Goal: Information Seeking & Learning: Understand process/instructions

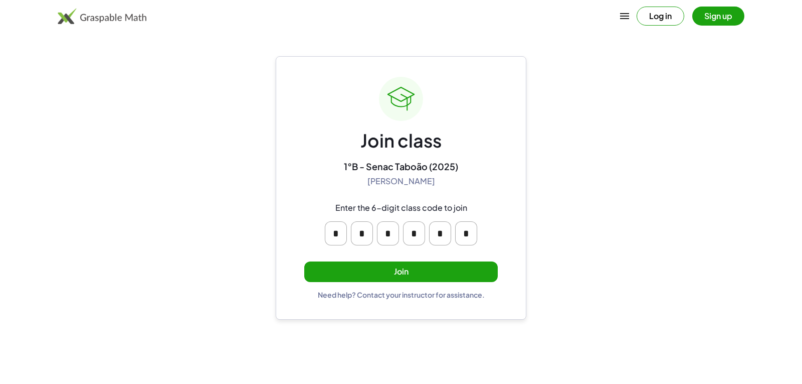
click at [386, 267] on button "Join" at bounding box center [401, 271] width 194 height 21
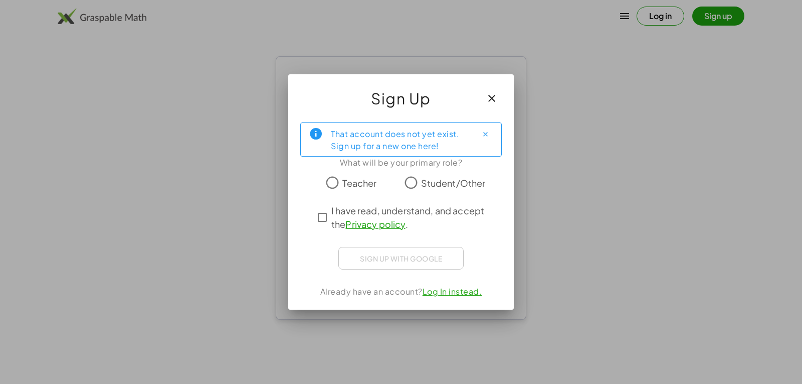
click at [424, 183] on span "Student/Other" at bounding box center [453, 183] width 65 height 14
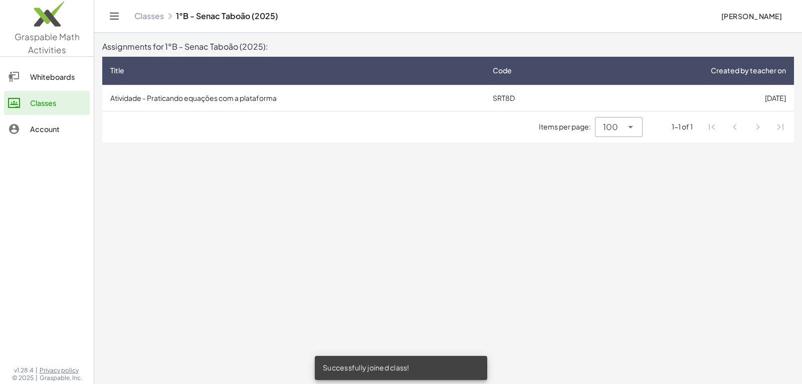
click at [302, 100] on td "Atividade - Praticando equações com a plataforma" at bounding box center [293, 98] width 383 height 26
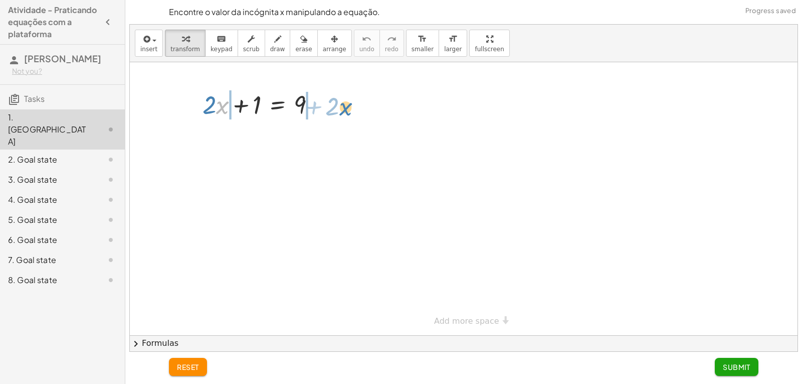
drag, startPoint x: 222, startPoint y: 110, endPoint x: 347, endPoint y: 112, distance: 124.9
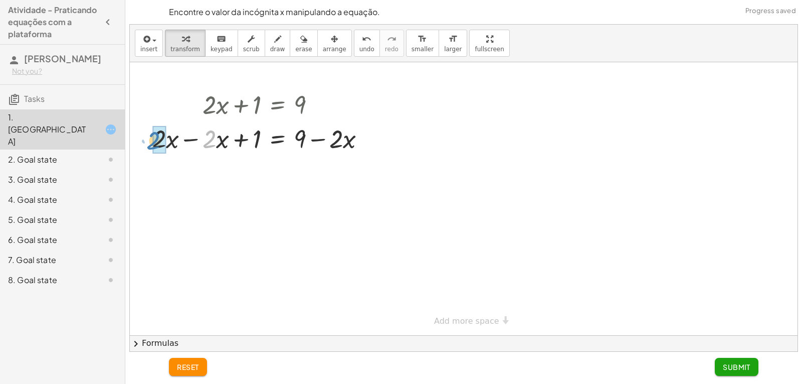
drag, startPoint x: 209, startPoint y: 134, endPoint x: 155, endPoint y: 137, distance: 53.7
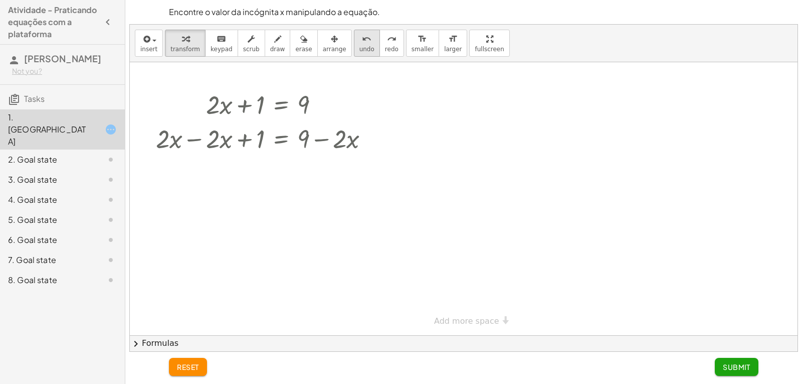
click at [362, 44] on icon "undo" at bounding box center [367, 39] width 10 height 12
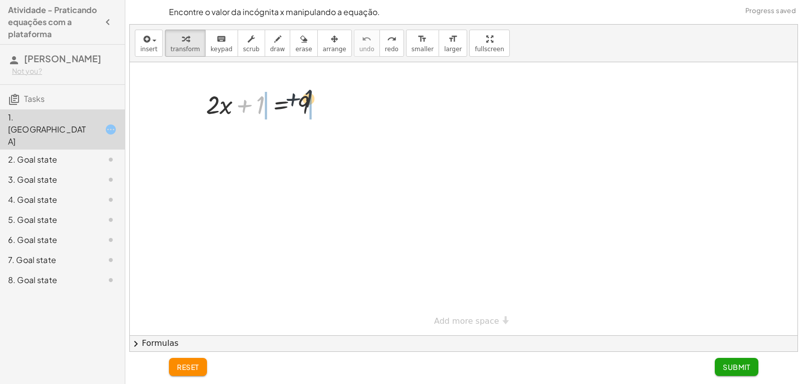
drag, startPoint x: 255, startPoint y: 109, endPoint x: 306, endPoint y: 102, distance: 51.6
click at [306, 102] on div at bounding box center [266, 104] width 131 height 34
drag, startPoint x: 306, startPoint y: 108, endPoint x: 258, endPoint y: 107, distance: 48.2
click at [258, 107] on div at bounding box center [266, 104] width 131 height 34
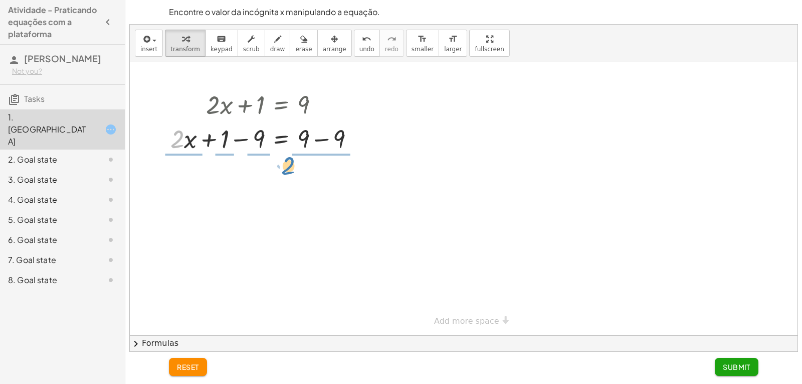
drag, startPoint x: 182, startPoint y: 138, endPoint x: 281, endPoint y: 167, distance: 103.7
click at [354, 52] on button "undo undo" at bounding box center [367, 43] width 26 height 27
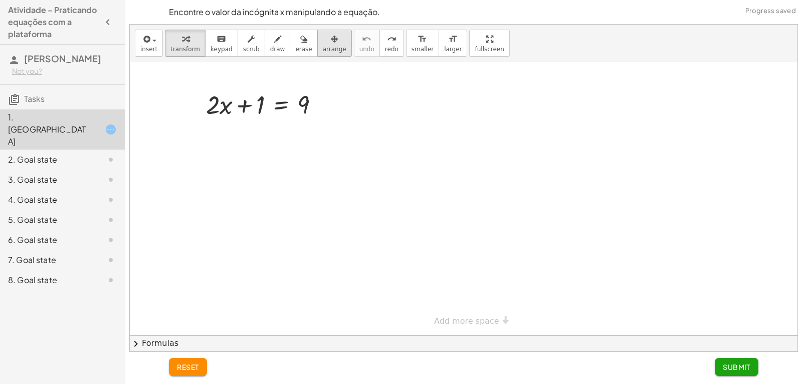
click at [323, 47] on span "arrange" at bounding box center [335, 49] width 24 height 7
click at [248, 52] on span "scrub" at bounding box center [251, 49] width 17 height 7
click at [215, 90] on div "▲" at bounding box center [213, 91] width 7 height 9
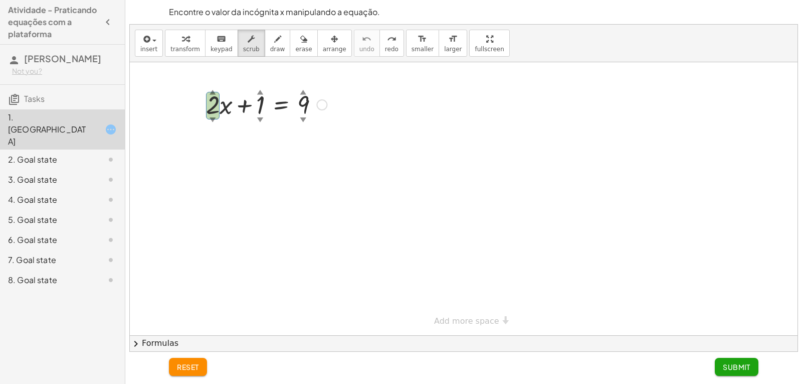
click at [214, 120] on div "▼" at bounding box center [213, 119] width 7 height 9
click at [195, 136] on div at bounding box center [464, 198] width 668 height 273
click at [214, 105] on div at bounding box center [266, 104] width 131 height 34
click at [211, 90] on div "▲" at bounding box center [213, 91] width 7 height 9
click at [218, 90] on div at bounding box center [266, 104] width 131 height 34
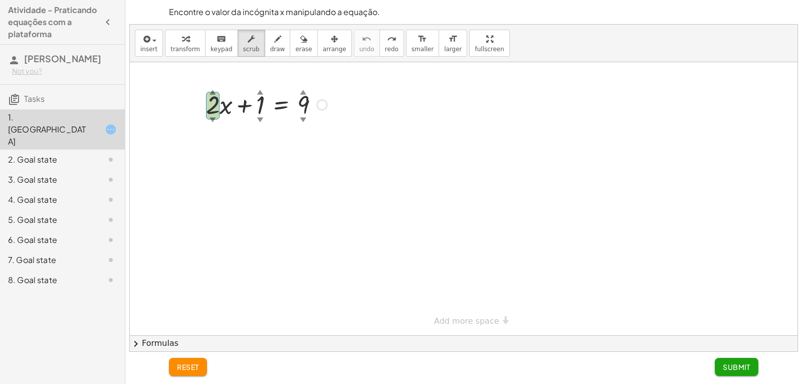
click at [238, 85] on div "+ · 2 ▲ ▼ · x + 1 ▲ ▼ = 9 ▲ ▼" at bounding box center [262, 103] width 143 height 39
drag, startPoint x: 206, startPoint y: 112, endPoint x: 204, endPoint y: 147, distance: 34.7
click at [209, 118] on div at bounding box center [206, 112] width 15 height 39
drag, startPoint x: 199, startPoint y: 142, endPoint x: 195, endPoint y: 137, distance: 6.0
click at [199, 139] on div at bounding box center [464, 198] width 668 height 273
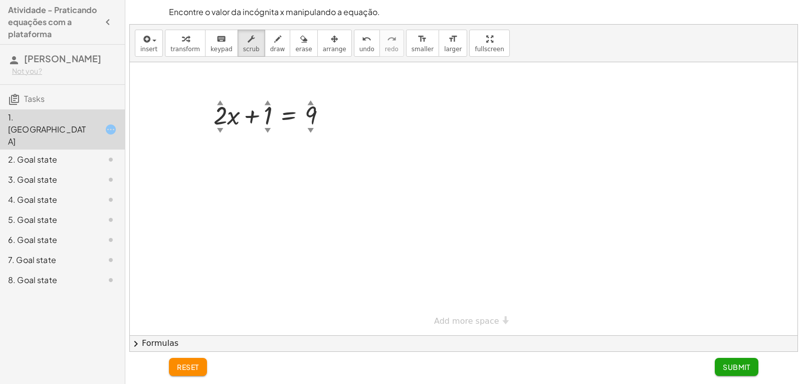
click at [194, 137] on div at bounding box center [464, 198] width 668 height 273
drag, startPoint x: 264, startPoint y: 111, endPoint x: 265, endPoint y: 117, distance: 6.1
click at [265, 117] on div at bounding box center [274, 114] width 131 height 34
click at [267, 114] on div at bounding box center [274, 114] width 131 height 34
drag, startPoint x: 268, startPoint y: 115, endPoint x: 267, endPoint y: 134, distance: 18.6
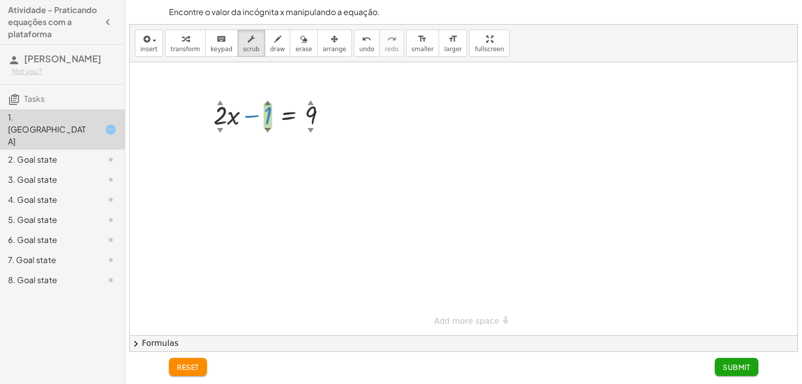
click at [289, 115] on div "+ · 2 ▲ ▼ · x − 1 ▲ ▼ = 9 ▲ ▼" at bounding box center [289, 115] width 0 height 0
click at [281, 145] on div at bounding box center [464, 198] width 668 height 273
drag, startPoint x: 265, startPoint y: 117, endPoint x: 330, endPoint y: 104, distance: 66.0
click at [369, 113] on div "+ · 2 ▲ ▼ · x − 23 ▲ ▼ = 9 ▲ ▼" at bounding box center [464, 198] width 668 height 273
click at [356, 45] on button "undo undo" at bounding box center [367, 43] width 26 height 27
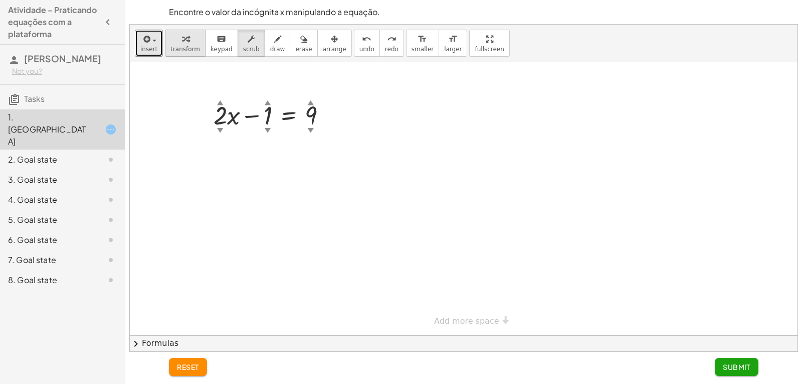
drag, startPoint x: 160, startPoint y: 50, endPoint x: 167, endPoint y: 55, distance: 8.3
click at [160, 51] on button "insert" at bounding box center [149, 43] width 28 height 27
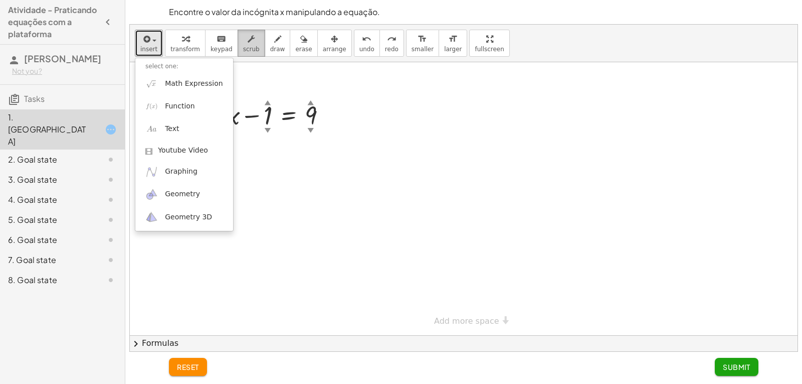
click at [246, 39] on div "button" at bounding box center [251, 39] width 17 height 12
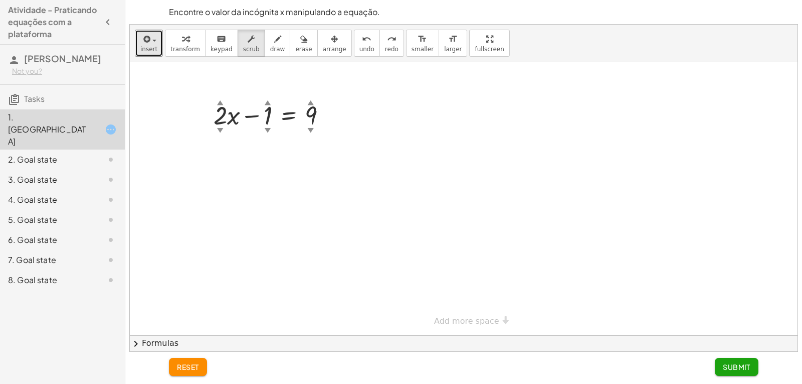
drag, startPoint x: 467, startPoint y: 82, endPoint x: 442, endPoint y: 83, distance: 25.6
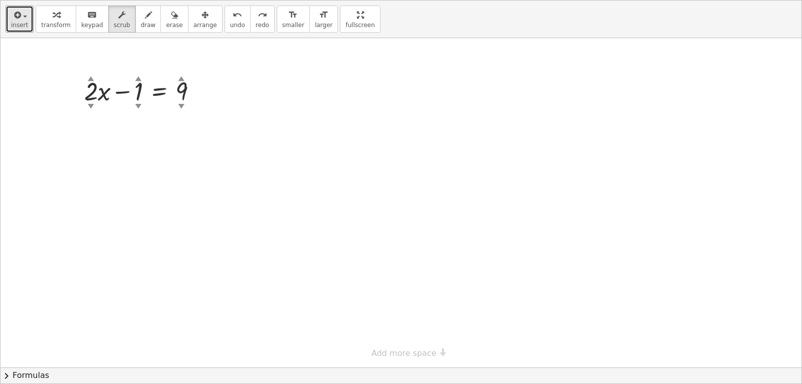
click at [467, 82] on div "insert select one: Math Expression Function Text Youtube Video Graphing Geometr…" at bounding box center [401, 192] width 801 height 383
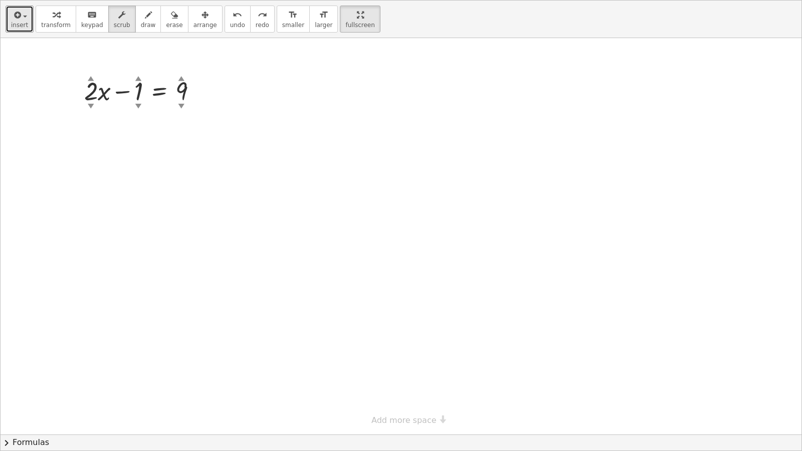
click at [337, 0] on html "Atividade - Praticando equações com a plataforma [PERSON_NAME] Not you? Tasks 1…" at bounding box center [401, 225] width 802 height 451
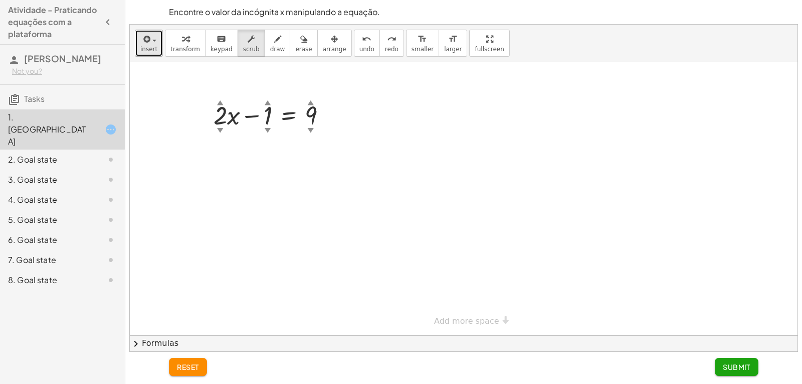
click at [153, 38] on div "button" at bounding box center [148, 39] width 17 height 12
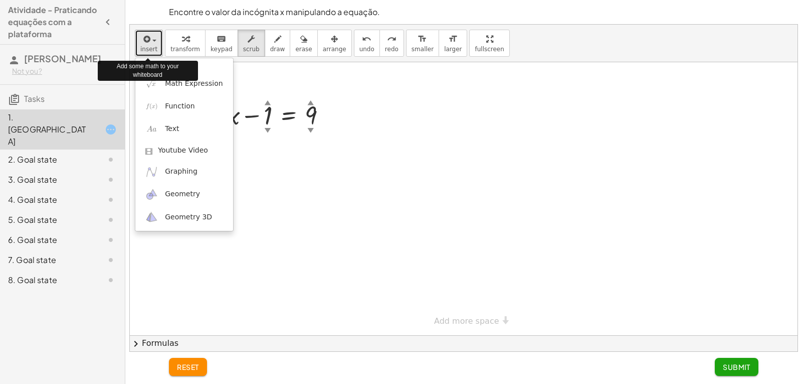
drag, startPoint x: 149, startPoint y: 49, endPoint x: 179, endPoint y: 50, distance: 29.6
click at [149, 49] on span "insert" at bounding box center [148, 49] width 17 height 7
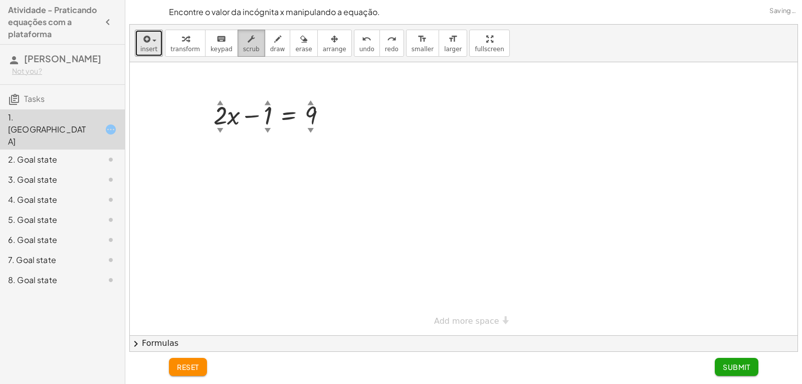
click at [248, 42] on icon "button" at bounding box center [251, 39] width 7 height 12
drag, startPoint x: 188, startPoint y: 41, endPoint x: 196, endPoint y: 38, distance: 8.6
click at [189, 41] on div "button" at bounding box center [186, 39] width 30 height 12
drag, startPoint x: 268, startPoint y: 108, endPoint x: 313, endPoint y: 101, distance: 45.7
click at [313, 101] on div at bounding box center [274, 114] width 131 height 34
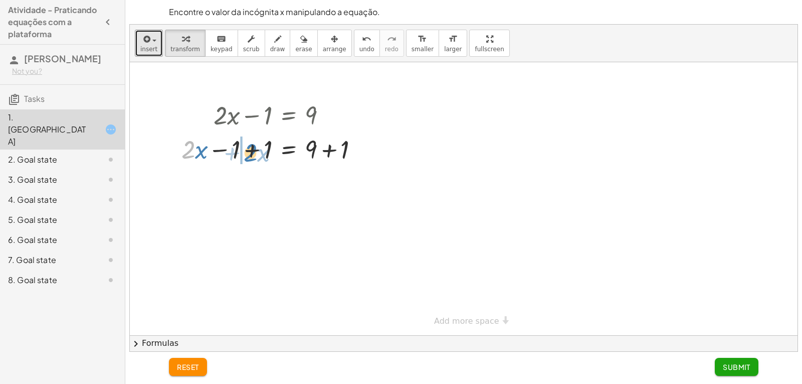
drag, startPoint x: 189, startPoint y: 151, endPoint x: 242, endPoint y: 154, distance: 53.2
click at [360, 44] on div "undo" at bounding box center [367, 39] width 15 height 12
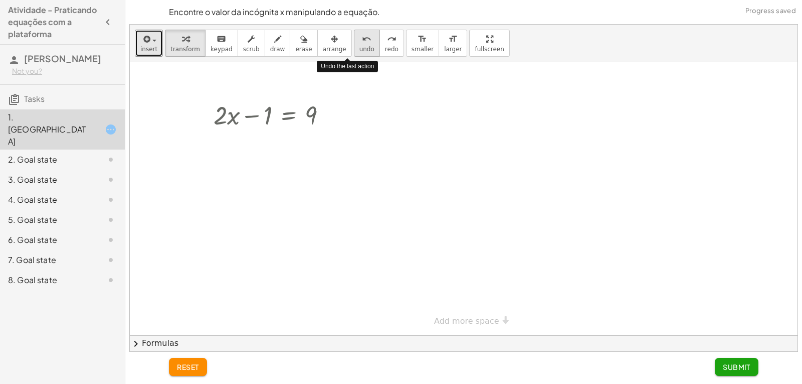
click at [362, 43] on icon "undo" at bounding box center [367, 39] width 10 height 12
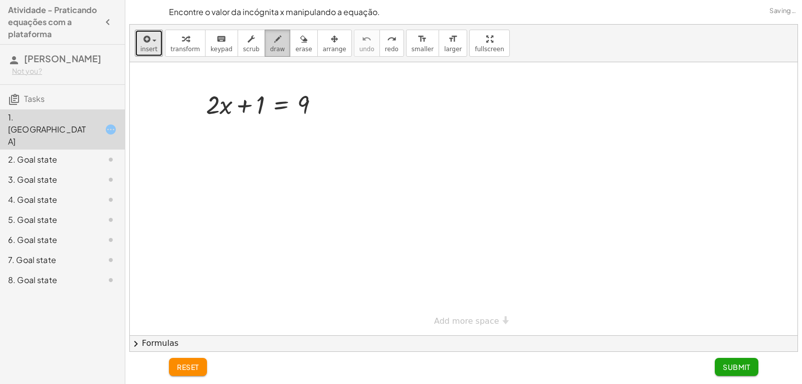
click at [270, 42] on div "button" at bounding box center [277, 39] width 15 height 12
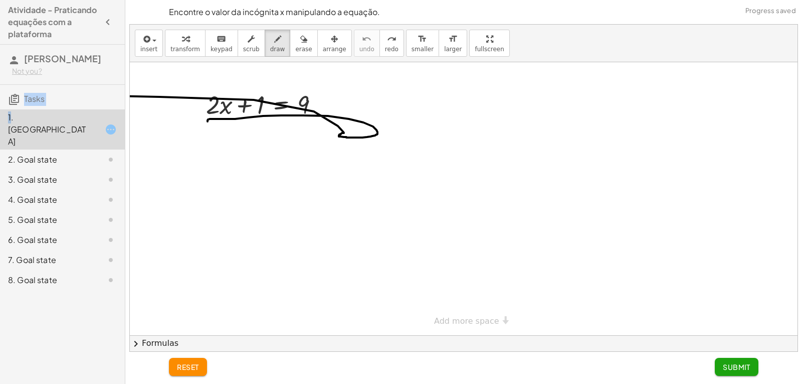
drag, startPoint x: 10, startPoint y: 106, endPoint x: 26, endPoint y: 111, distance: 17.0
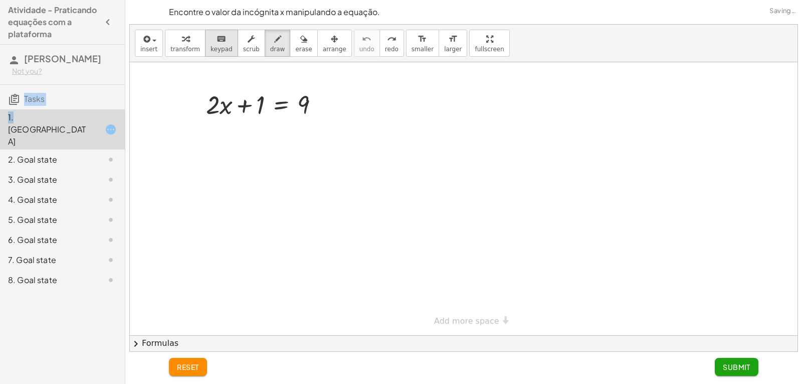
click at [219, 47] on span "keypad" at bounding box center [222, 49] width 22 height 7
drag, startPoint x: 255, startPoint y: 105, endPoint x: 261, endPoint y: 106, distance: 6.7
drag, startPoint x: 257, startPoint y: 104, endPoint x: 332, endPoint y: 101, distance: 74.3
click at [332, 100] on div at bounding box center [266, 104] width 131 height 34
click at [309, 101] on div at bounding box center [303, 106] width 12 height 28
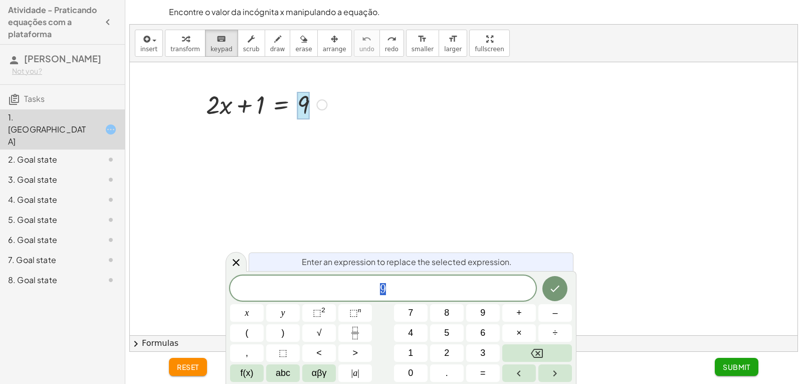
click at [264, 100] on div at bounding box center [266, 104] width 131 height 34
click at [258, 99] on div at bounding box center [266, 104] width 131 height 34
click at [259, 99] on div at bounding box center [266, 104] width 131 height 34
drag, startPoint x: 262, startPoint y: 109, endPoint x: 275, endPoint y: 120, distance: 16.7
click at [265, 113] on div at bounding box center [266, 104] width 131 height 34
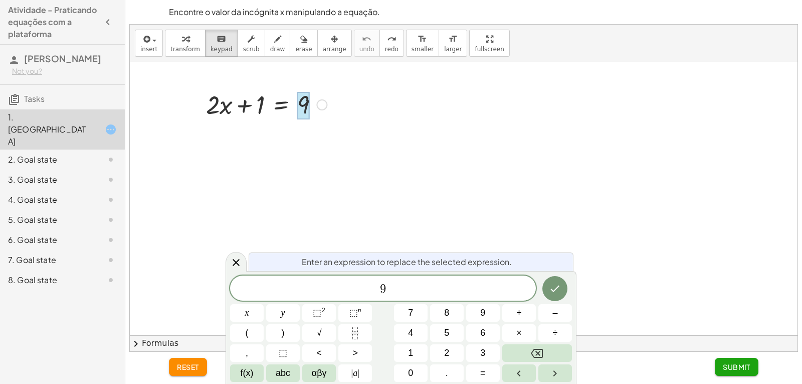
click at [421, 296] on div "9" at bounding box center [383, 287] width 306 height 25
click at [416, 302] on div "9 x y ⬚ 2 ⬚ n 7 8 9 + – ( ) √ 4 5 6 × ÷ , ⬚ < > 1 2 3 f(x) abc αβγ | a | 0 . =" at bounding box center [401, 328] width 342 height 106
click at [560, 289] on icon "Done" at bounding box center [555, 288] width 12 height 12
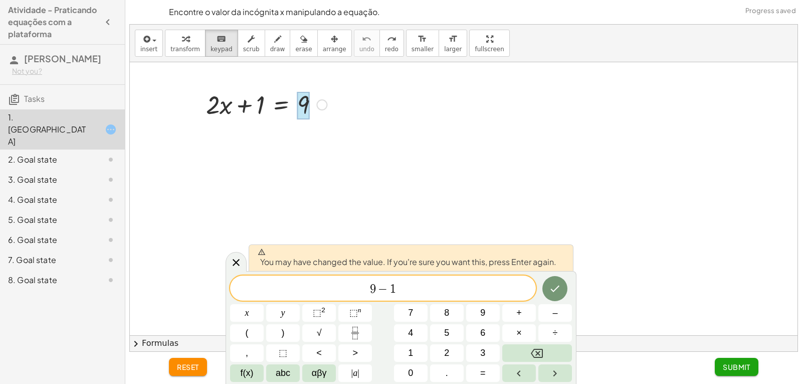
click at [488, 210] on div at bounding box center [464, 198] width 668 height 273
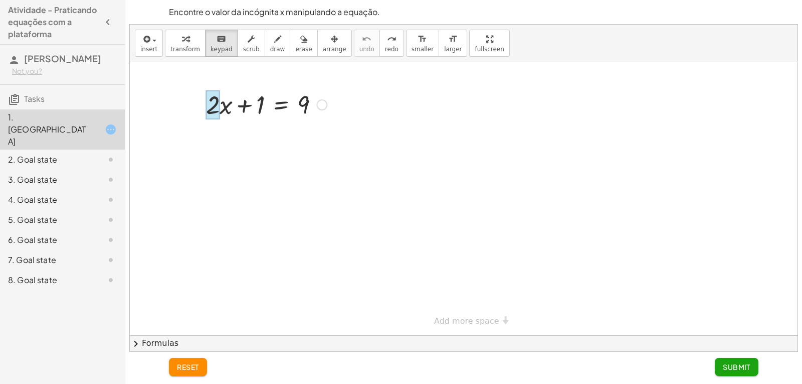
click at [213, 112] on div at bounding box center [213, 104] width 14 height 29
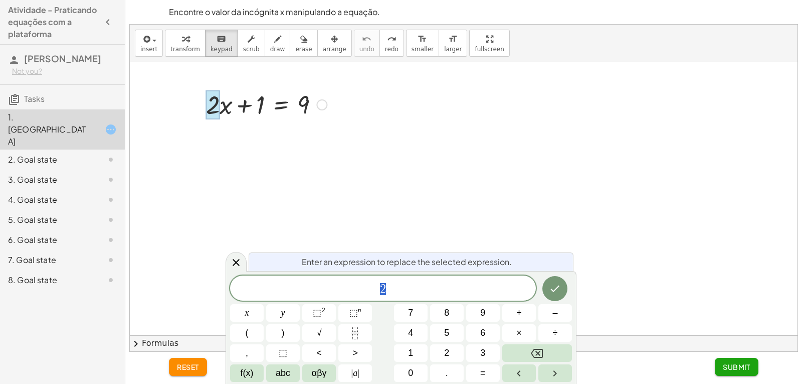
click at [312, 117] on div at bounding box center [266, 104] width 131 height 34
click at [327, 104] on div at bounding box center [321, 104] width 11 height 11
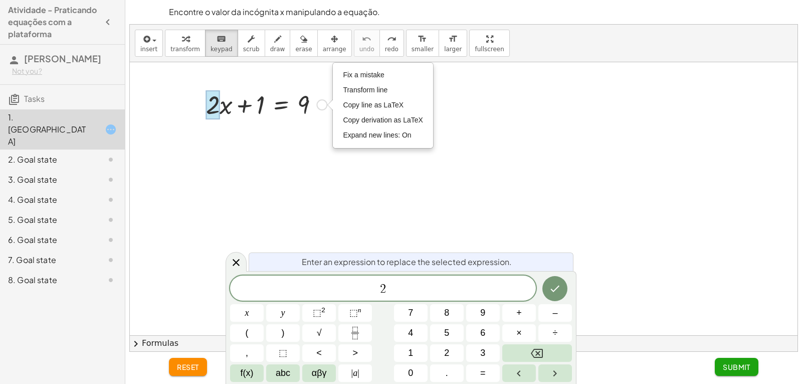
drag, startPoint x: 313, startPoint y: 107, endPoint x: 285, endPoint y: 137, distance: 41.5
click at [304, 113] on div at bounding box center [266, 104] width 131 height 34
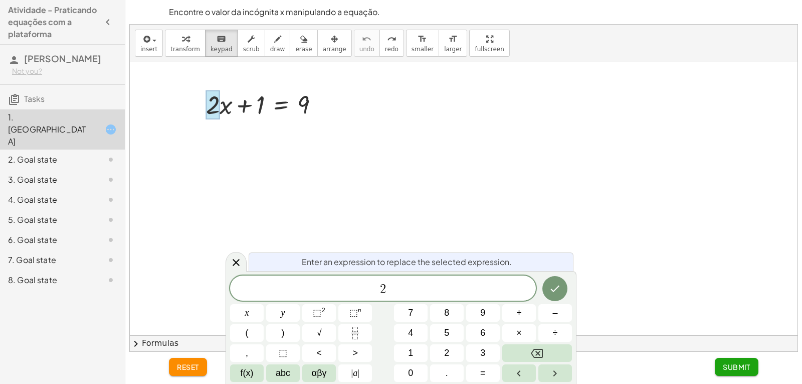
click at [263, 167] on div at bounding box center [464, 198] width 668 height 273
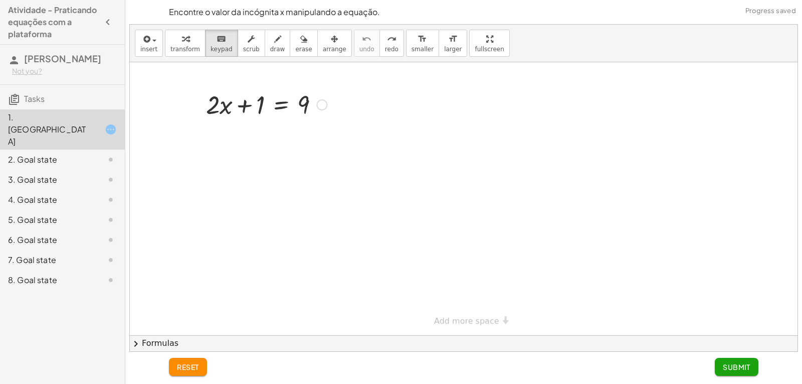
drag, startPoint x: 303, startPoint y: 113, endPoint x: 312, endPoint y: 116, distance: 10.0
drag, startPoint x: 253, startPoint y: 136, endPoint x: 259, endPoint y: 117, distance: 20.5
click at [255, 134] on div at bounding box center [464, 198] width 668 height 273
click at [261, 140] on div at bounding box center [464, 198] width 668 height 273
drag, startPoint x: 260, startPoint y: 119, endPoint x: 313, endPoint y: 102, distance: 55.4
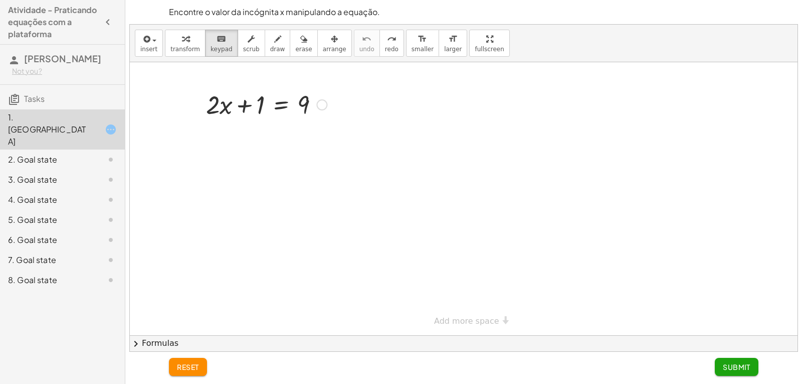
click at [317, 101] on div "Fix a mistake Transform line Copy line as LaTeX Copy derivation as LaTeX Expand…" at bounding box center [321, 104] width 11 height 11
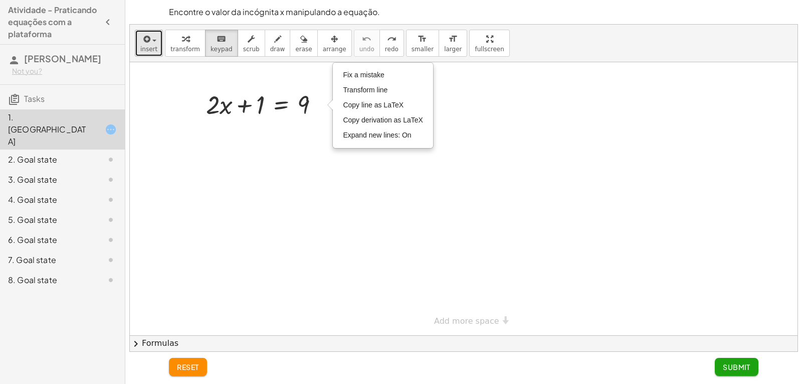
click at [155, 42] on div "button" at bounding box center [148, 39] width 17 height 12
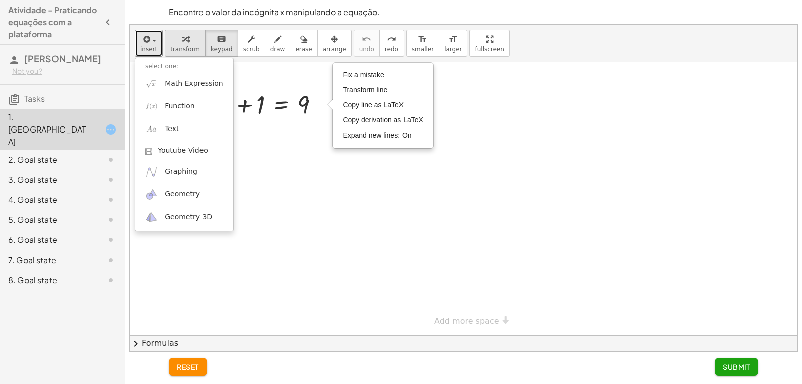
drag, startPoint x: 188, startPoint y: 39, endPoint x: 198, endPoint y: 53, distance: 16.9
click at [189, 39] on div "button" at bounding box center [186, 39] width 30 height 12
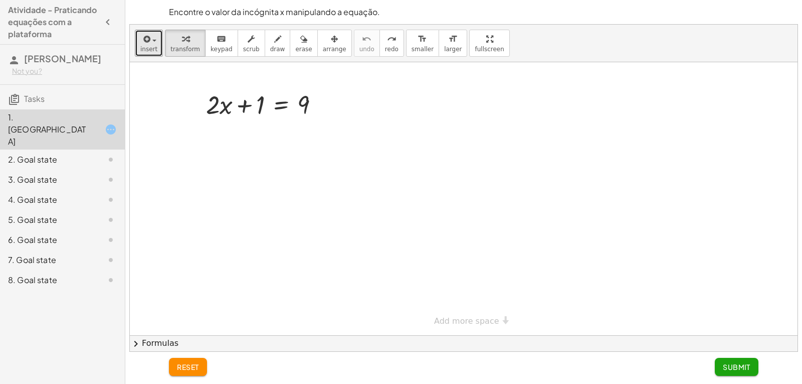
drag, startPoint x: 269, startPoint y: 148, endPoint x: 268, endPoint y: 119, distance: 29.1
click at [270, 144] on div at bounding box center [464, 198] width 668 height 273
drag, startPoint x: 259, startPoint y: 105, endPoint x: 336, endPoint y: 106, distance: 77.2
click at [179, 139] on div at bounding box center [266, 138] width 195 height 34
click at [186, 141] on div at bounding box center [266, 138] width 195 height 34
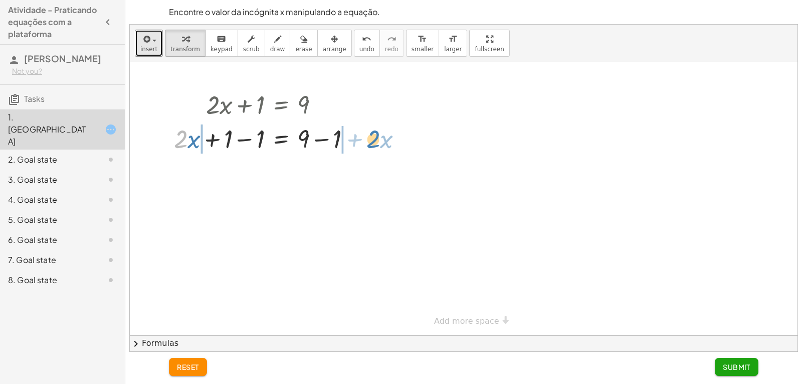
drag, startPoint x: 188, startPoint y: 141, endPoint x: 372, endPoint y: 142, distance: 184.6
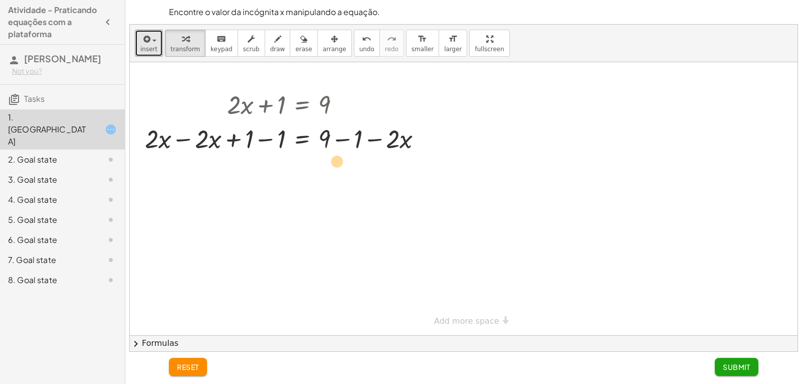
drag, startPoint x: 374, startPoint y: 143, endPoint x: 311, endPoint y: 158, distance: 64.4
click at [311, 158] on div "+ · 2 · x + 1 = 9 + · 2 · x + 1 − 1 = + 9 − 1 − · 2 · x = 9 + 1 − 1 + − 1 + · 2…" at bounding box center [464, 198] width 668 height 273
click at [360, 51] on span "undo" at bounding box center [367, 49] width 15 height 7
drag, startPoint x: 203, startPoint y: 137, endPoint x: 350, endPoint y: 165, distance: 149.0
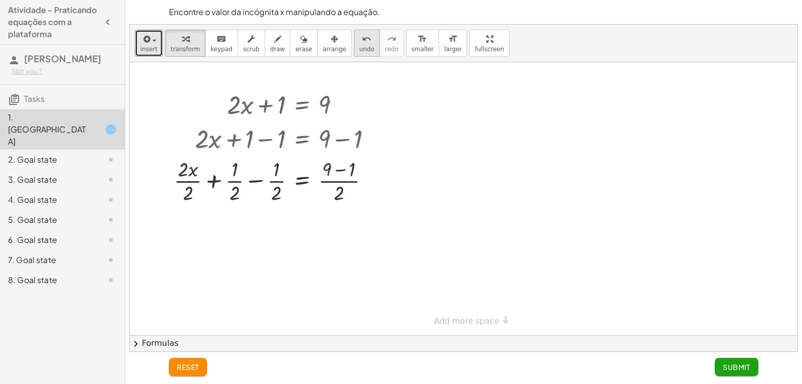
click at [360, 46] on span "undo" at bounding box center [367, 49] width 15 height 7
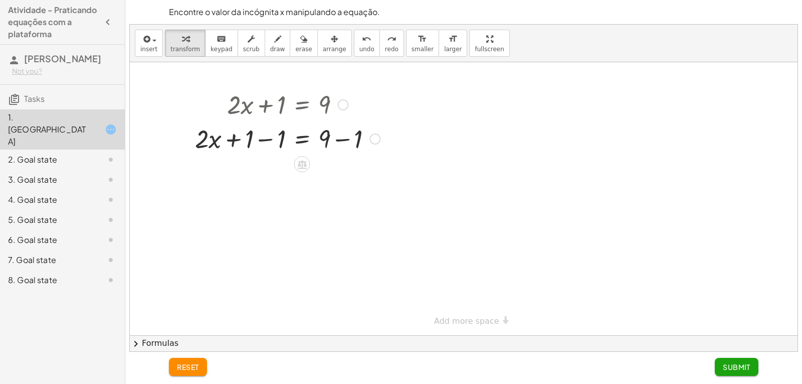
click at [301, 161] on icon at bounding box center [302, 164] width 9 height 9
click at [261, 164] on span "+" at bounding box center [262, 164] width 6 height 15
click at [360, 51] on span "undo" at bounding box center [367, 49] width 15 height 7
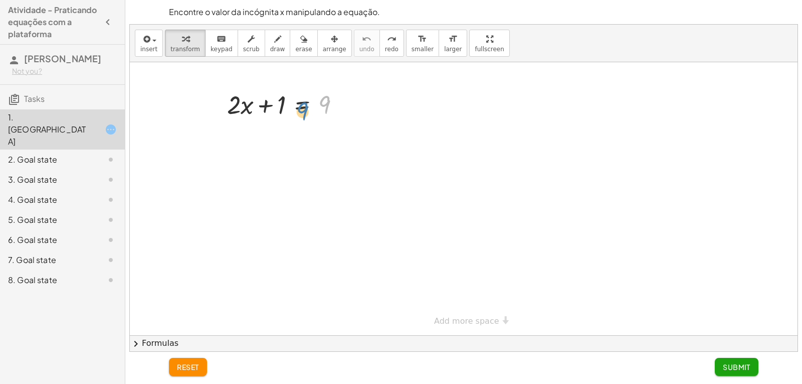
drag, startPoint x: 322, startPoint y: 107, endPoint x: 361, endPoint y: 110, distance: 38.7
drag, startPoint x: 281, startPoint y: 105, endPoint x: 346, endPoint y: 100, distance: 65.4
click at [346, 100] on div at bounding box center [287, 104] width 131 height 34
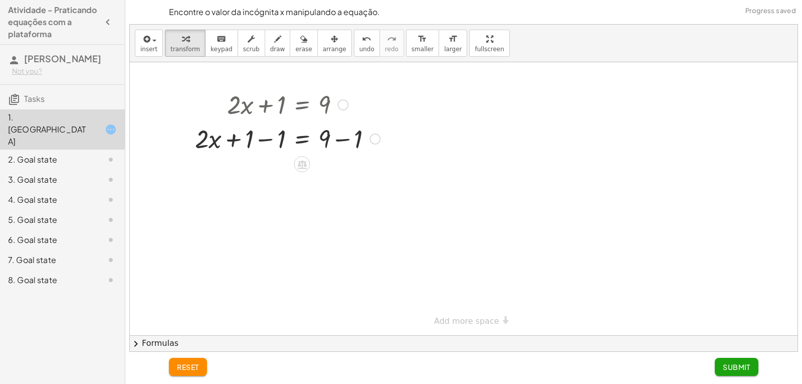
click at [280, 140] on div at bounding box center [287, 138] width 195 height 34
click at [351, 176] on div at bounding box center [287, 172] width 195 height 34
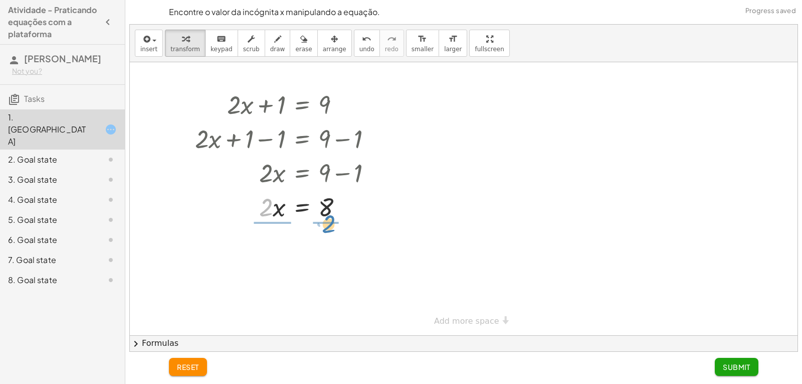
drag, startPoint x: 264, startPoint y: 212, endPoint x: 326, endPoint y: 242, distance: 68.9
click at [336, 243] on div at bounding box center [287, 248] width 195 height 50
click at [347, 249] on div at bounding box center [350, 249] width 11 height 11
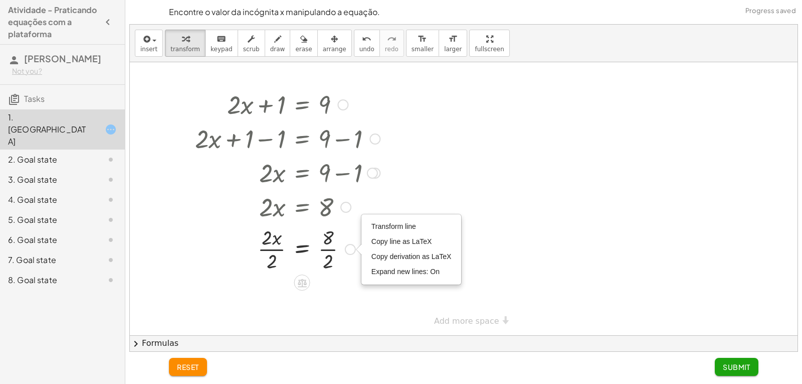
click at [275, 250] on div at bounding box center [287, 248] width 195 height 50
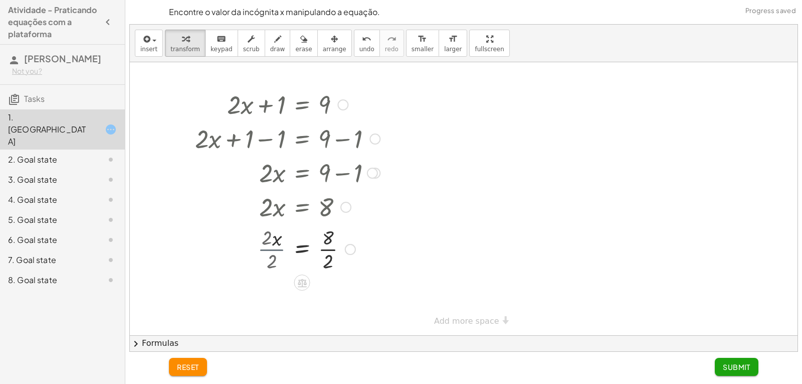
click at [274, 248] on div at bounding box center [287, 248] width 195 height 50
click at [351, 297] on div "Transform line Copy line as LaTeX Copy derivation as LaTeX Expand new lines: On" at bounding box center [350, 299] width 11 height 11
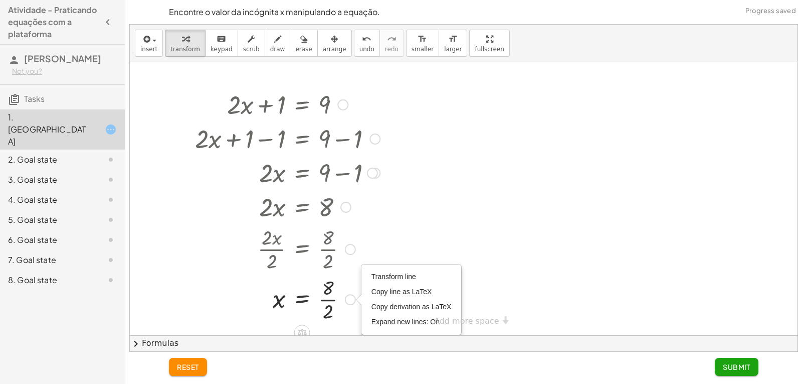
click at [321, 300] on div at bounding box center [287, 298] width 195 height 50
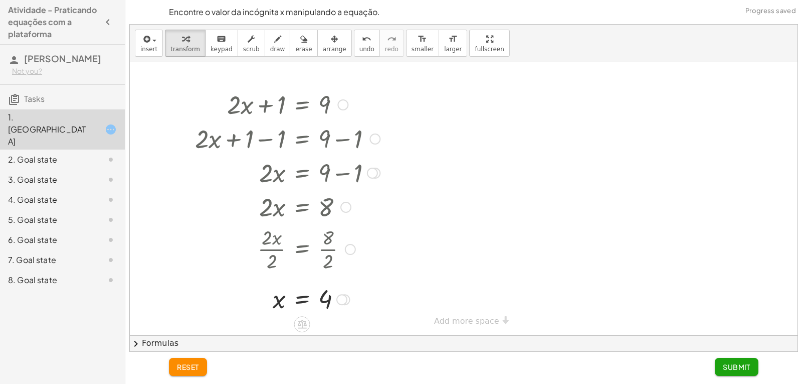
click at [331, 299] on div at bounding box center [287, 298] width 195 height 33
click at [60, 153] on div "2. Goal state" at bounding box center [48, 159] width 81 height 12
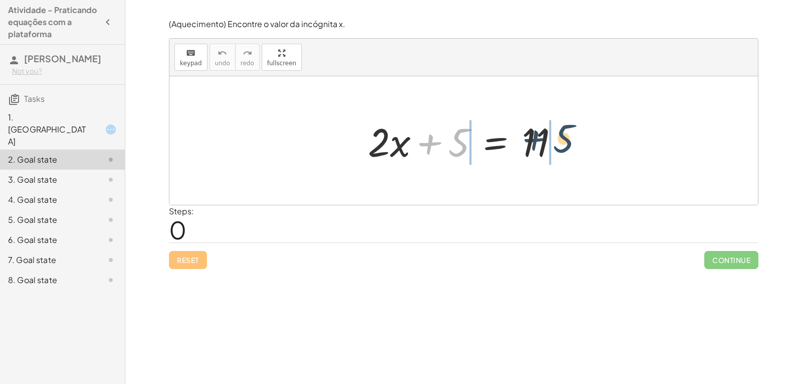
drag, startPoint x: 460, startPoint y: 146, endPoint x: 571, endPoint y: 143, distance: 110.9
click at [571, 143] on div at bounding box center [467, 141] width 209 height 52
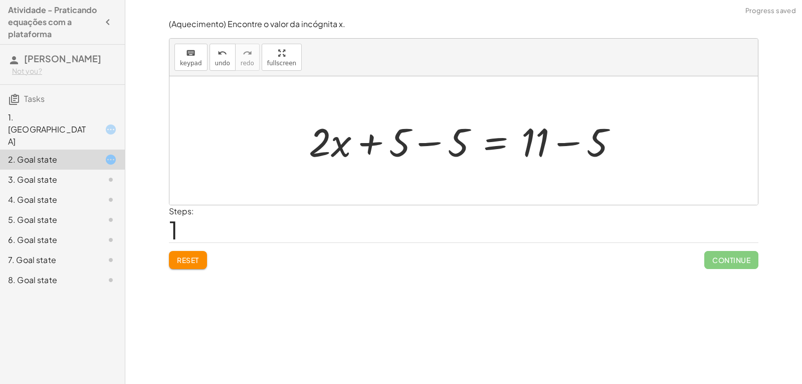
click at [555, 145] on div at bounding box center [467, 141] width 327 height 52
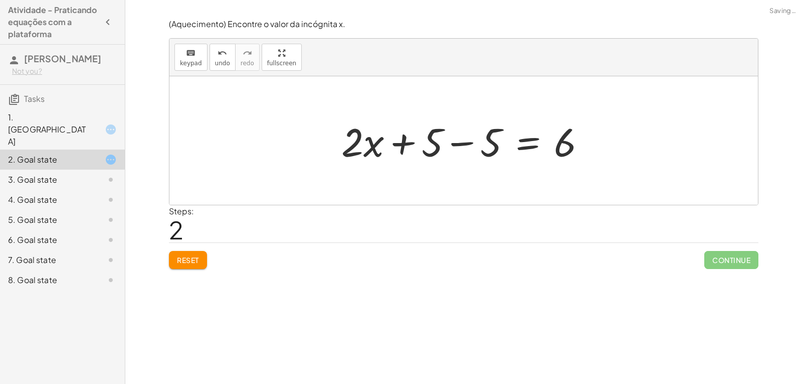
click at [457, 148] on div at bounding box center [468, 141] width 263 height 52
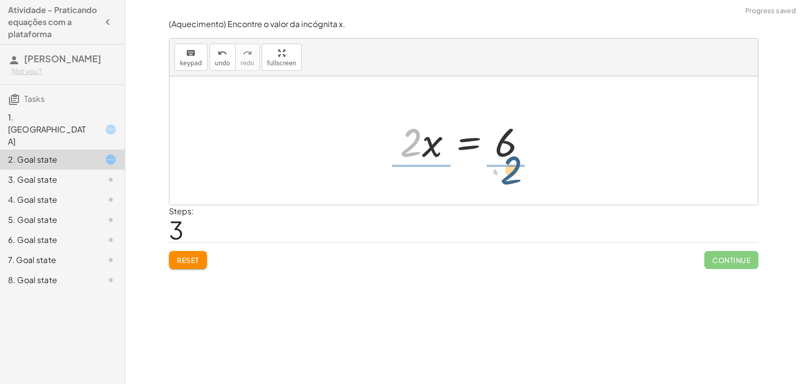
drag, startPoint x: 413, startPoint y: 149, endPoint x: 512, endPoint y: 176, distance: 101.8
click at [517, 177] on div "+ · 2 · x + 5 = 11 + · 2 · x + 5 − 5 = + 11 − 5 + · 2 · x + 5 − 5 = 6 + · 2 · x…" at bounding box center [464, 140] width 589 height 128
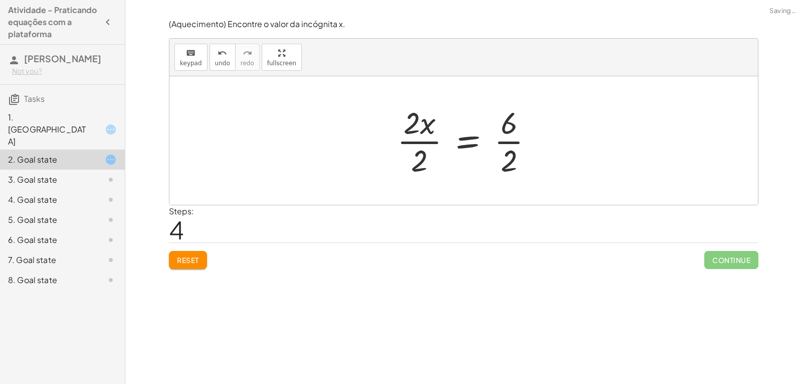
click at [512, 136] on div at bounding box center [469, 140] width 154 height 77
click at [431, 144] on div at bounding box center [464, 140] width 147 height 77
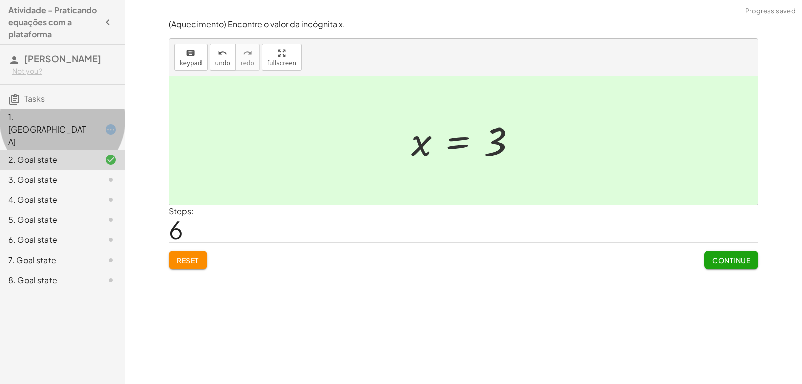
click at [70, 122] on div "1. [GEOGRAPHIC_DATA]" at bounding box center [48, 129] width 81 height 36
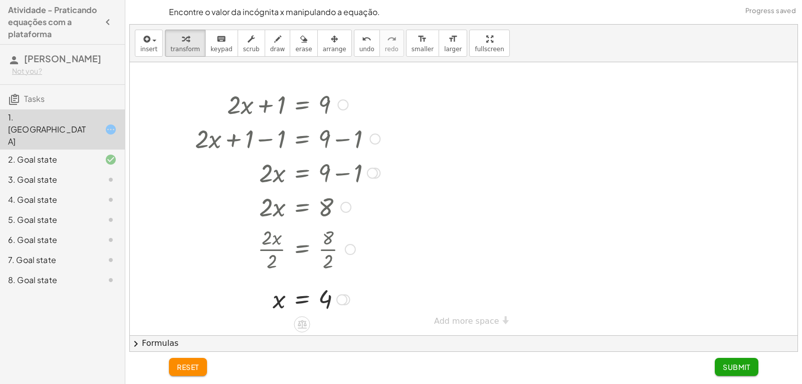
click at [326, 301] on div at bounding box center [287, 298] width 195 height 33
click at [345, 292] on div at bounding box center [287, 298] width 195 height 33
click at [344, 298] on div at bounding box center [342, 299] width 11 height 11
click at [223, 289] on div at bounding box center [287, 298] width 195 height 33
drag, startPoint x: 286, startPoint y: 299, endPoint x: 334, endPoint y: 298, distance: 47.6
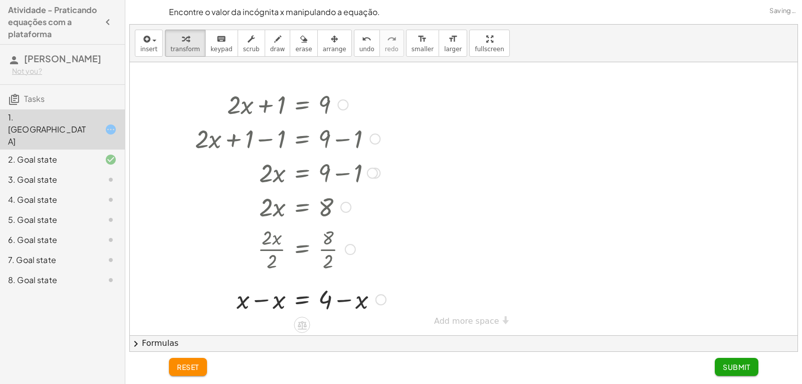
click at [350, 300] on div at bounding box center [290, 298] width 201 height 34
click at [257, 298] on div at bounding box center [290, 298] width 201 height 34
click at [346, 301] on div at bounding box center [290, 298] width 201 height 34
click at [355, 49] on button "undo undo" at bounding box center [367, 43] width 26 height 27
click at [354, 56] on button "undo undo" at bounding box center [367, 43] width 26 height 27
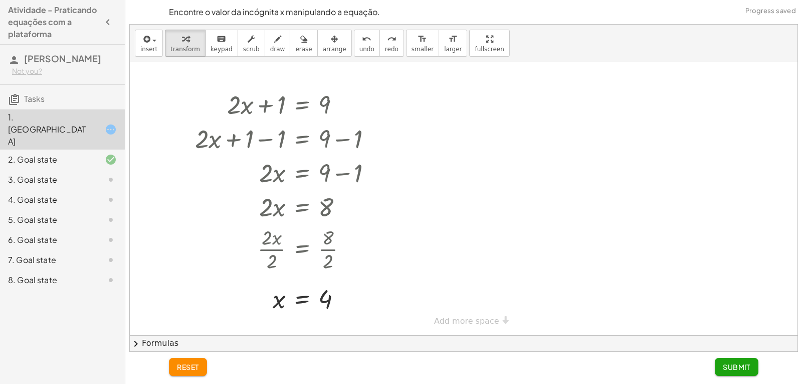
click at [53, 174] on div "3. Goal state" at bounding box center [48, 180] width 81 height 12
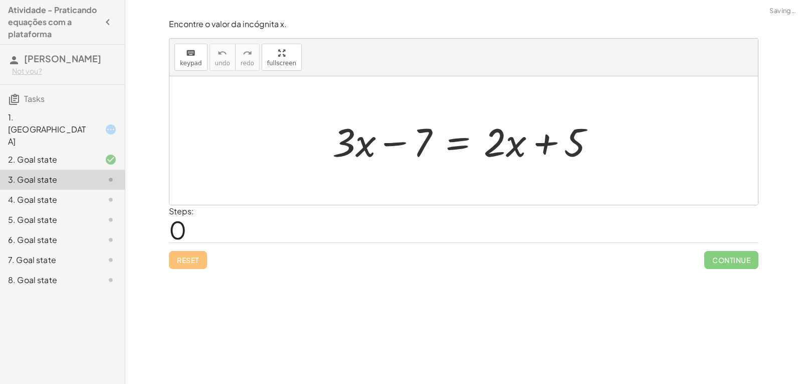
click at [81, 117] on div "1. [GEOGRAPHIC_DATA]" at bounding box center [48, 129] width 81 height 36
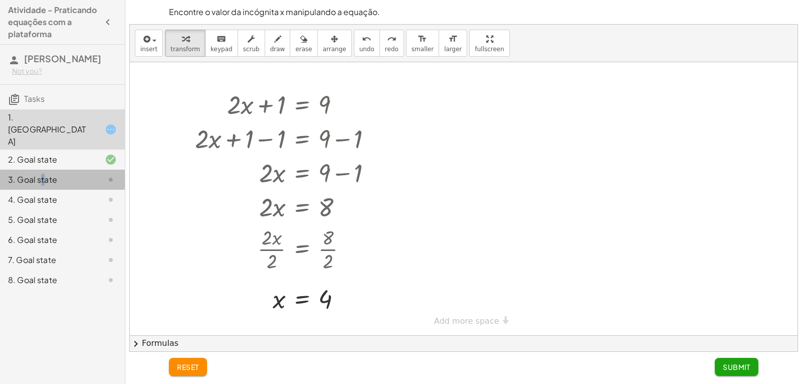
click at [42, 210] on div "3. Goal state" at bounding box center [62, 220] width 125 height 20
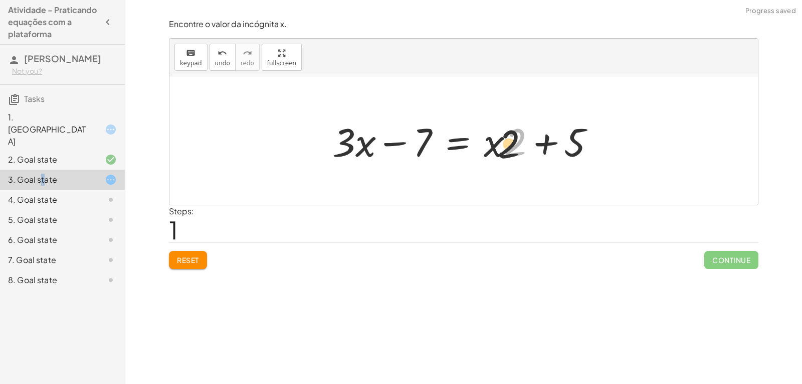
drag, startPoint x: 513, startPoint y: 147, endPoint x: 501, endPoint y: 148, distance: 12.0
click at [501, 148] on div at bounding box center [468, 141] width 281 height 52
drag, startPoint x: 502, startPoint y: 134, endPoint x: 472, endPoint y: 127, distance: 31.0
click at [485, 129] on div at bounding box center [468, 141] width 281 height 52
drag, startPoint x: 415, startPoint y: 140, endPoint x: 582, endPoint y: 140, distance: 166.5
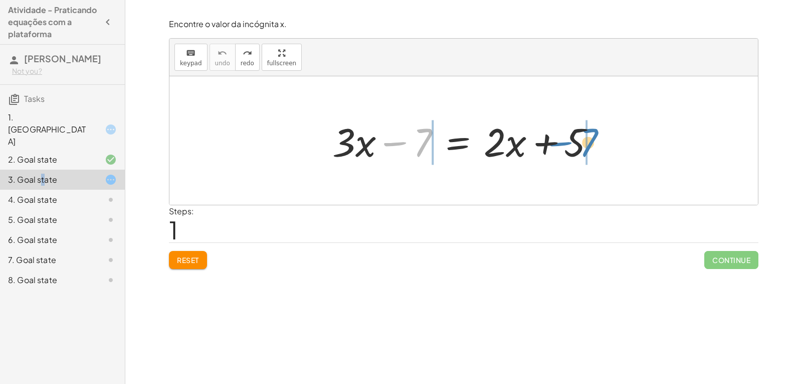
click at [582, 140] on div at bounding box center [468, 141] width 281 height 52
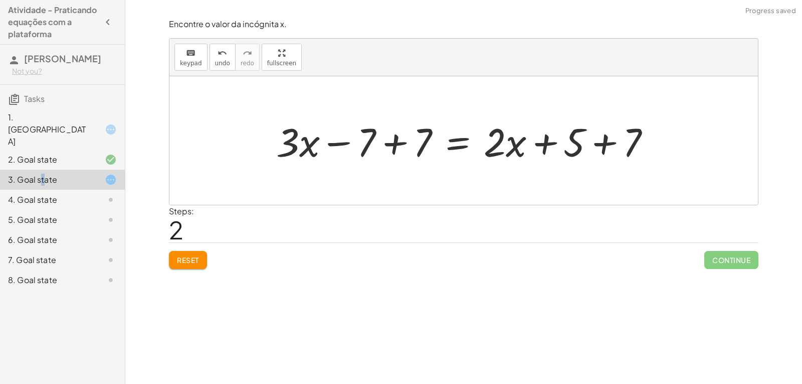
click at [602, 140] on div at bounding box center [467, 141] width 393 height 52
drag, startPoint x: 386, startPoint y: 132, endPoint x: 395, endPoint y: 134, distance: 9.2
click at [387, 133] on div at bounding box center [446, 141] width 351 height 52
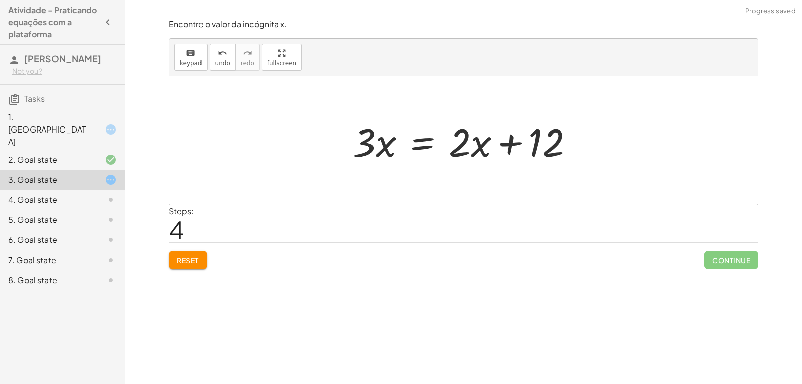
click at [79, 119] on div "1. [GEOGRAPHIC_DATA]" at bounding box center [48, 129] width 81 height 36
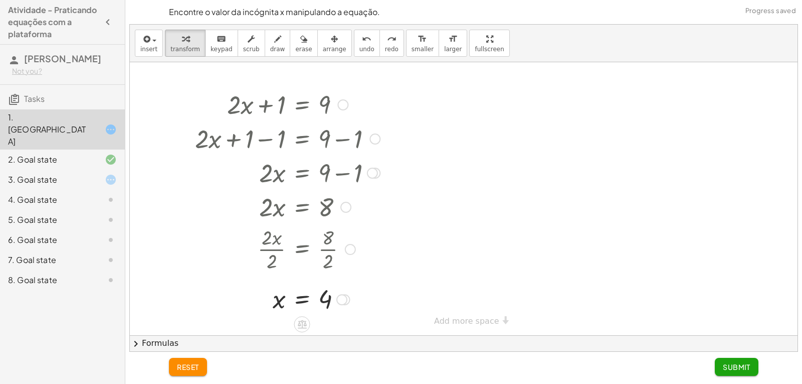
click at [352, 301] on div at bounding box center [287, 298] width 195 height 33
click at [336, 299] on div at bounding box center [287, 298] width 195 height 33
click at [66, 174] on div "3. Goal state" at bounding box center [48, 180] width 81 height 12
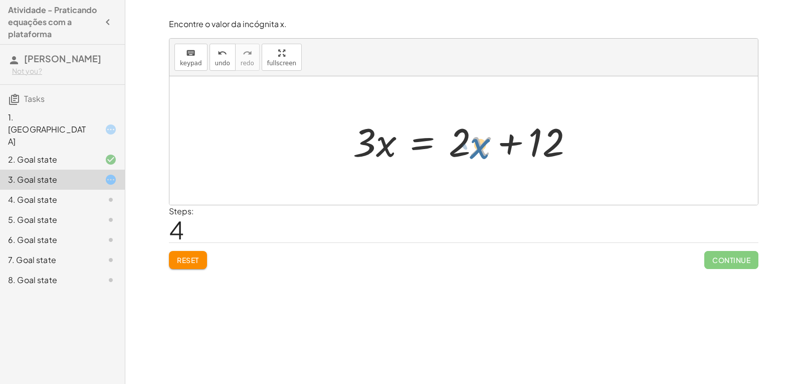
click at [471, 152] on div at bounding box center [467, 141] width 239 height 52
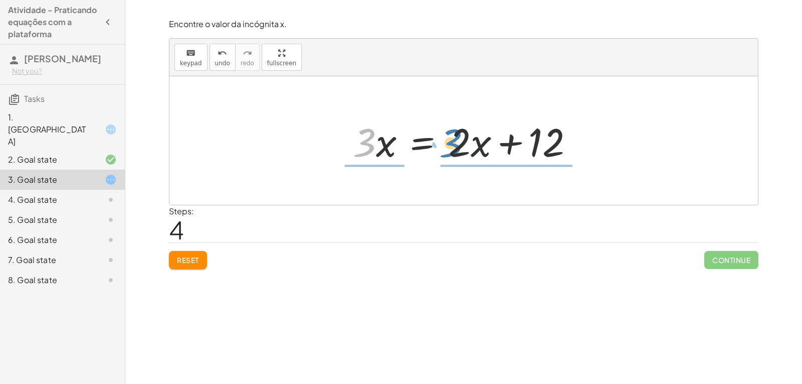
drag, startPoint x: 362, startPoint y: 144, endPoint x: 448, endPoint y: 145, distance: 86.3
click at [448, 145] on div at bounding box center [467, 141] width 239 height 52
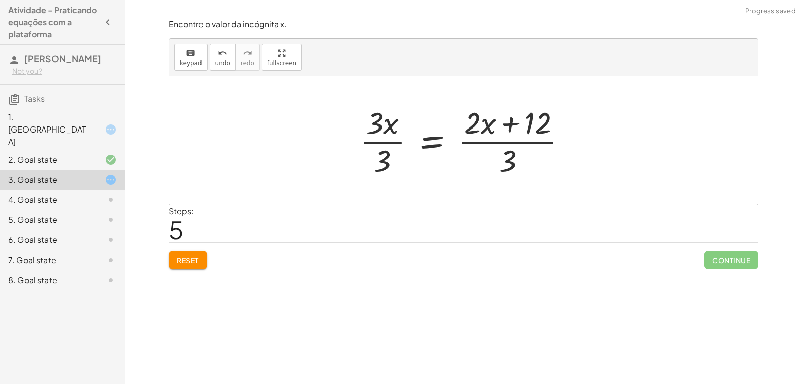
click at [499, 146] on div at bounding box center [467, 140] width 225 height 77
click at [519, 150] on div at bounding box center [467, 140] width 225 height 77
click at [226, 70] on button "undo undo" at bounding box center [223, 57] width 26 height 27
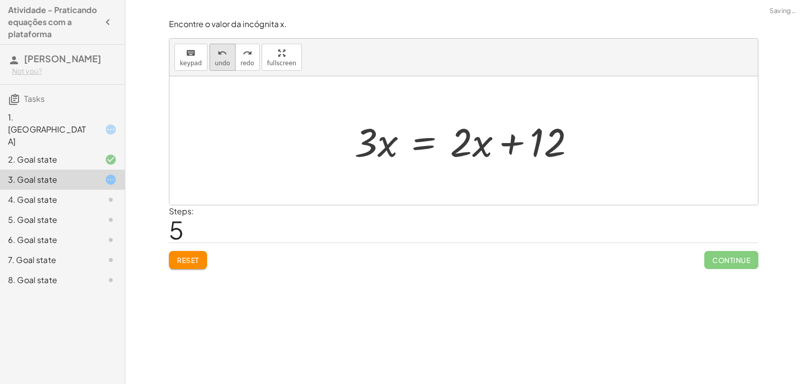
click at [222, 68] on button "undo undo" at bounding box center [223, 57] width 26 height 27
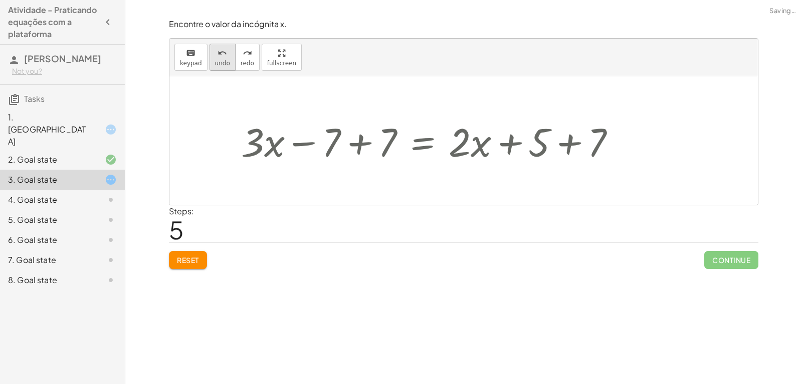
click at [222, 67] on span "undo" at bounding box center [222, 63] width 15 height 7
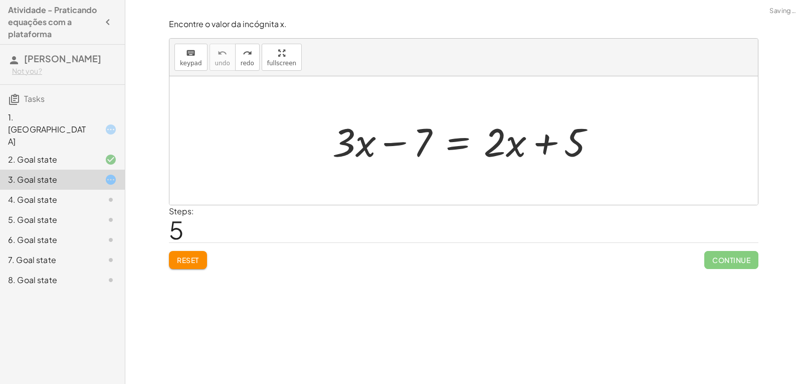
click at [197, 253] on button "Reset" at bounding box center [188, 260] width 38 height 18
drag, startPoint x: 513, startPoint y: 147, endPoint x: 507, endPoint y: 146, distance: 6.0
click at [509, 148] on div at bounding box center [468, 141] width 281 height 52
click at [505, 151] on div at bounding box center [468, 141] width 281 height 52
drag, startPoint x: 414, startPoint y: 147, endPoint x: 620, endPoint y: 146, distance: 206.1
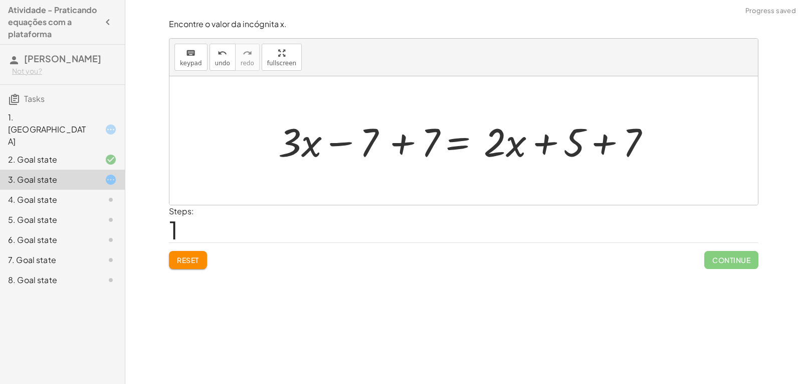
click at [603, 142] on div at bounding box center [467, 141] width 393 height 52
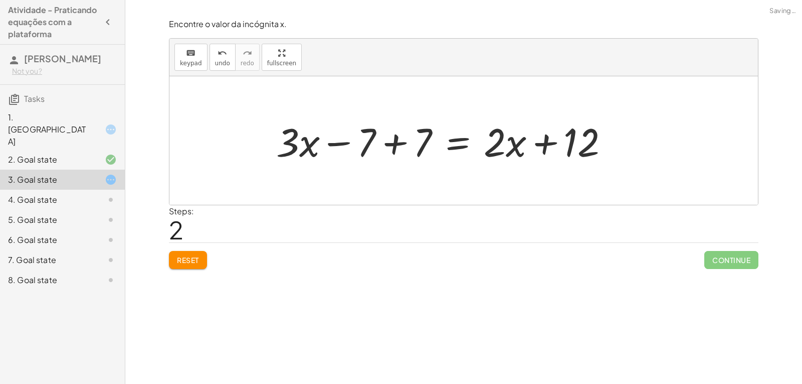
click at [388, 140] on div at bounding box center [446, 141] width 351 height 52
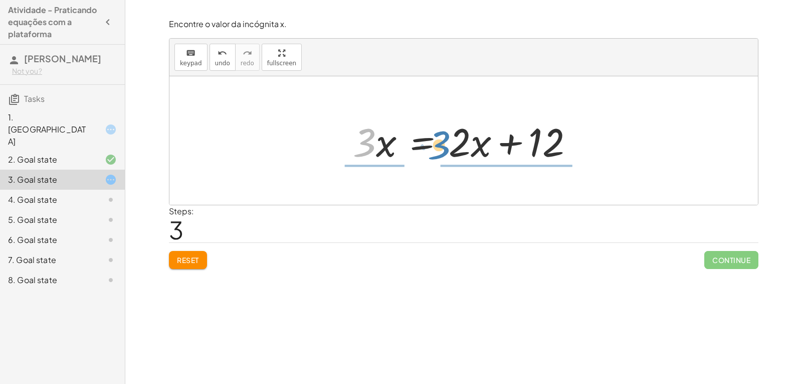
drag, startPoint x: 365, startPoint y: 146, endPoint x: 439, endPoint y: 146, distance: 74.2
click at [439, 146] on div at bounding box center [467, 141] width 239 height 52
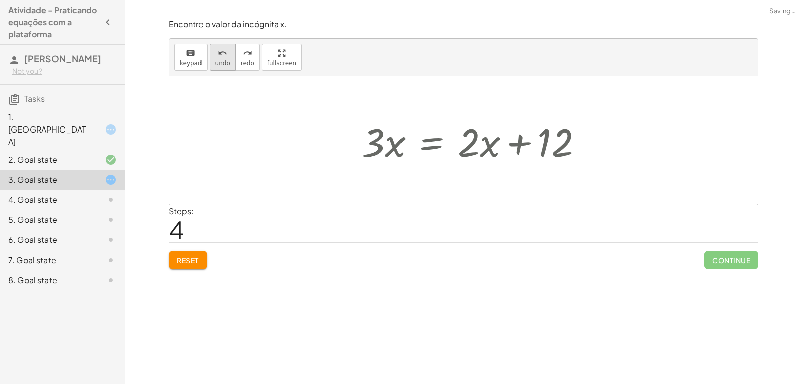
click at [215, 63] on span "undo" at bounding box center [222, 63] width 15 height 7
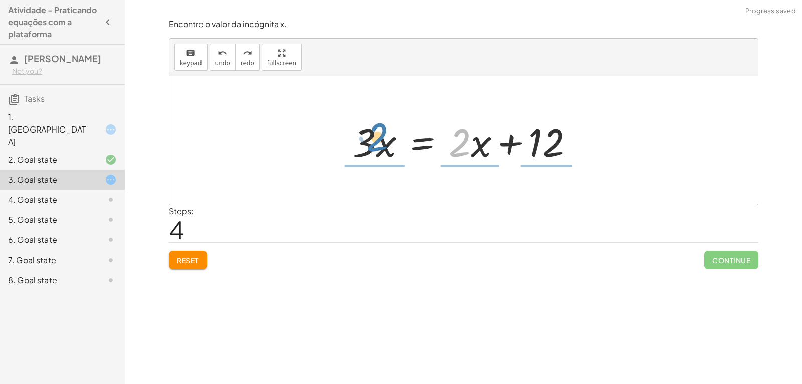
drag, startPoint x: 454, startPoint y: 139, endPoint x: 373, endPoint y: 137, distance: 80.8
click at [370, 134] on div at bounding box center [467, 141] width 239 height 52
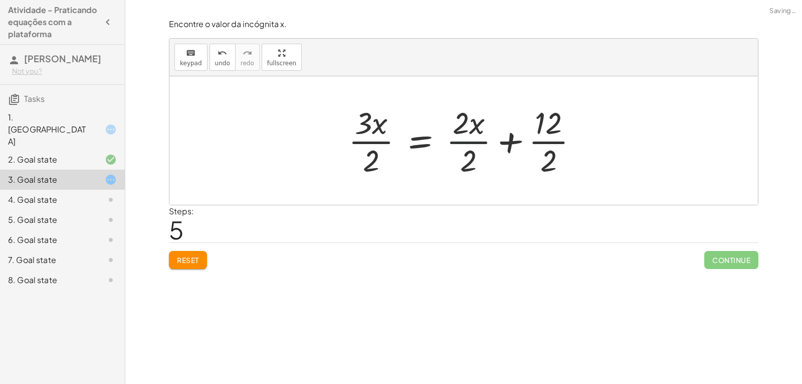
click at [463, 140] on div at bounding box center [468, 140] width 248 height 77
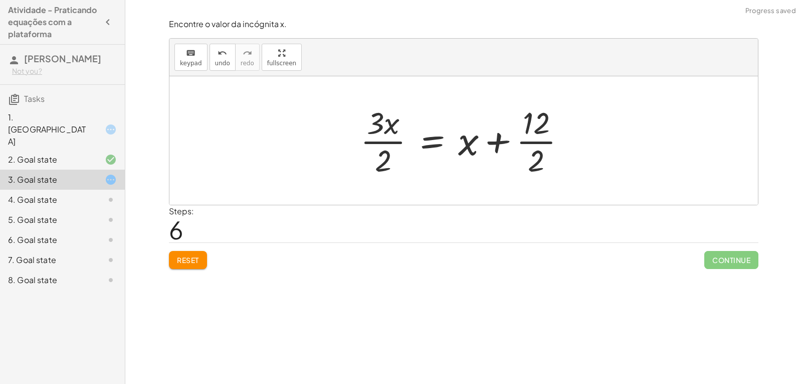
click at [528, 147] on div at bounding box center [467, 140] width 223 height 77
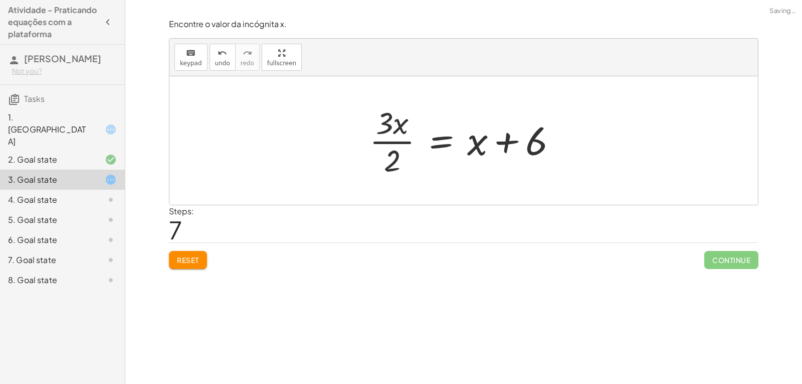
click at [391, 142] on div at bounding box center [468, 140] width 206 height 77
drag, startPoint x: 398, startPoint y: 159, endPoint x: 275, endPoint y: 117, distance: 130.1
click at [323, 147] on div "+ · 3 · x − 7 = + · 2 · x + 5 + · 3 · x − 7 + 7 = + · 2 · x + 5 + 7 + · 3 · x −…" at bounding box center [464, 140] width 589 height 128
click at [221, 58] on icon "undo" at bounding box center [223, 53] width 10 height 12
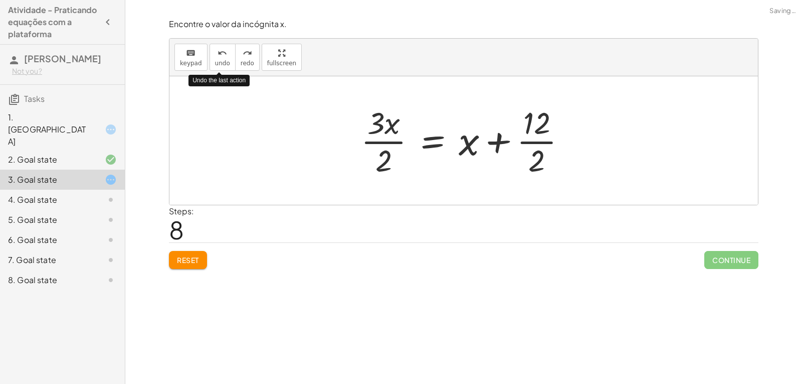
drag, startPoint x: 210, startPoint y: 60, endPoint x: 206, endPoint y: 56, distance: 6.0
click at [210, 59] on button "undo undo" at bounding box center [223, 57] width 26 height 27
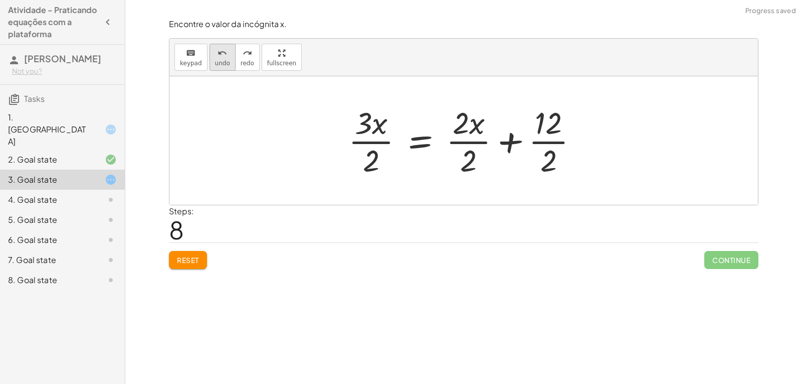
click at [220, 69] on div "keyboard keypad undo [PERSON_NAME] redo fullscreen" at bounding box center [464, 58] width 589 height 38
click at [215, 67] on button "undo undo" at bounding box center [223, 57] width 26 height 27
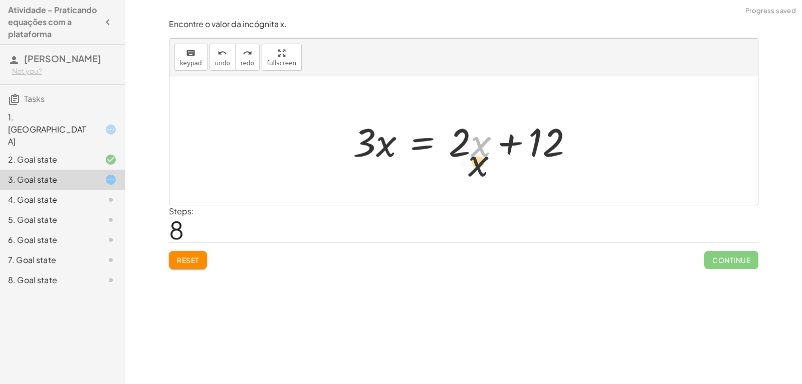
drag, startPoint x: 474, startPoint y: 150, endPoint x: 467, endPoint y: 153, distance: 7.9
click at [467, 153] on div at bounding box center [467, 141] width 239 height 52
drag, startPoint x: 455, startPoint y: 143, endPoint x: 460, endPoint y: 145, distance: 5.9
click at [460, 145] on div at bounding box center [467, 141] width 239 height 52
drag, startPoint x: 448, startPoint y: 140, endPoint x: 292, endPoint y: 134, distance: 156.1
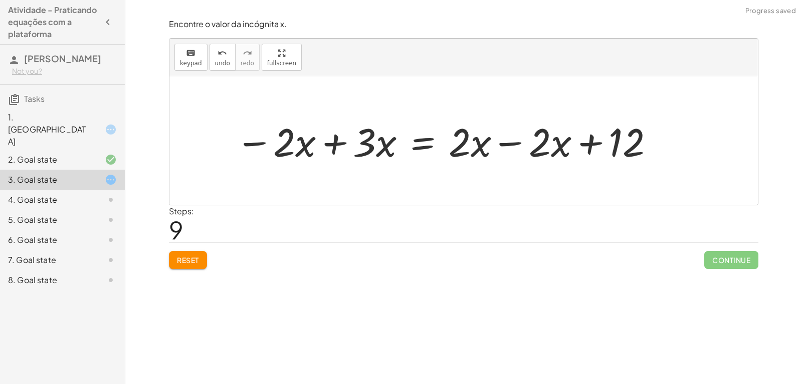
click at [294, 141] on div at bounding box center [446, 141] width 430 height 52
click at [326, 139] on div at bounding box center [446, 141] width 430 height 52
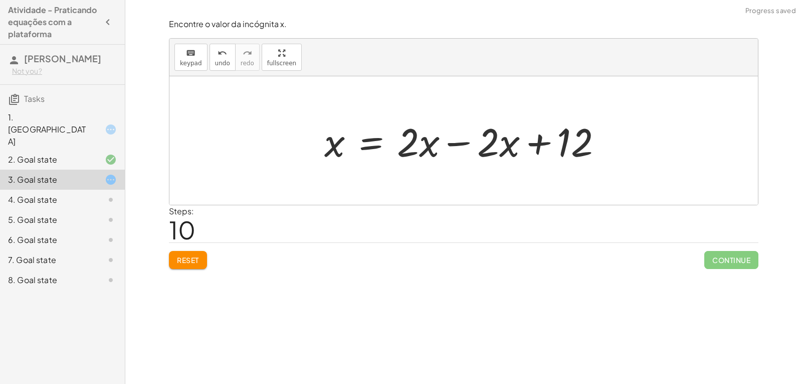
click at [203, 257] on div "Reset Continue" at bounding box center [464, 255] width 590 height 27
click at [203, 258] on button "Reset" at bounding box center [188, 260] width 38 height 18
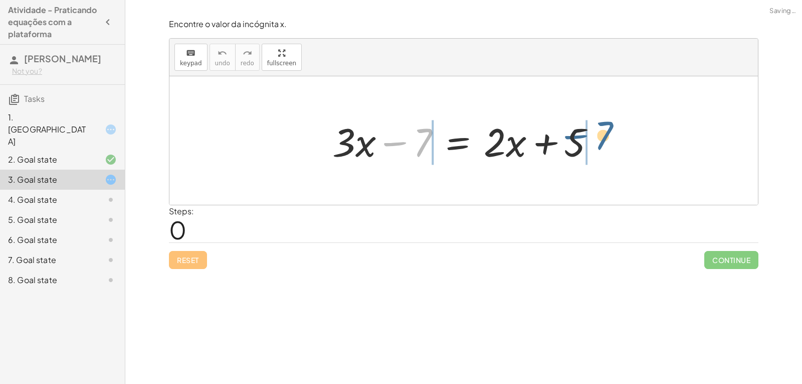
drag, startPoint x: 418, startPoint y: 150, endPoint x: 609, endPoint y: 152, distance: 190.6
click at [609, 152] on div "− 7 + · 3 · x − 7 = + · 2 · x + 5" at bounding box center [463, 140] width 293 height 57
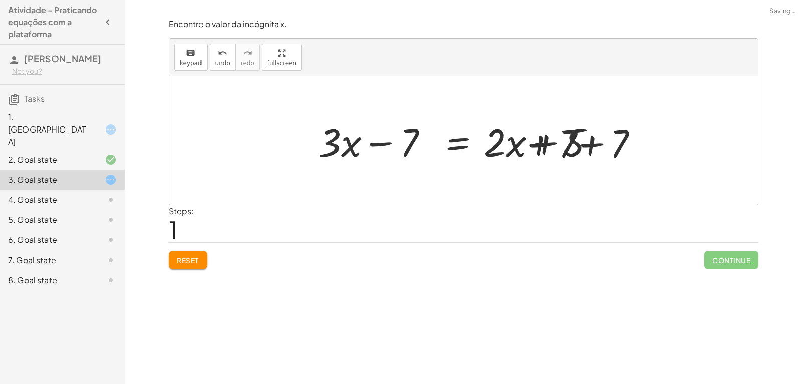
click at [578, 145] on div at bounding box center [467, 141] width 393 height 52
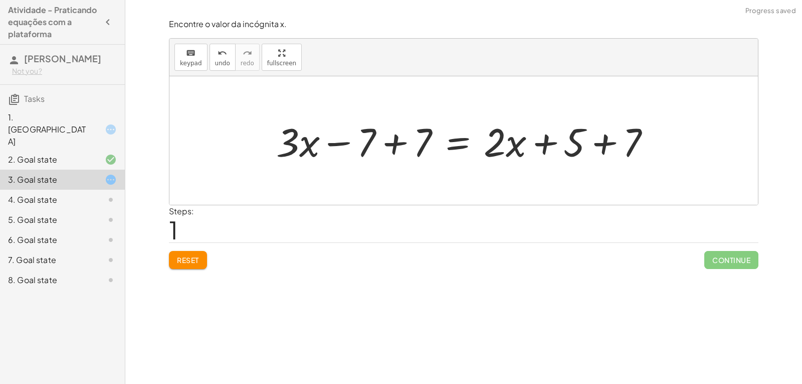
click at [595, 149] on div at bounding box center [467, 141] width 393 height 52
click at [407, 146] on div at bounding box center [446, 141] width 351 height 52
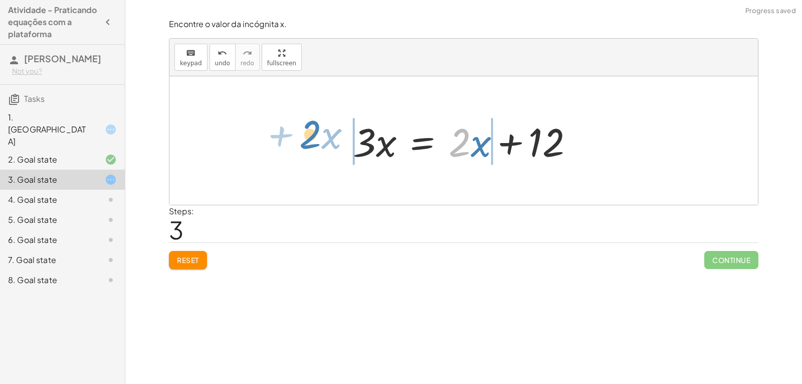
drag, startPoint x: 468, startPoint y: 145, endPoint x: 316, endPoint y: 138, distance: 151.6
click at [316, 138] on div "+ · 3 · x − 7 = + · 2 · x + 5 + · 3 · x − 7 + 7 = + · 2 · x + 5 + 7 + · 3 · x −…" at bounding box center [464, 140] width 589 height 128
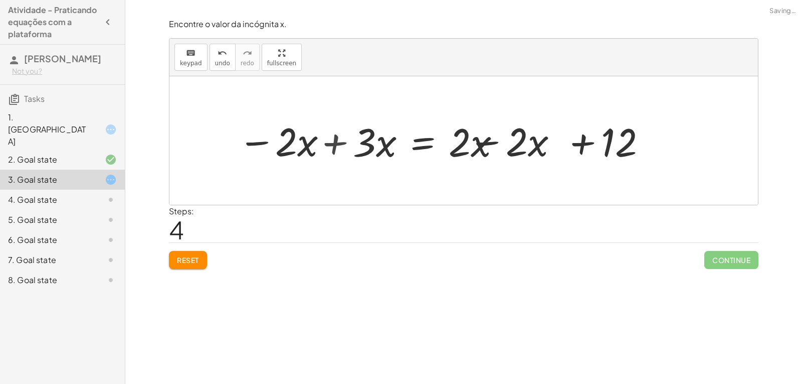
click at [355, 142] on div at bounding box center [446, 141] width 430 height 52
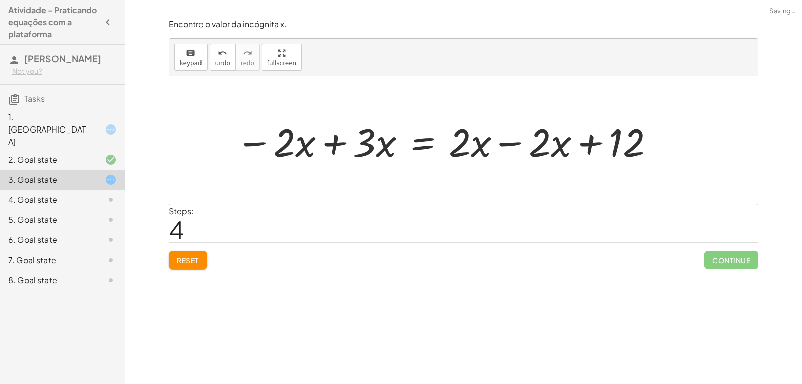
click at [337, 143] on div at bounding box center [446, 141] width 430 height 52
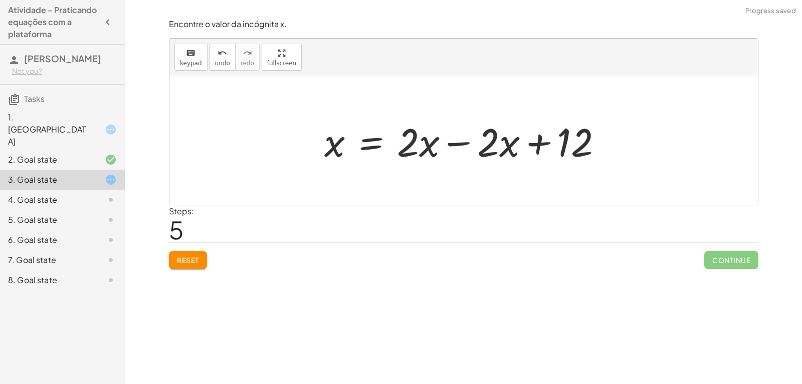
click at [460, 147] on div at bounding box center [467, 141] width 296 height 52
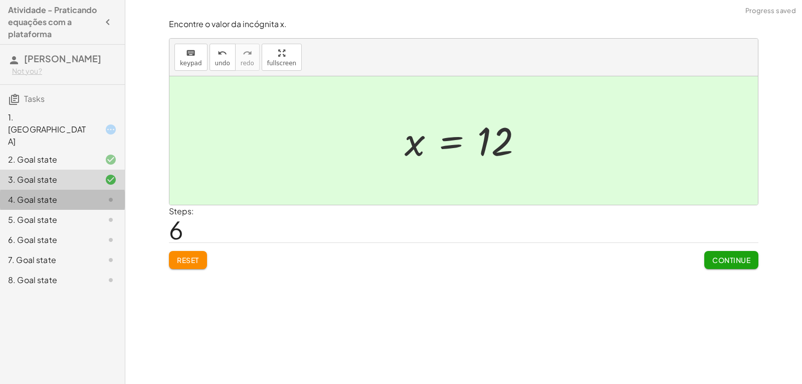
click at [78, 194] on div "4. Goal state" at bounding box center [48, 200] width 81 height 12
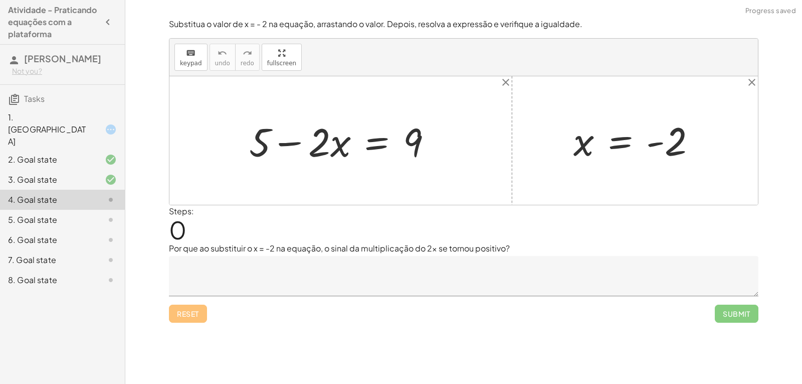
click at [291, 143] on div at bounding box center [344, 141] width 201 height 52
drag, startPoint x: 414, startPoint y: 144, endPoint x: 245, endPoint y: 143, distance: 169.5
click at [244, 143] on div at bounding box center [344, 141] width 201 height 52
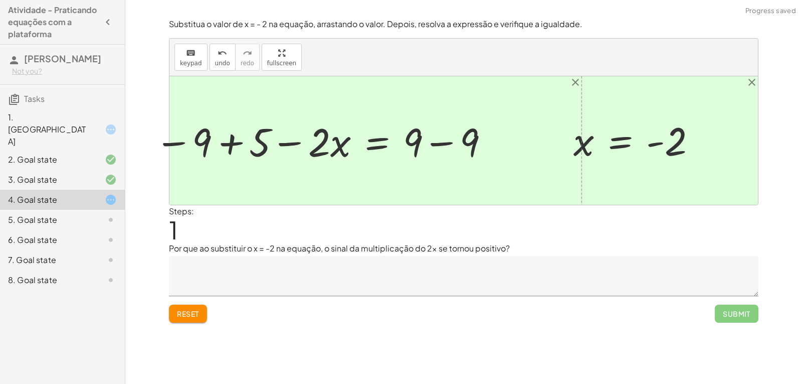
click at [238, 143] on div at bounding box center [324, 140] width 339 height 51
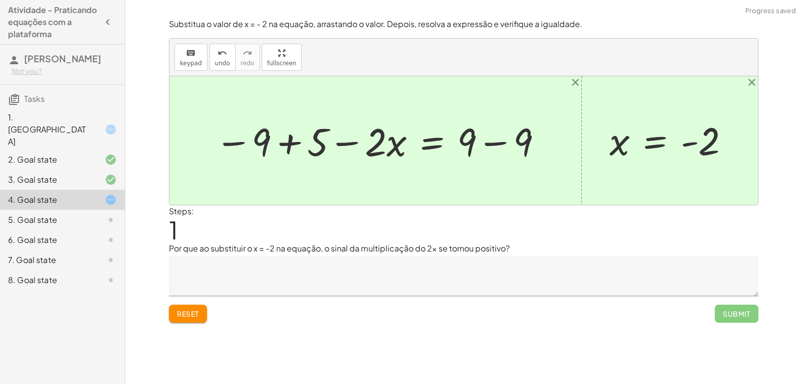
click at [277, 143] on div at bounding box center [379, 140] width 339 height 51
click at [348, 141] on div at bounding box center [406, 140] width 283 height 51
click at [301, 144] on div at bounding box center [406, 140] width 283 height 51
click at [483, 142] on div at bounding box center [406, 140] width 283 height 51
click at [658, 144] on div at bounding box center [674, 140] width 138 height 49
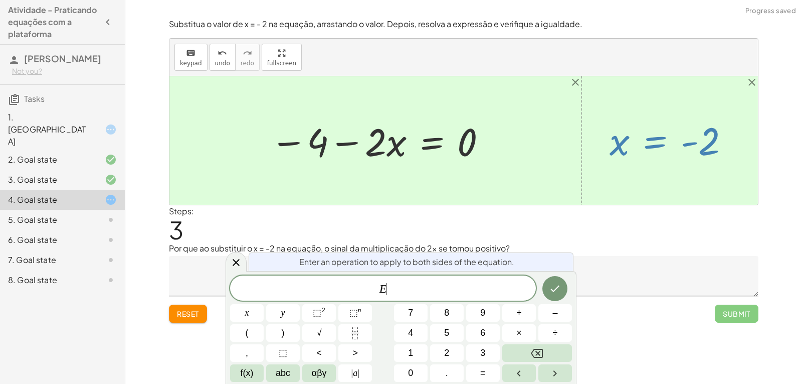
click at [581, 142] on div at bounding box center [464, 140] width 589 height 128
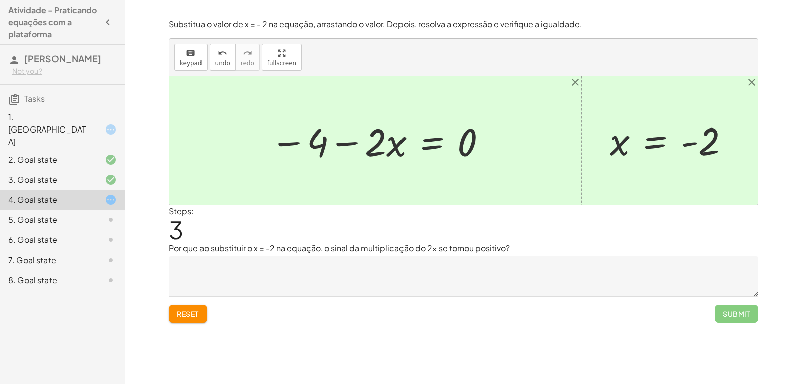
click at [314, 154] on div at bounding box center [379, 140] width 228 height 51
click at [360, 140] on div at bounding box center [379, 140] width 228 height 51
click at [396, 139] on div at bounding box center [379, 140] width 228 height 51
click at [625, 148] on div at bounding box center [674, 140] width 138 height 49
drag, startPoint x: 149, startPoint y: 316, endPoint x: 184, endPoint y: 336, distance: 39.8
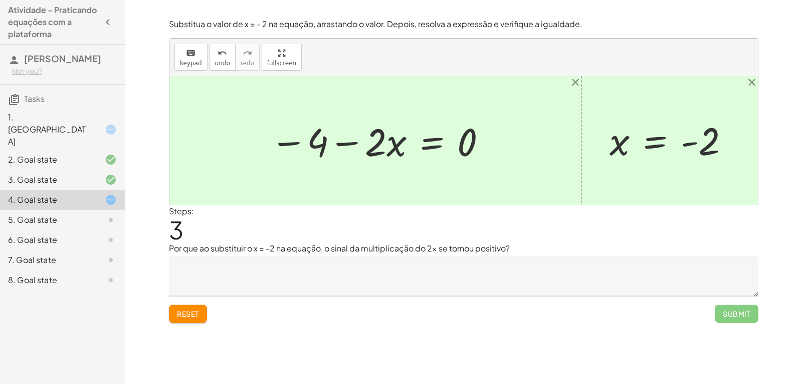
click at [183, 338] on div "Encontre o valor da incógnita x manipulando a equação. insert select one: Math …" at bounding box center [463, 192] width 677 height 384
click at [195, 313] on span "Reset" at bounding box center [188, 313] width 22 height 9
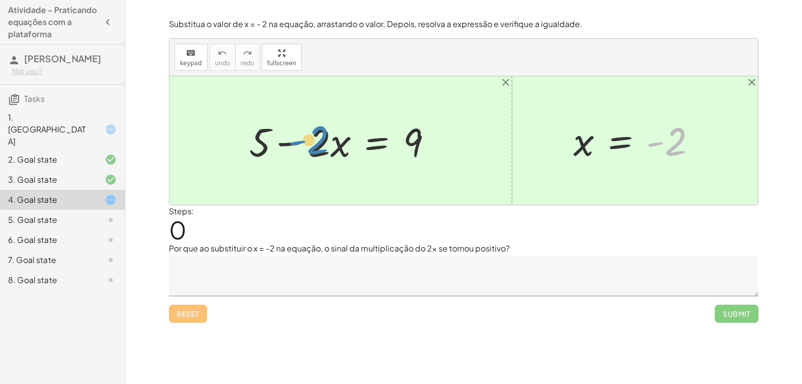
drag, startPoint x: 659, startPoint y: 151, endPoint x: 322, endPoint y: 149, distance: 336.5
click at [322, 149] on div "+ 5 − · 2 · x = 9 - 2 x = - 2" at bounding box center [464, 140] width 589 height 128
drag, startPoint x: 687, startPoint y: 145, endPoint x: 352, endPoint y: 145, distance: 334.5
click at [352, 145] on div "+ 5 − · 2 · x = 9 - 2 x = - 2" at bounding box center [464, 140] width 589 height 128
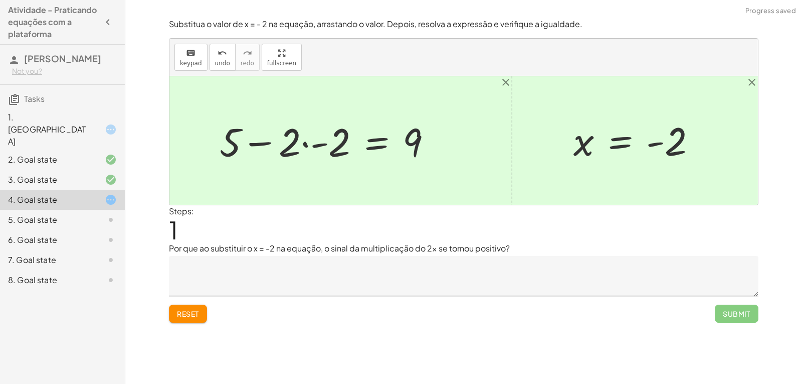
drag, startPoint x: 340, startPoint y: 142, endPoint x: 330, endPoint y: 141, distance: 9.6
click at [333, 141] on div at bounding box center [330, 141] width 230 height 52
click at [326, 140] on div at bounding box center [330, 141] width 230 height 52
click at [317, 144] on div at bounding box center [345, 141] width 199 height 52
click at [310, 144] on div at bounding box center [345, 141] width 199 height 52
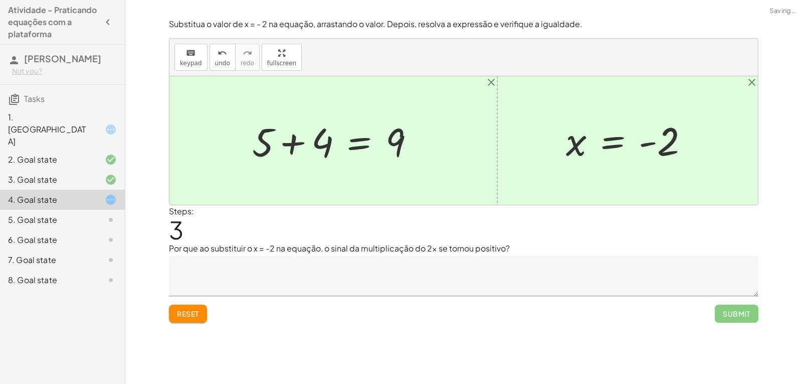
click at [297, 142] on div at bounding box center [337, 141] width 181 height 52
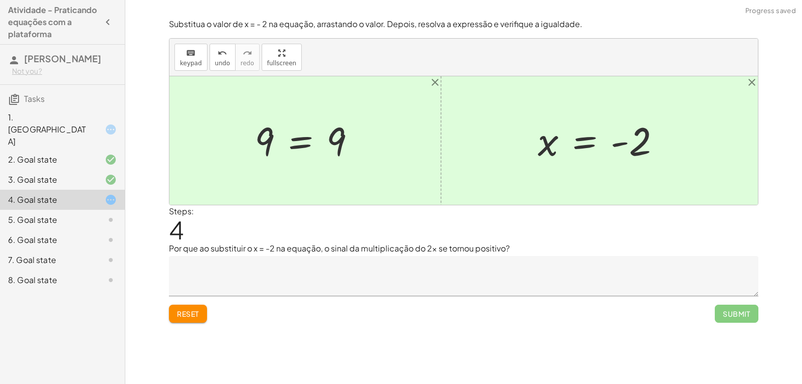
click at [621, 146] on div at bounding box center [603, 141] width 141 height 50
click at [621, 139] on div at bounding box center [603, 141] width 141 height 50
click at [71, 214] on div "5. Goal state" at bounding box center [48, 220] width 81 height 12
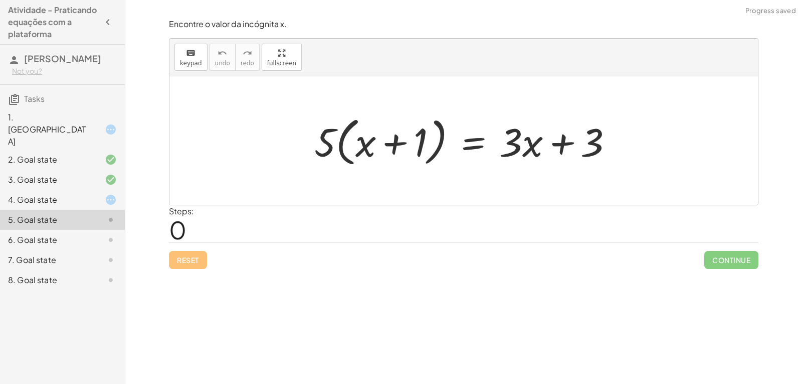
drag, startPoint x: 343, startPoint y: 148, endPoint x: 349, endPoint y: 147, distance: 6.1
click at [347, 148] on div at bounding box center [467, 141] width 317 height 58
click at [356, 146] on div at bounding box center [467, 141] width 317 height 58
click at [366, 146] on div at bounding box center [467, 141] width 317 height 58
click at [365, 146] on div at bounding box center [467, 141] width 317 height 58
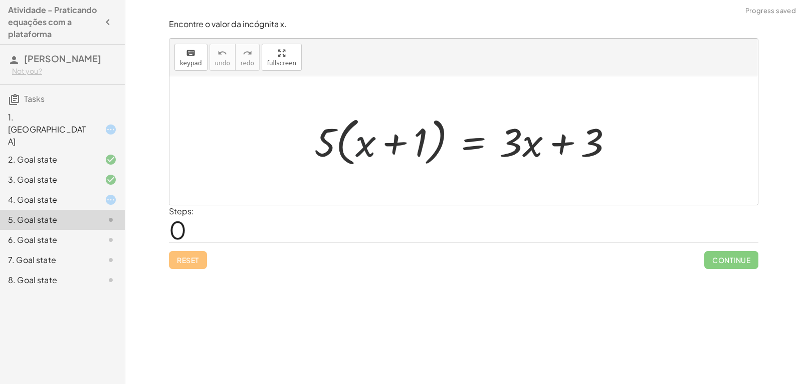
click at [397, 143] on div at bounding box center [467, 141] width 317 height 58
click at [321, 146] on div at bounding box center [467, 141] width 317 height 58
click at [364, 149] on div at bounding box center [467, 141] width 317 height 58
drag, startPoint x: 364, startPoint y: 148, endPoint x: 328, endPoint y: 151, distance: 36.3
click at [328, 151] on div at bounding box center [467, 141] width 317 height 58
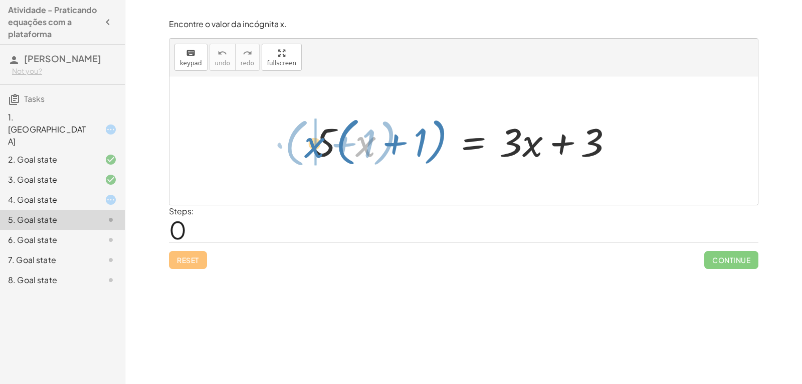
drag, startPoint x: 344, startPoint y: 148, endPoint x: 311, endPoint y: 147, distance: 32.1
click at [311, 147] on div at bounding box center [467, 141] width 317 height 58
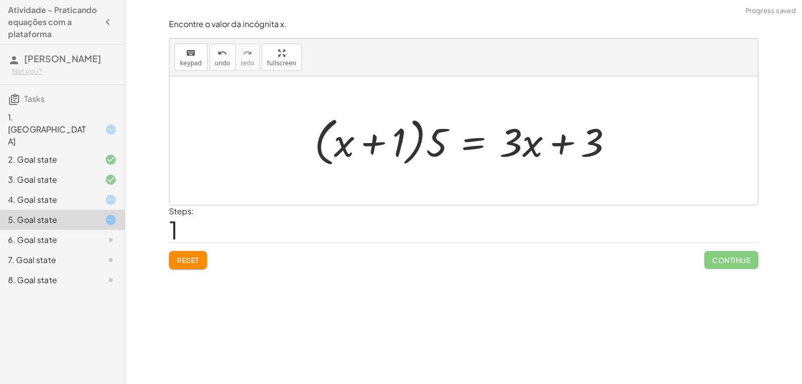
click at [442, 145] on div at bounding box center [467, 141] width 317 height 58
click at [382, 142] on div at bounding box center [467, 141] width 317 height 58
click at [388, 144] on div at bounding box center [467, 141] width 317 height 58
click at [192, 254] on button "Reset" at bounding box center [188, 260] width 38 height 18
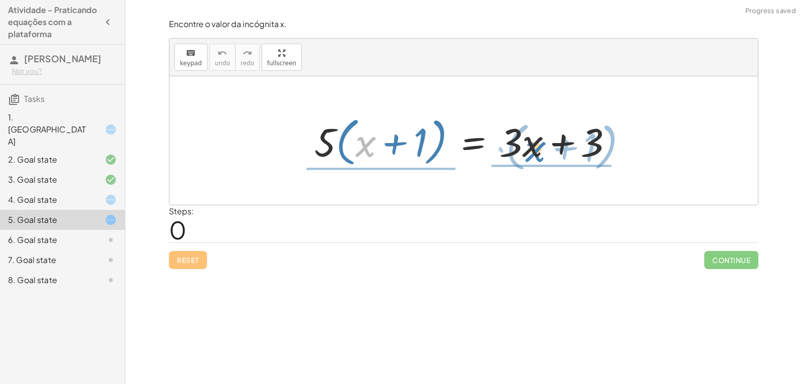
drag, startPoint x: 394, startPoint y: 152, endPoint x: 526, endPoint y: 154, distance: 131.9
click at [526, 155] on div at bounding box center [467, 141] width 317 height 58
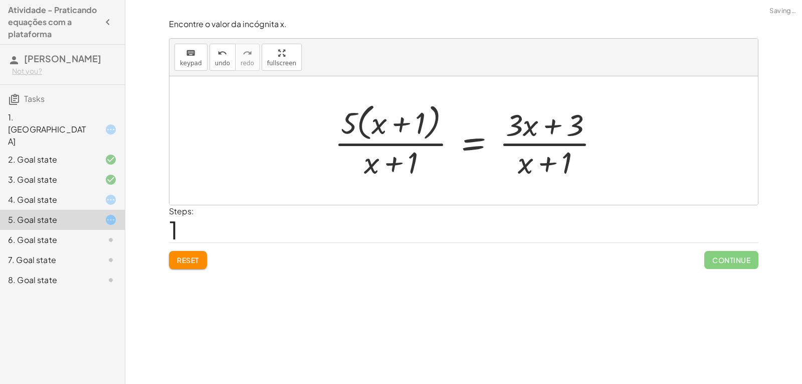
drag, startPoint x: 553, startPoint y: 164, endPoint x: 551, endPoint y: 156, distance: 7.5
click at [551, 158] on div at bounding box center [471, 140] width 283 height 82
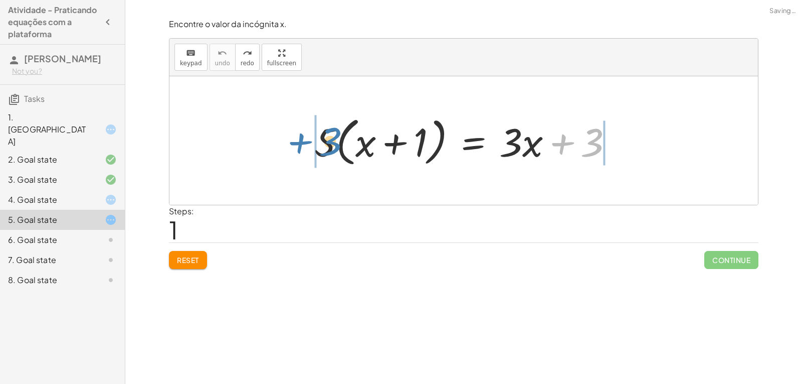
drag, startPoint x: 597, startPoint y: 140, endPoint x: 336, endPoint y: 139, distance: 261.8
click at [336, 139] on div at bounding box center [467, 141] width 317 height 58
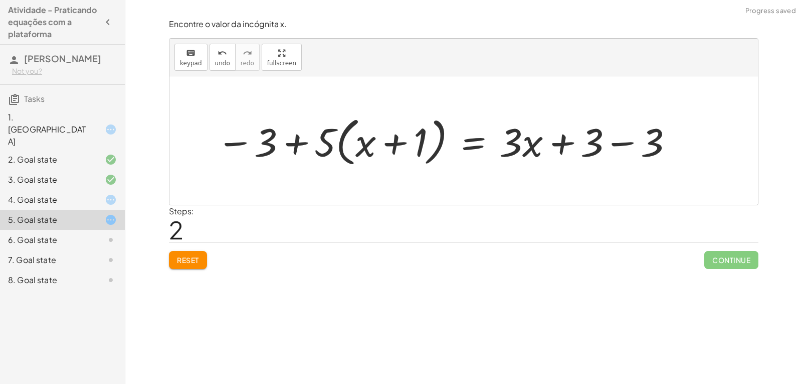
click at [312, 141] on div at bounding box center [446, 141] width 468 height 58
click at [297, 141] on div at bounding box center [446, 141] width 468 height 58
click at [270, 140] on div at bounding box center [446, 141] width 468 height 58
click at [245, 137] on div at bounding box center [446, 141] width 468 height 58
click at [229, 141] on div at bounding box center [446, 141] width 468 height 58
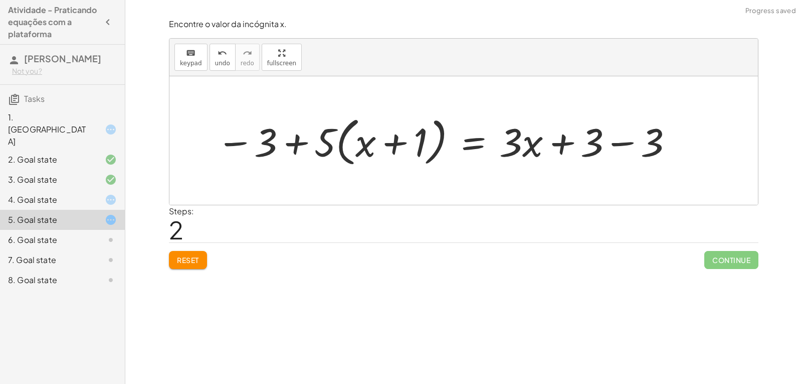
click at [299, 143] on div at bounding box center [446, 141] width 468 height 58
click at [300, 141] on div at bounding box center [446, 141] width 468 height 58
click at [617, 141] on div at bounding box center [446, 141] width 468 height 58
click at [619, 139] on div at bounding box center [464, 140] width 589 height 128
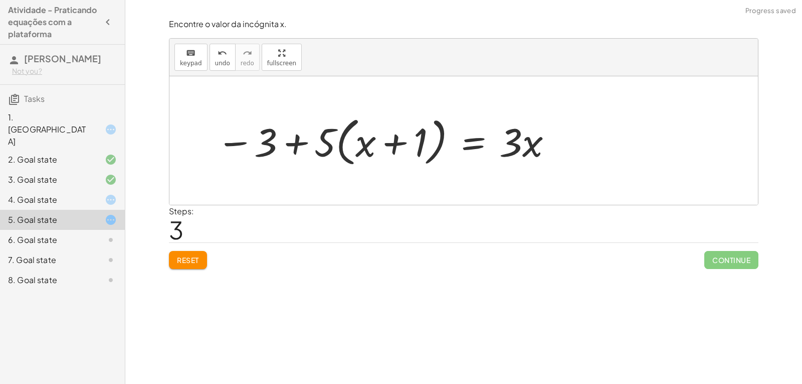
click at [514, 143] on div at bounding box center [386, 141] width 348 height 58
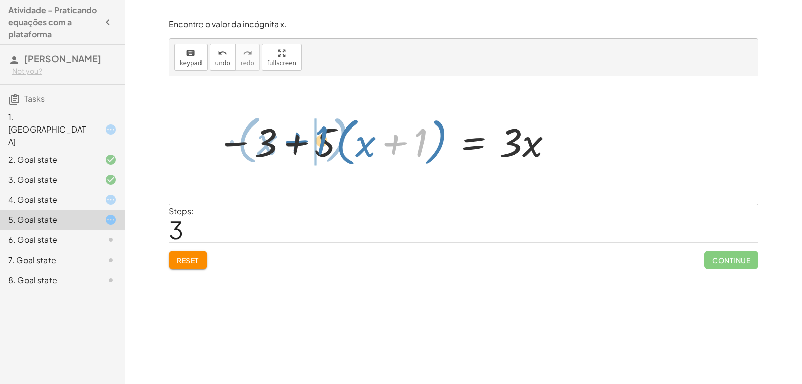
drag, startPoint x: 414, startPoint y: 143, endPoint x: 314, endPoint y: 142, distance: 100.3
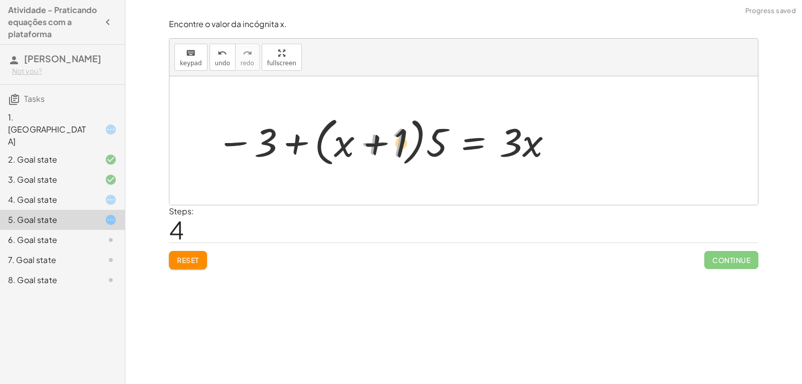
drag, startPoint x: 377, startPoint y: 144, endPoint x: 386, endPoint y: 143, distance: 9.6
click at [379, 144] on div at bounding box center [386, 141] width 348 height 58
click at [391, 142] on div at bounding box center [386, 141] width 348 height 58
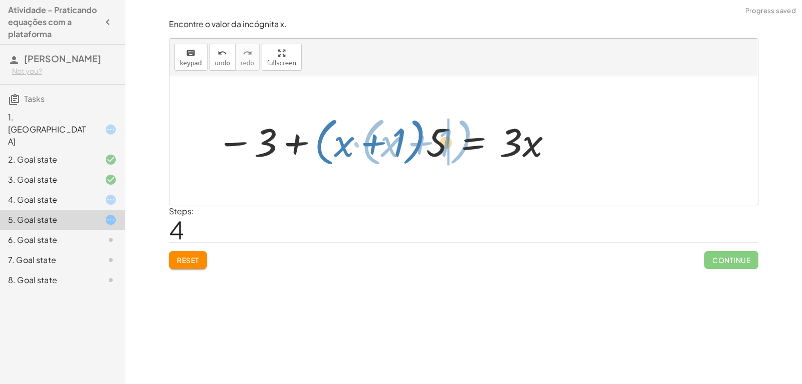
drag, startPoint x: 399, startPoint y: 142, endPoint x: 451, endPoint y: 140, distance: 52.2
click at [450, 140] on div at bounding box center [386, 141] width 348 height 58
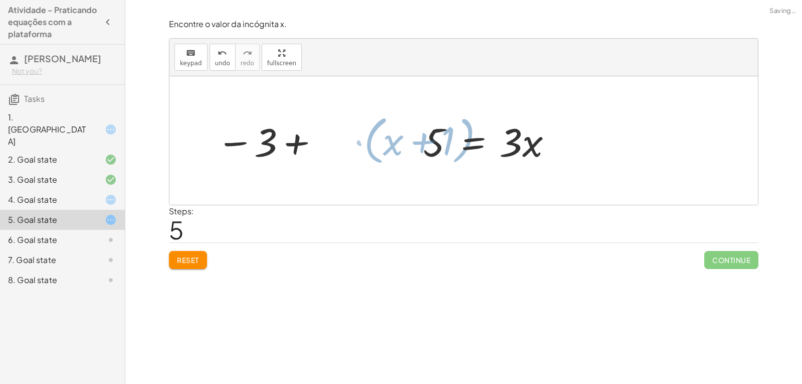
click at [451, 140] on div at bounding box center [386, 141] width 348 height 58
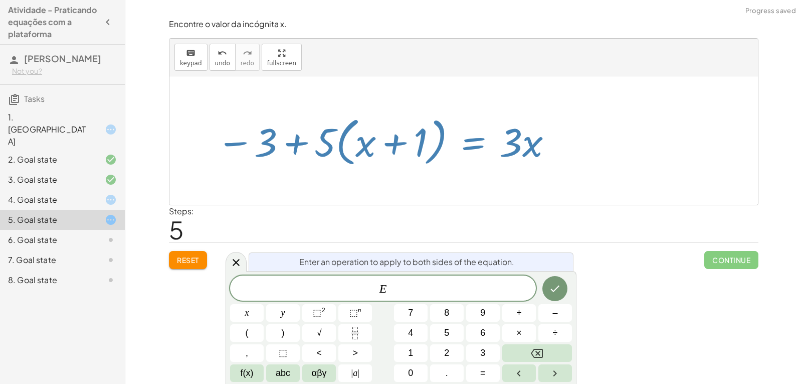
drag, startPoint x: 328, startPoint y: 168, endPoint x: 173, endPoint y: 249, distance: 174.8
click at [174, 248] on div "Reset Continue" at bounding box center [464, 255] width 590 height 27
click at [179, 258] on span "Reset" at bounding box center [188, 259] width 22 height 9
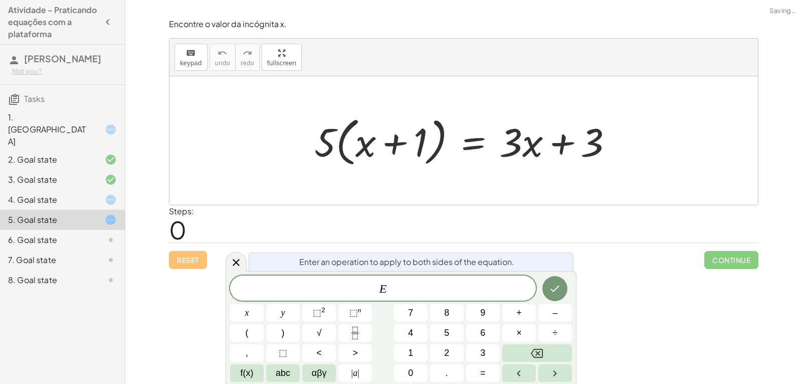
drag, startPoint x: 421, startPoint y: 208, endPoint x: 505, endPoint y: 228, distance: 86.1
click at [0, 0] on div "Encontre o valor da incógnita x. keyboard keypad undo undo redo redo fullscreen…" at bounding box center [0, 0] width 0 height 0
drag, startPoint x: 420, startPoint y: 153, endPoint x: 349, endPoint y: 155, distance: 71.2
click at [350, 155] on div at bounding box center [467, 141] width 317 height 58
drag, startPoint x: 355, startPoint y: 149, endPoint x: 329, endPoint y: 149, distance: 25.6
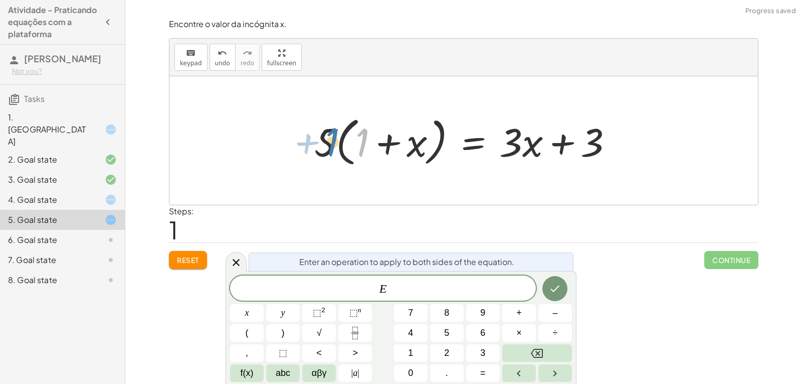
click at [329, 149] on div at bounding box center [467, 141] width 317 height 58
drag, startPoint x: 328, startPoint y: 148, endPoint x: 361, endPoint y: 149, distance: 33.1
click at [361, 149] on div at bounding box center [467, 141] width 317 height 58
click at [344, 146] on div at bounding box center [471, 141] width 308 height 52
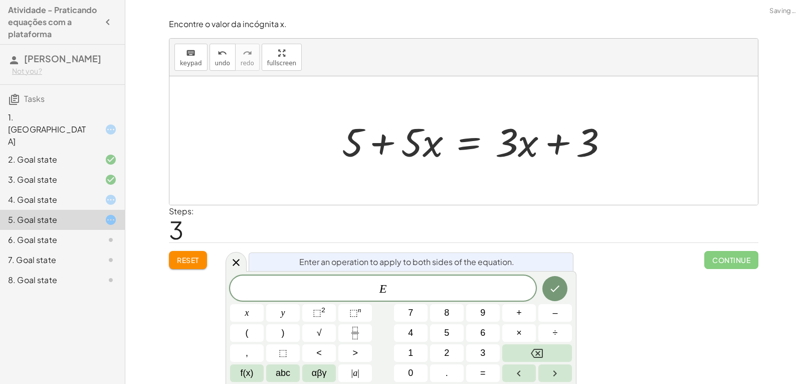
click at [410, 147] on div at bounding box center [479, 141] width 285 height 52
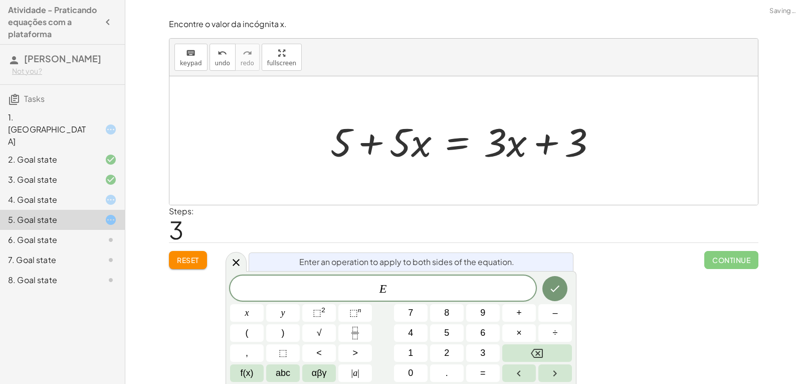
drag, startPoint x: 410, startPoint y: 145, endPoint x: 385, endPoint y: 150, distance: 25.7
click at [407, 146] on div at bounding box center [468, 141] width 285 height 52
click at [210, 253] on div "Reset Continue" at bounding box center [464, 255] width 590 height 27
click at [189, 253] on button "Reset" at bounding box center [188, 260] width 38 height 18
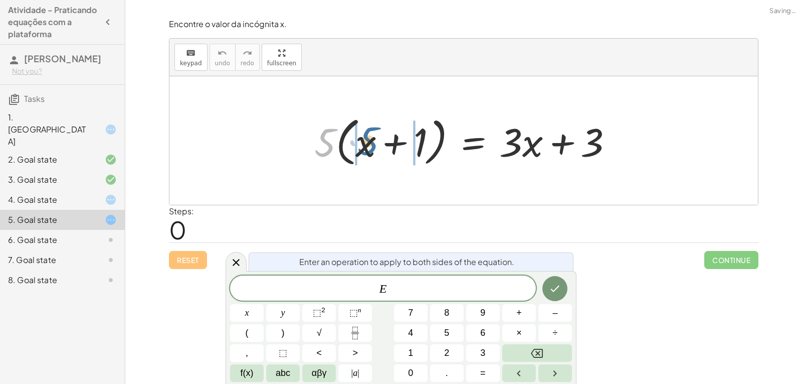
drag, startPoint x: 336, startPoint y: 149, endPoint x: 367, endPoint y: 151, distance: 31.1
click at [367, 151] on div at bounding box center [467, 141] width 317 height 58
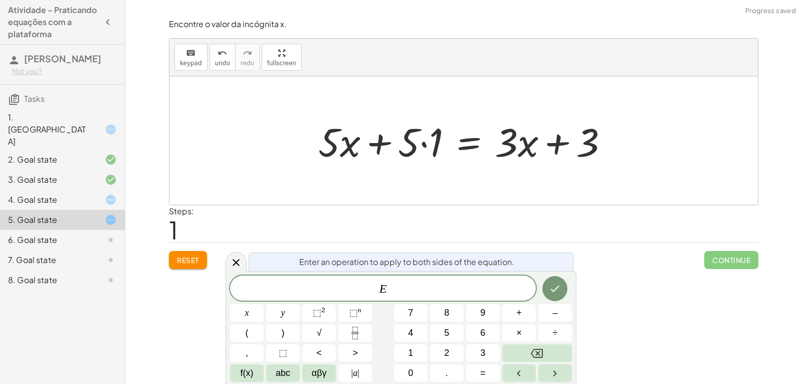
click at [418, 145] on div at bounding box center [467, 141] width 308 height 52
click at [424, 143] on div at bounding box center [467, 141] width 308 height 52
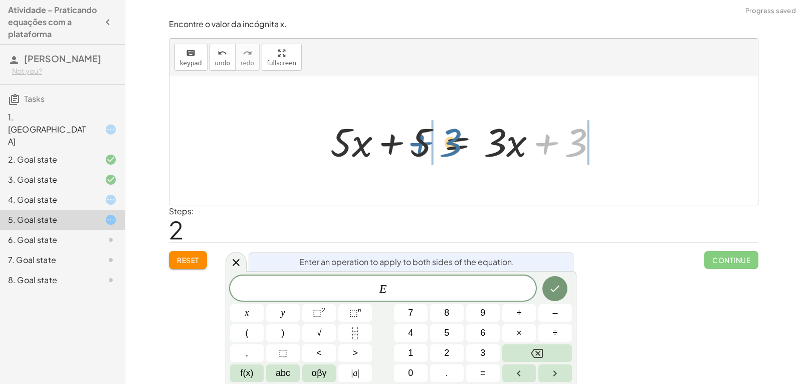
drag, startPoint x: 563, startPoint y: 142, endPoint x: 452, endPoint y: 140, distance: 110.9
click at [452, 140] on div at bounding box center [468, 141] width 285 height 52
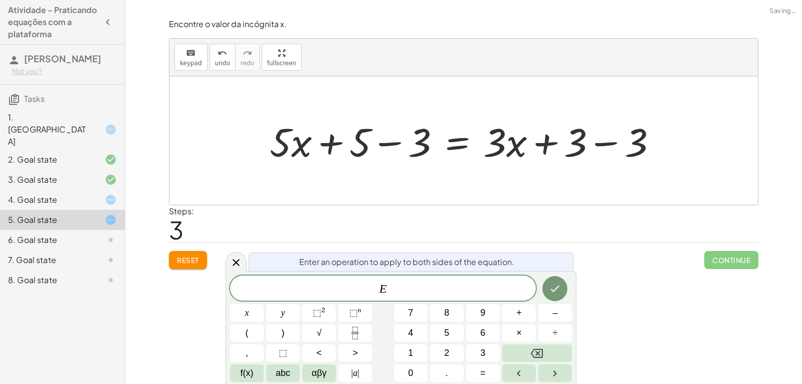
click at [401, 139] on div at bounding box center [467, 141] width 405 height 52
click at [617, 139] on div at bounding box center [498, 141] width 346 height 52
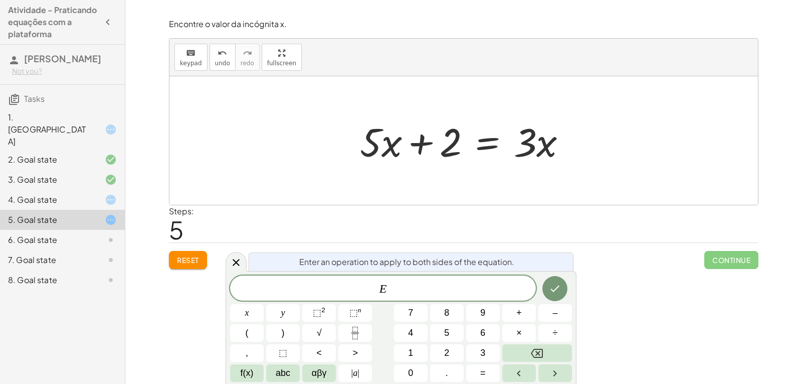
click at [443, 142] on div at bounding box center [467, 141] width 225 height 52
click at [418, 141] on div at bounding box center [467, 141] width 225 height 52
drag, startPoint x: 442, startPoint y: 145, endPoint x: 600, endPoint y: 144, distance: 157.5
click at [600, 144] on div "· 5 · ( + x + 1 ) = + · 3 · x + 3 + · 5 · x + · 5 · 1 = + · 3 · x + 3 + · 5 · x…" at bounding box center [464, 140] width 589 height 128
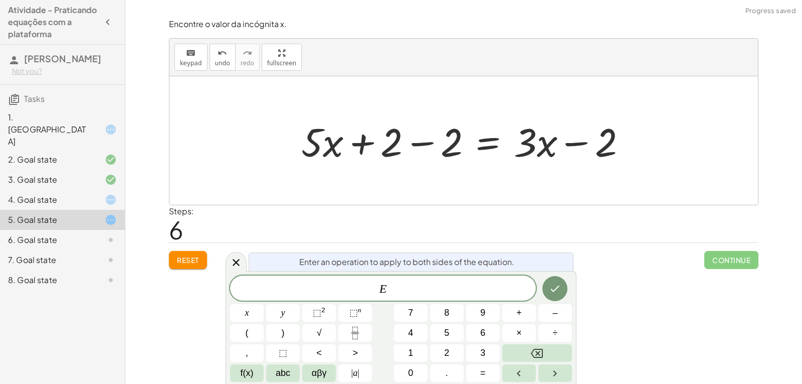
click at [579, 143] on div at bounding box center [468, 141] width 344 height 52
click at [579, 142] on div at bounding box center [468, 141] width 344 height 52
click at [422, 144] on div at bounding box center [468, 141] width 344 height 52
click at [429, 145] on div at bounding box center [468, 141] width 344 height 52
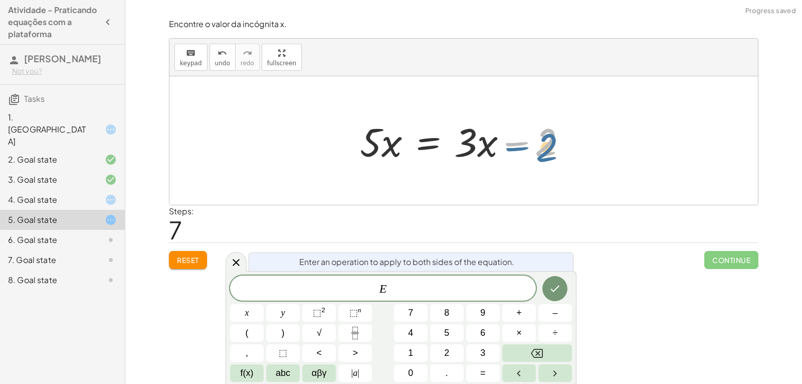
click at [551, 142] on div at bounding box center [467, 141] width 225 height 52
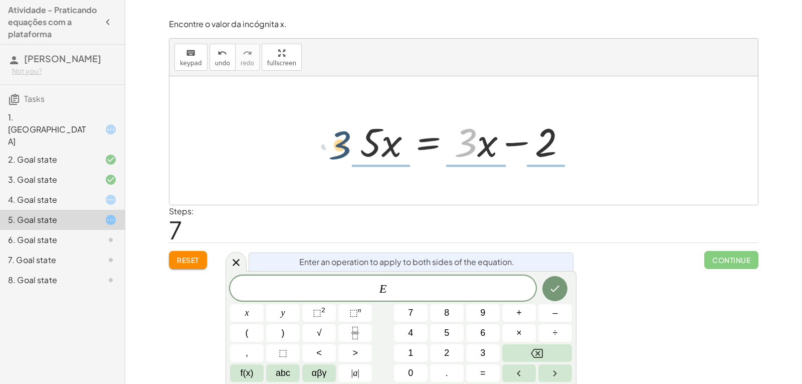
drag, startPoint x: 467, startPoint y: 142, endPoint x: 339, endPoint y: 145, distance: 127.9
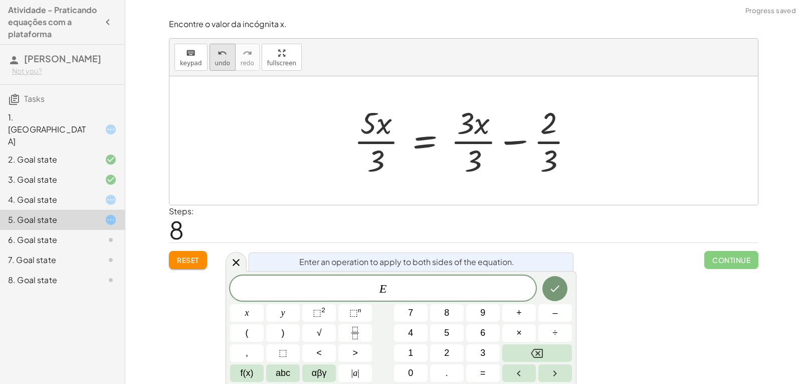
click at [220, 62] on span "undo" at bounding box center [222, 63] width 15 height 7
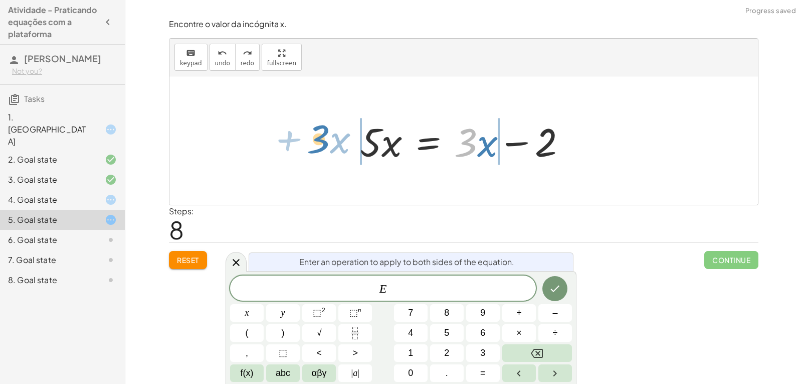
drag, startPoint x: 466, startPoint y: 139, endPoint x: 317, endPoint y: 136, distance: 149.0
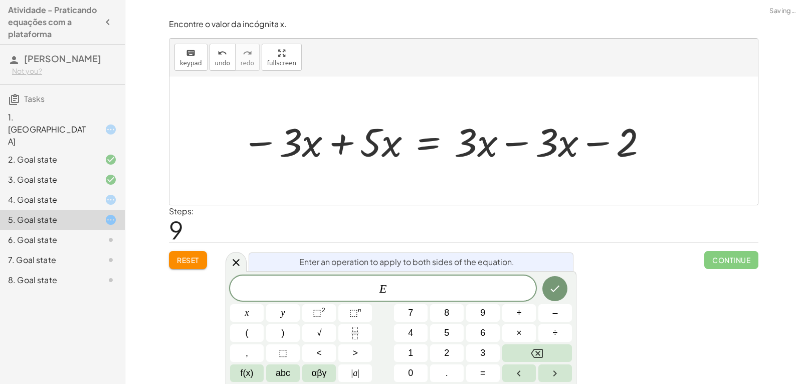
drag, startPoint x: 343, startPoint y: 141, endPoint x: 351, endPoint y: 140, distance: 8.0
click at [347, 141] on div at bounding box center [446, 141] width 418 height 52
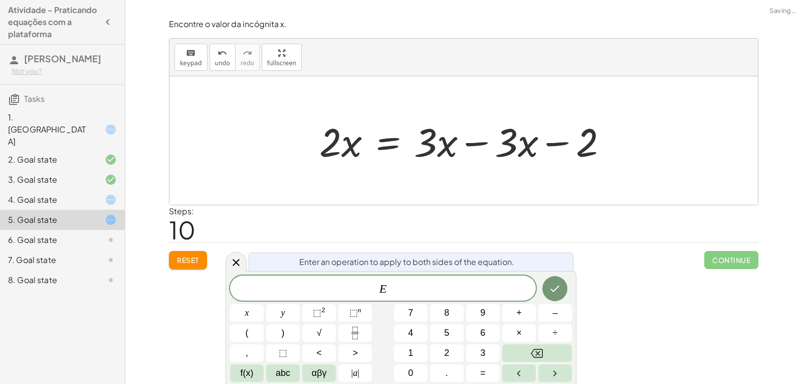
click at [476, 141] on div at bounding box center [467, 141] width 306 height 52
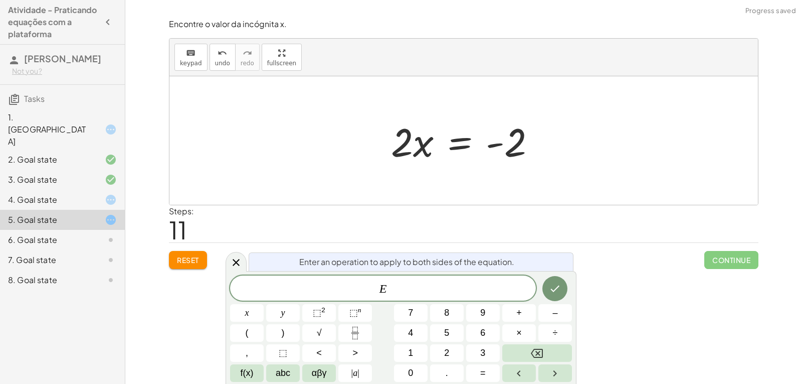
drag, startPoint x: 400, startPoint y: 147, endPoint x: 428, endPoint y: 146, distance: 28.6
click at [400, 146] on div at bounding box center [467, 141] width 163 height 52
drag, startPoint x: 511, startPoint y: 142, endPoint x: 343, endPoint y: 146, distance: 168.1
click at [376, 146] on div at bounding box center [474, 141] width 294 height 52
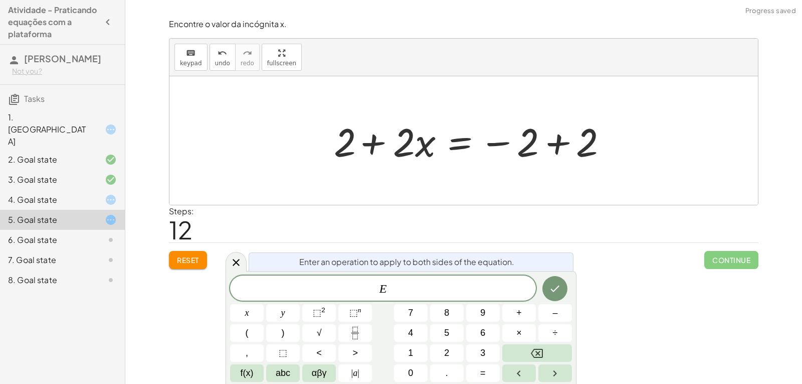
click at [379, 145] on div at bounding box center [474, 141] width 294 height 52
drag, startPoint x: 532, startPoint y: 142, endPoint x: 574, endPoint y: 140, distance: 42.7
click at [535, 142] on div at bounding box center [474, 141] width 294 height 52
drag, startPoint x: 573, startPoint y: 139, endPoint x: 566, endPoint y: 142, distance: 7.4
click at [567, 142] on div at bounding box center [474, 141] width 294 height 52
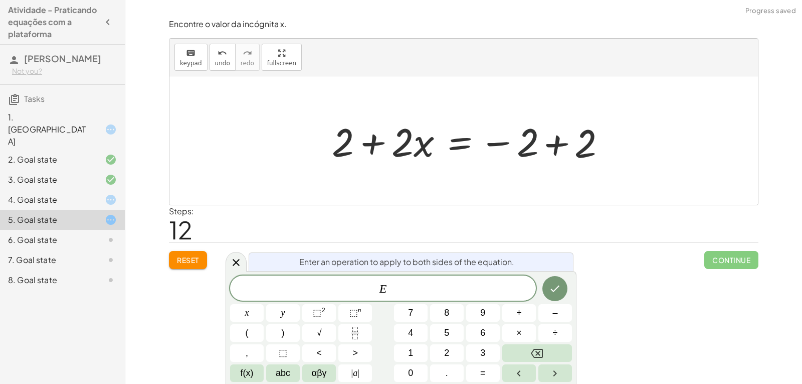
click at [563, 139] on div at bounding box center [474, 141] width 294 height 52
drag, startPoint x: 561, startPoint y: 139, endPoint x: 530, endPoint y: 143, distance: 30.9
click at [559, 140] on div at bounding box center [464, 140] width 589 height 128
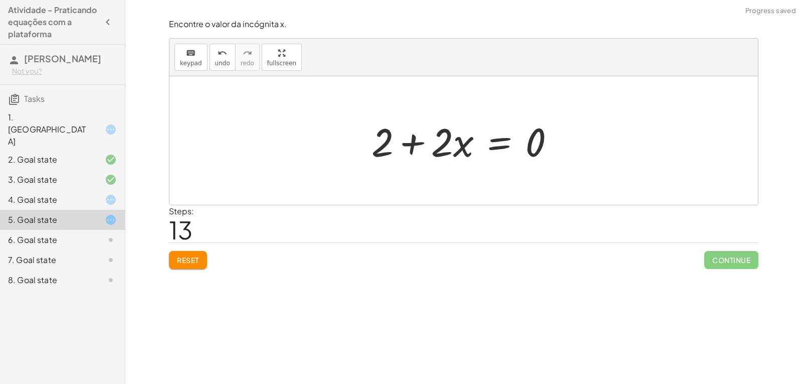
click at [410, 147] on div at bounding box center [468, 141] width 202 height 52
drag, startPoint x: 407, startPoint y: 144, endPoint x: 402, endPoint y: 141, distance: 5.8
click at [402, 142] on div at bounding box center [468, 141] width 202 height 52
click at [213, 71] on div "keyboard keypad undo [PERSON_NAME] redo fullscreen" at bounding box center [464, 58] width 589 height 38
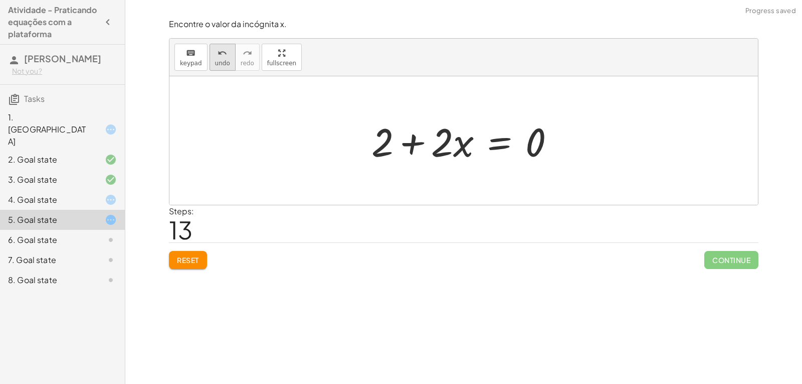
click at [212, 70] on button "undo undo" at bounding box center [223, 57] width 26 height 27
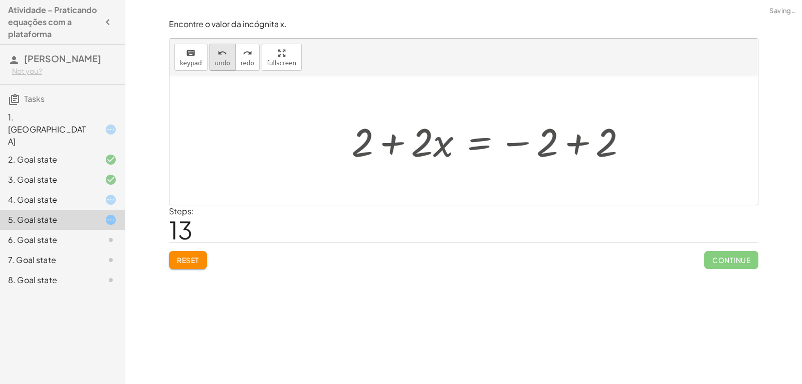
click at [211, 68] on button "undo undo" at bounding box center [223, 57] width 26 height 27
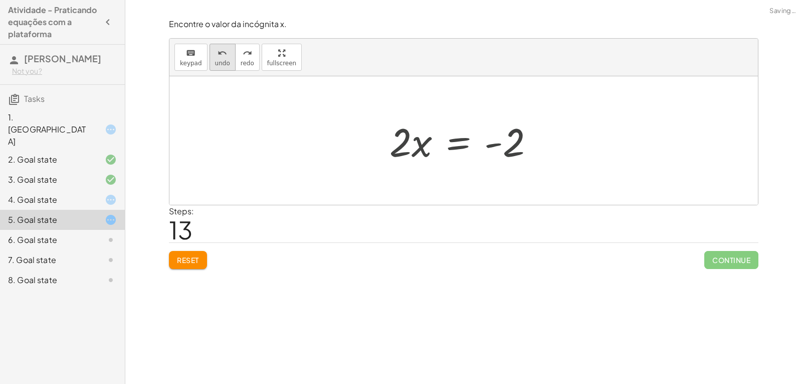
click at [214, 69] on button "undo undo" at bounding box center [223, 57] width 26 height 27
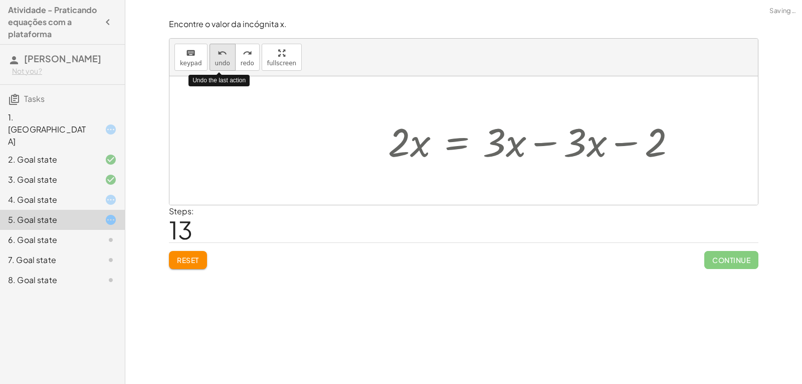
click at [214, 69] on button "undo undo" at bounding box center [223, 57] width 26 height 27
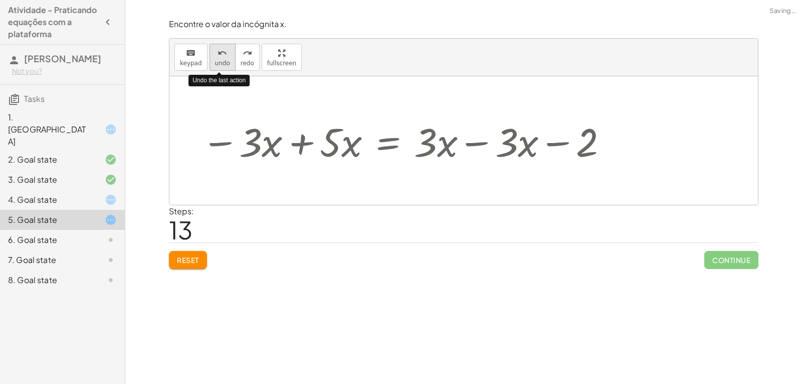
click at [214, 69] on button "undo undo" at bounding box center [223, 57] width 26 height 27
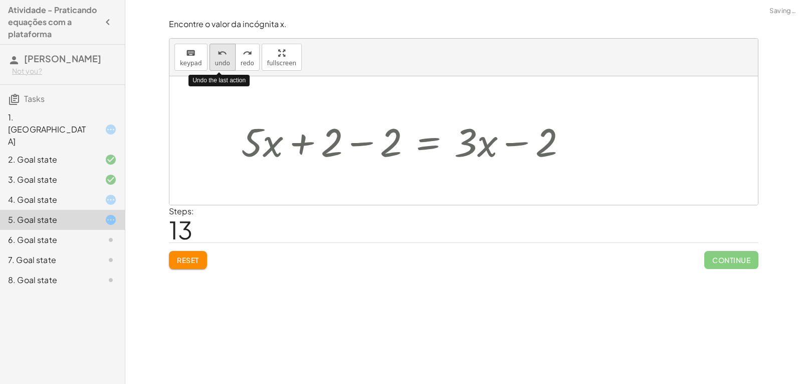
click at [214, 69] on button "undo undo" at bounding box center [223, 57] width 26 height 27
click at [212, 69] on button "undo undo" at bounding box center [223, 57] width 26 height 27
click at [210, 69] on button "undo undo" at bounding box center [223, 57] width 26 height 27
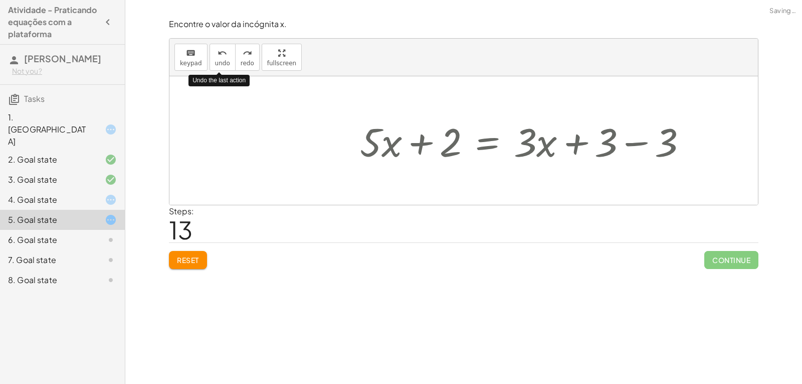
click at [205, 135] on div at bounding box center [464, 140] width 589 height 128
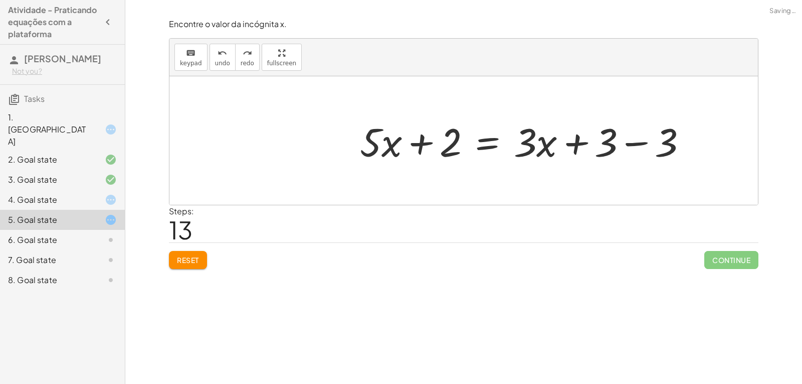
click at [202, 258] on button "Reset" at bounding box center [188, 260] width 38 height 18
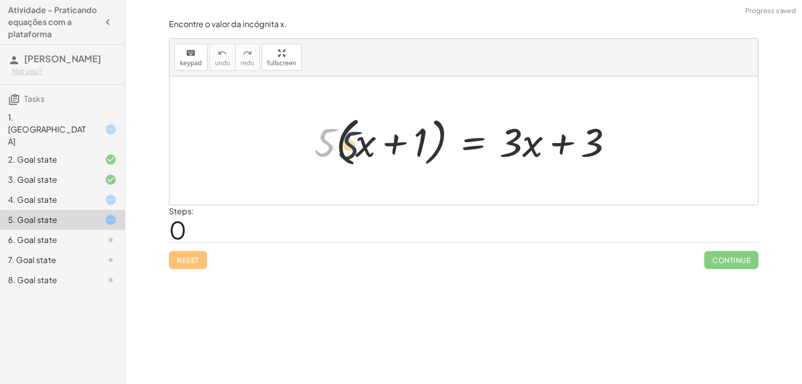
drag, startPoint x: 318, startPoint y: 148, endPoint x: 341, endPoint y: 151, distance: 23.3
click at [341, 151] on div at bounding box center [467, 141] width 317 height 58
drag, startPoint x: 314, startPoint y: 146, endPoint x: 349, endPoint y: 147, distance: 35.1
click at [349, 147] on div at bounding box center [467, 141] width 317 height 58
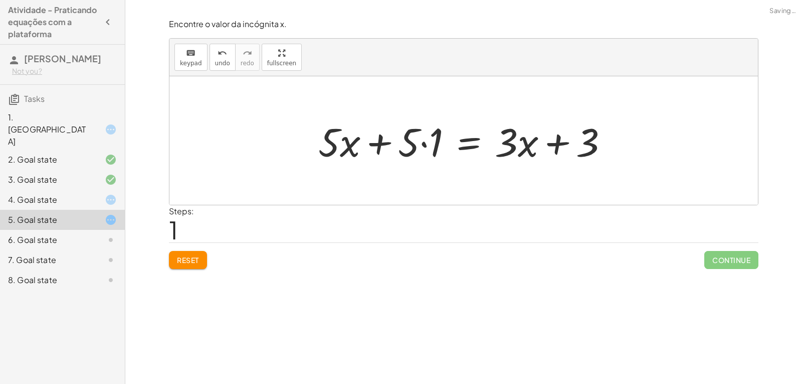
drag, startPoint x: 404, startPoint y: 140, endPoint x: 410, endPoint y: 140, distance: 5.5
click at [409, 140] on div at bounding box center [467, 141] width 308 height 52
click at [417, 139] on div at bounding box center [467, 141] width 308 height 52
click at [425, 149] on div at bounding box center [467, 141] width 308 height 52
click at [426, 142] on div at bounding box center [479, 141] width 285 height 52
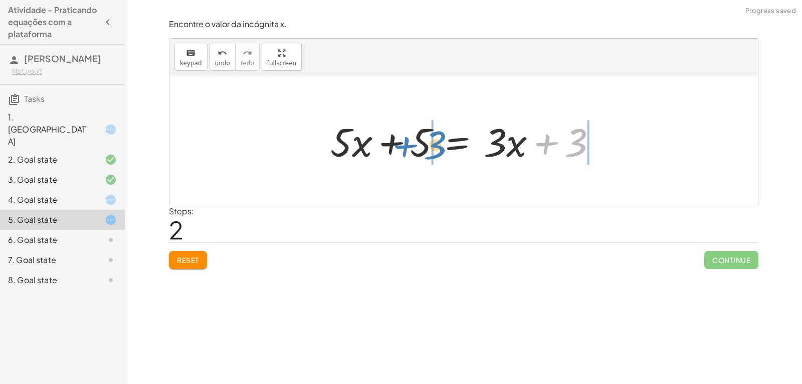
drag, startPoint x: 574, startPoint y: 143, endPoint x: 440, endPoint y: 141, distance: 133.4
click at [440, 141] on div at bounding box center [468, 141] width 285 height 52
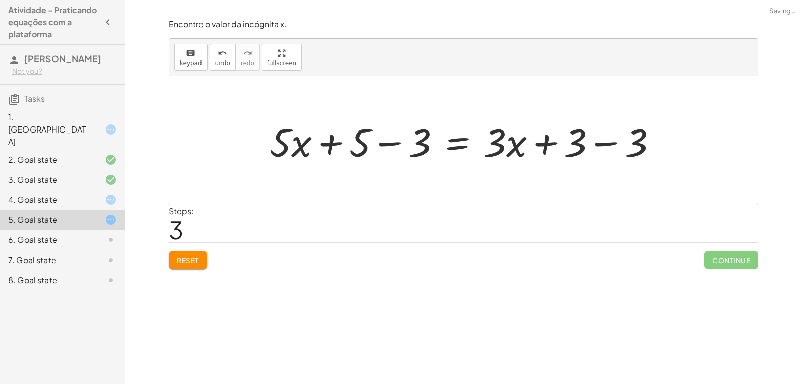
click at [401, 141] on div at bounding box center [467, 141] width 405 height 52
click at [597, 138] on div at bounding box center [498, 141] width 346 height 52
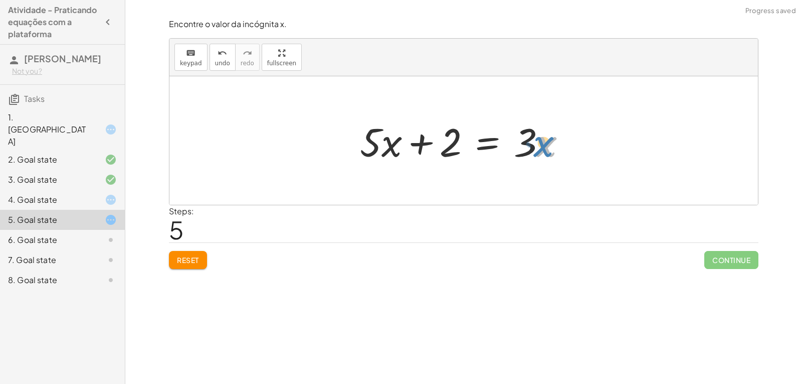
click at [538, 137] on div at bounding box center [467, 141] width 225 height 52
drag, startPoint x: 527, startPoint y: 139, endPoint x: 309, endPoint y: 138, distance: 217.7
click at [309, 138] on div "· 5 · ( + x + 1 ) = + · 3 · x + 3 + · 5 · x + · 5 · 1 = + · 3 · x + 3 + · 5 · x…" at bounding box center [464, 140] width 589 height 128
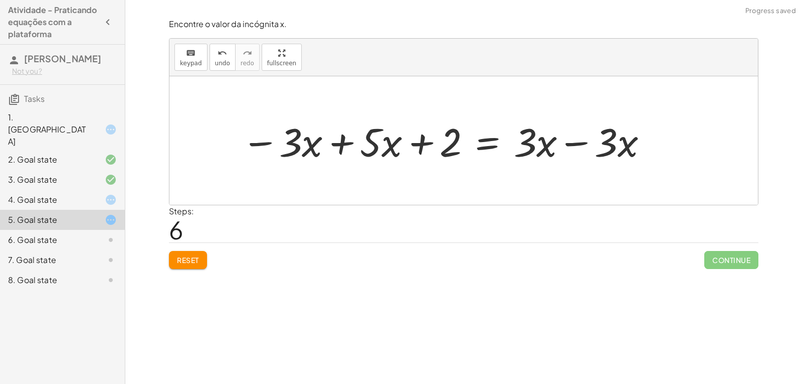
click at [342, 143] on div at bounding box center [446, 141] width 418 height 52
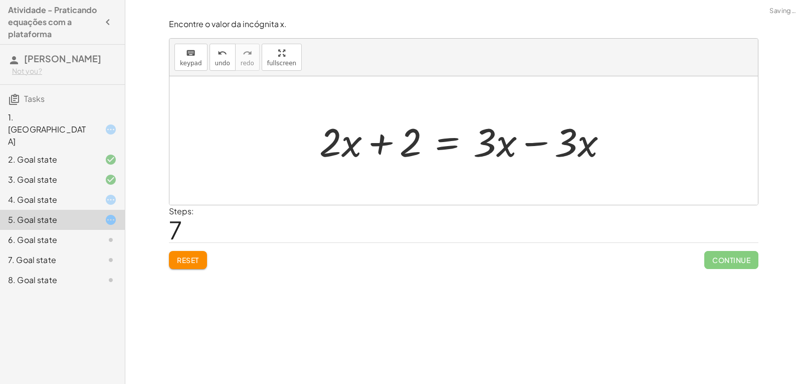
click at [524, 141] on div at bounding box center [467, 141] width 306 height 52
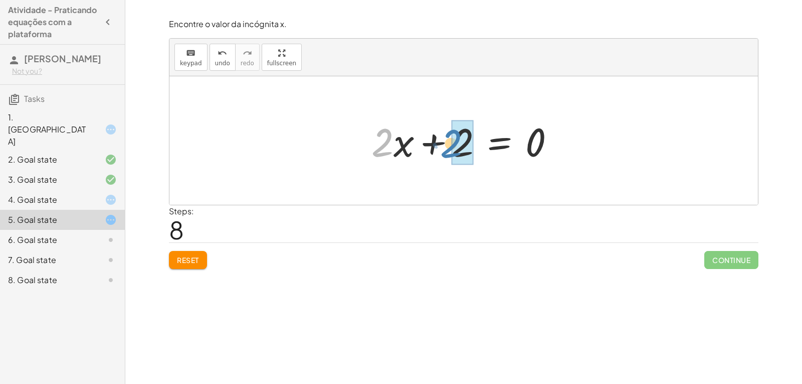
drag, startPoint x: 379, startPoint y: 142, endPoint x: 447, endPoint y: 143, distance: 68.2
click at [447, 143] on div at bounding box center [468, 141] width 202 height 52
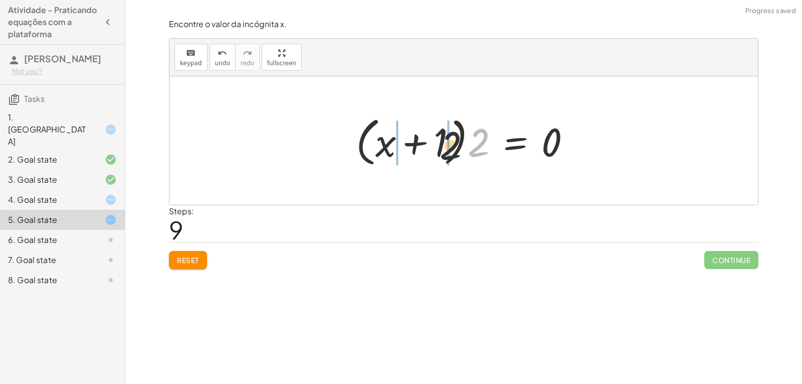
drag, startPoint x: 477, startPoint y: 143, endPoint x: 421, endPoint y: 143, distance: 56.7
click at [421, 144] on div at bounding box center [467, 141] width 233 height 58
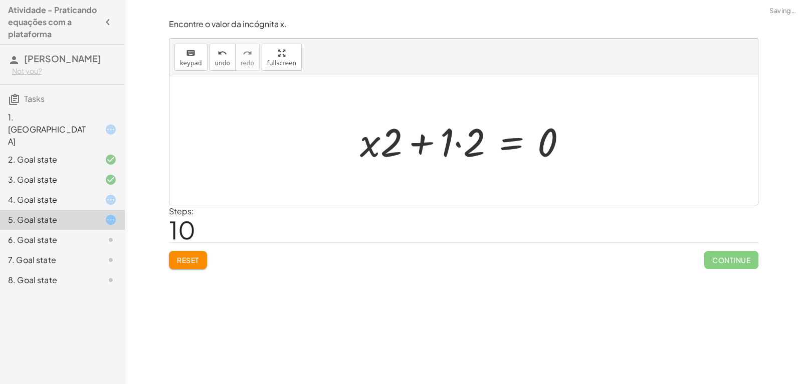
click at [452, 145] on div at bounding box center [467, 141] width 225 height 52
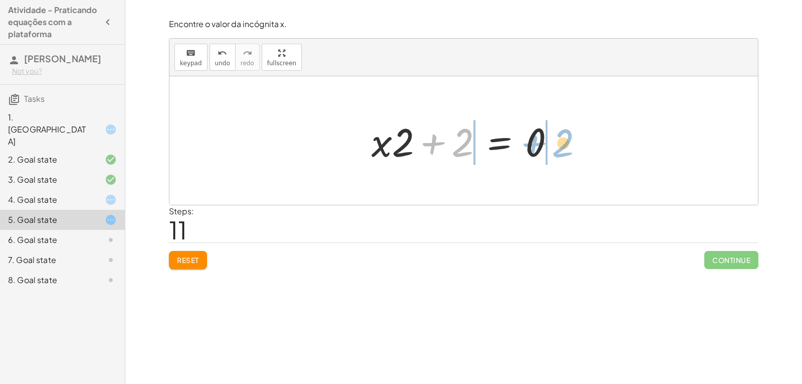
drag, startPoint x: 462, startPoint y: 139, endPoint x: 599, endPoint y: 135, distance: 137.5
click at [595, 137] on div "· 5 · ( + x + 1 ) = + · 3 · x + 3 + · 5 · x + · 5 · 1 = + · 3 · x + 3 + · 5 · x…" at bounding box center [464, 140] width 589 height 128
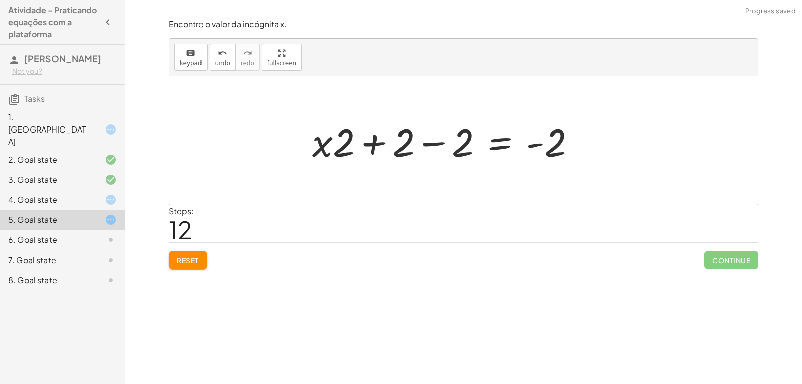
click at [541, 141] on div at bounding box center [448, 141] width 282 height 52
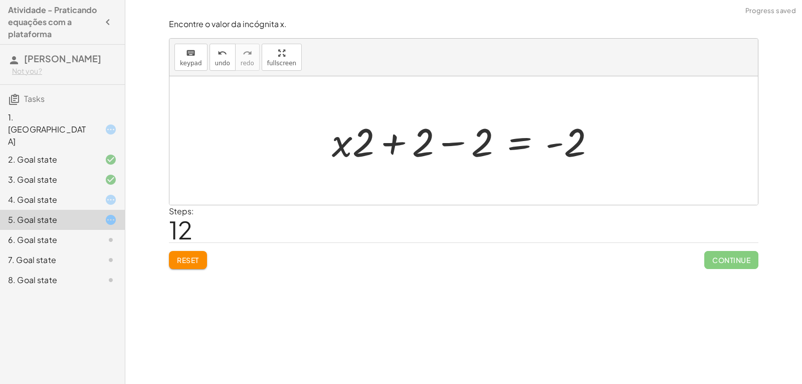
click at [553, 150] on div at bounding box center [468, 141] width 282 height 52
click at [483, 145] on div at bounding box center [468, 141] width 282 height 52
click at [460, 141] on div at bounding box center [527, 141] width 163 height 52
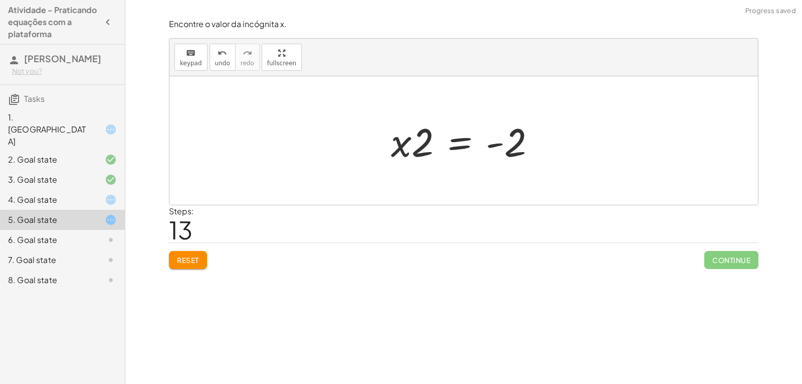
click at [500, 137] on div at bounding box center [467, 141] width 163 height 52
drag, startPoint x: 489, startPoint y: 140, endPoint x: 520, endPoint y: 144, distance: 31.9
click at [520, 144] on div at bounding box center [467, 141] width 163 height 52
click at [521, 143] on div at bounding box center [467, 141] width 163 height 52
drag, startPoint x: 492, startPoint y: 143, endPoint x: 552, endPoint y: 144, distance: 60.2
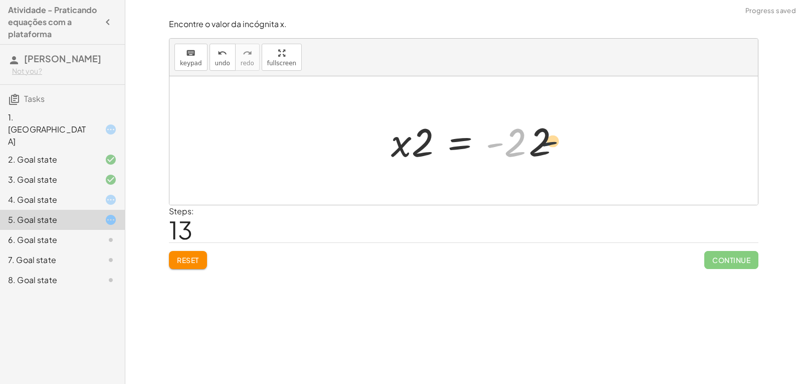
click at [558, 142] on div "· 5 · ( + x + 1 ) = + · 3 · x + 3 + · 5 · x + · 5 · 1 = + · 3 · x + 3 + · 5 · x…" at bounding box center [464, 140] width 589 height 128
drag, startPoint x: 520, startPoint y: 141, endPoint x: 433, endPoint y: 144, distance: 86.8
click at [433, 144] on div at bounding box center [467, 141] width 163 height 52
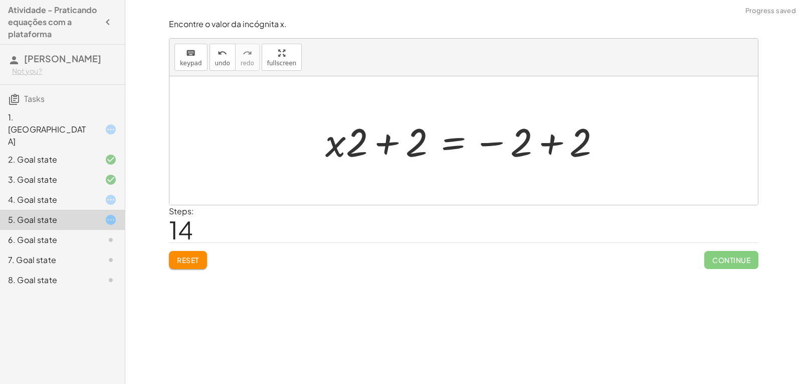
click at [412, 144] on div at bounding box center [467, 141] width 294 height 52
click at [393, 144] on div at bounding box center [467, 141] width 294 height 52
drag, startPoint x: 530, startPoint y: 144, endPoint x: 535, endPoint y: 145, distance: 5.0
click at [531, 145] on div at bounding box center [467, 141] width 294 height 52
click at [545, 143] on div at bounding box center [467, 141] width 294 height 52
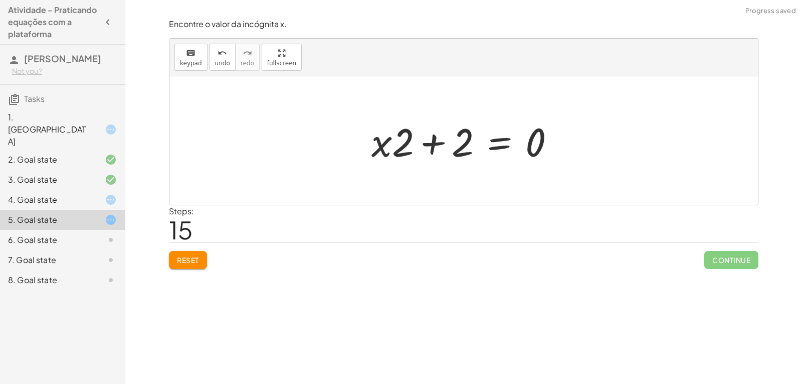
click at [423, 147] on div at bounding box center [468, 141] width 202 height 52
drag, startPoint x: 427, startPoint y: 141, endPoint x: 439, endPoint y: 144, distance: 12.3
click at [429, 143] on div at bounding box center [468, 141] width 202 height 52
drag, startPoint x: 456, startPoint y: 144, endPoint x: 426, endPoint y: 138, distance: 31.1
click at [425, 148] on div at bounding box center [468, 141] width 202 height 52
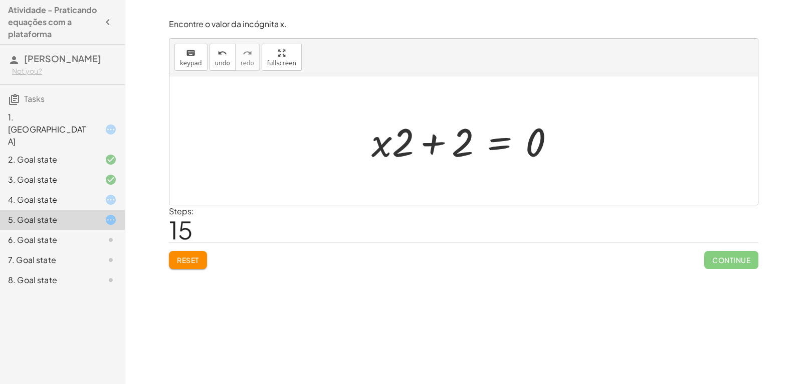
click at [185, 259] on span "Reset" at bounding box center [188, 259] width 22 height 9
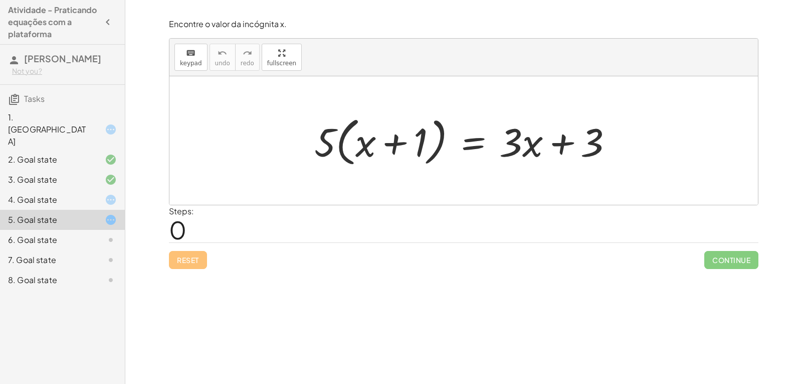
drag, startPoint x: 64, startPoint y: 260, endPoint x: 78, endPoint y: 249, distance: 17.5
click at [65, 274] on div "8. Goal state" at bounding box center [48, 280] width 81 height 12
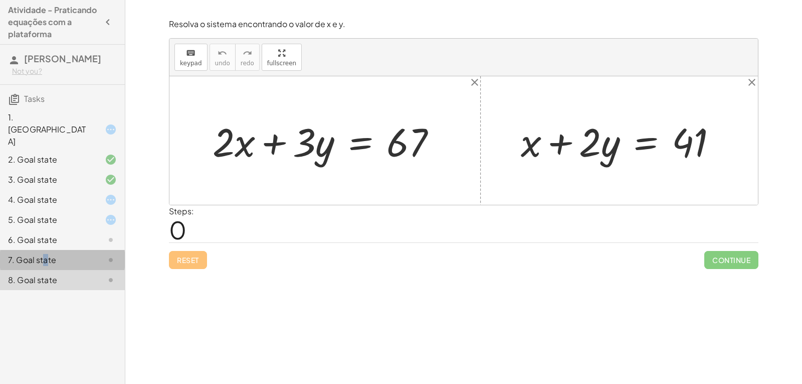
click at [46, 254] on div "7. Goal state" at bounding box center [48, 260] width 81 height 12
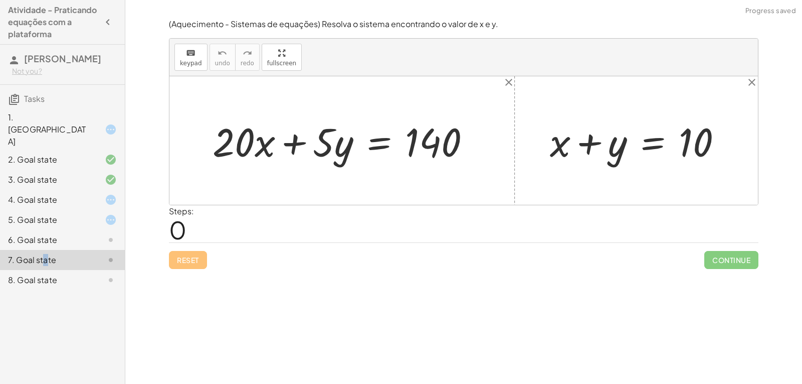
click at [70, 270] on div "6. Goal state" at bounding box center [62, 280] width 125 height 20
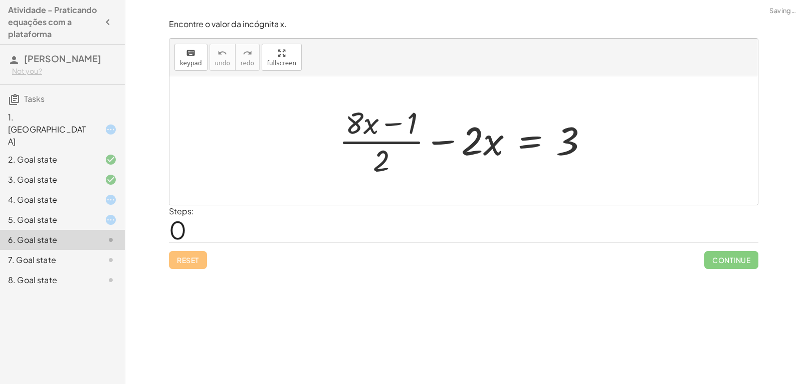
click at [380, 139] on div at bounding box center [468, 140] width 268 height 77
click at [367, 126] on div at bounding box center [468, 140] width 268 height 77
drag, startPoint x: 452, startPoint y: 136, endPoint x: 293, endPoint y: 138, distance: 159.0
click at [283, 141] on div "· 2 − · x + · ( + · 8 · x − 1 ) · 2 − · 2 · x = 3" at bounding box center [464, 140] width 589 height 128
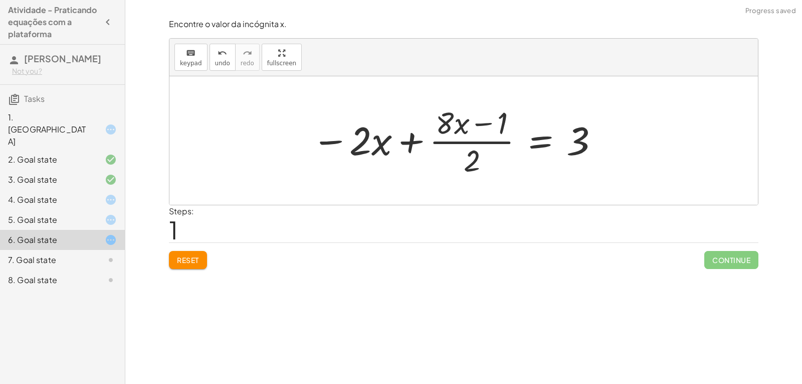
click at [405, 139] on div at bounding box center [456, 140] width 298 height 77
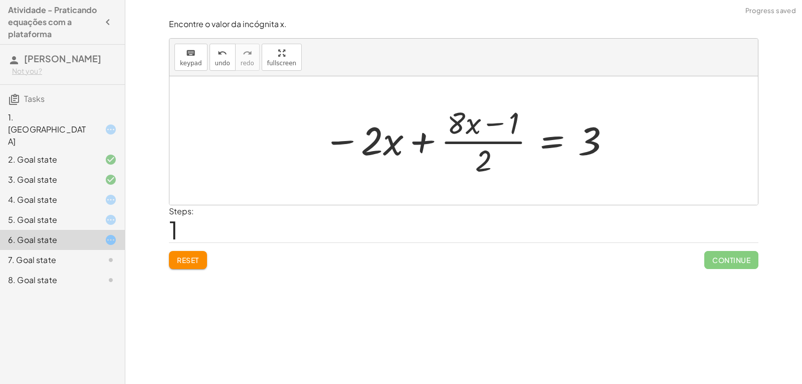
click at [417, 139] on div at bounding box center [467, 140] width 298 height 77
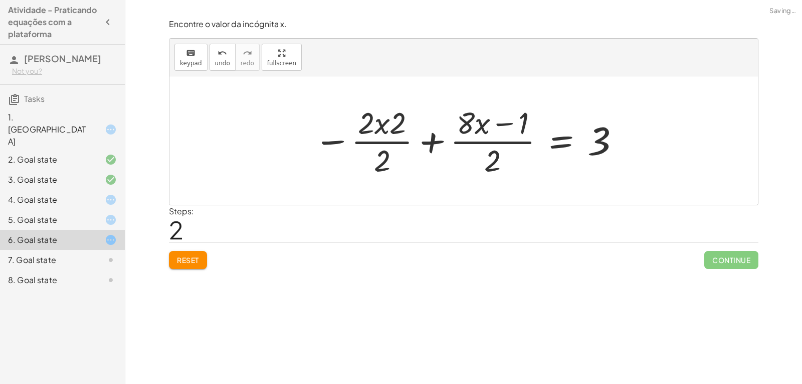
click at [429, 139] on div at bounding box center [467, 140] width 317 height 77
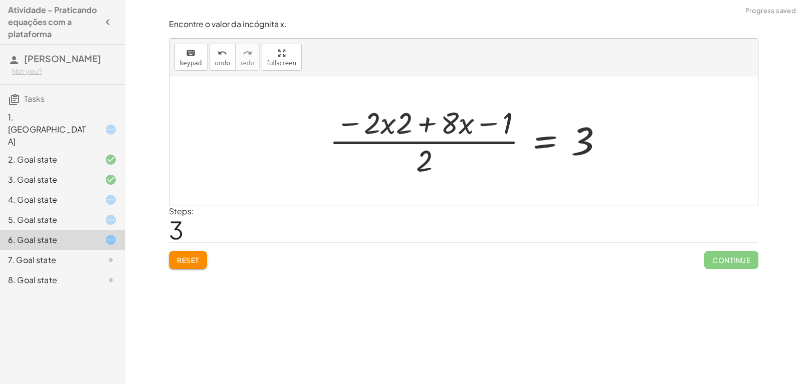
click at [430, 140] on div at bounding box center [471, 140] width 292 height 77
click at [419, 141] on div at bounding box center [467, 140] width 292 height 77
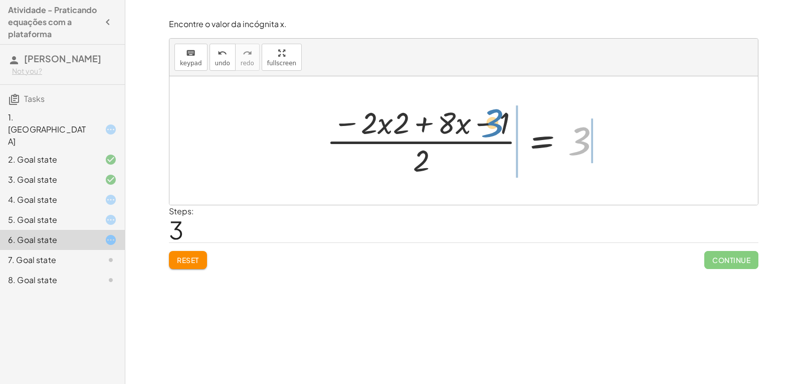
drag, startPoint x: 542, startPoint y: 137, endPoint x: 500, endPoint y: 127, distance: 43.8
click at [500, 127] on div at bounding box center [467, 140] width 292 height 77
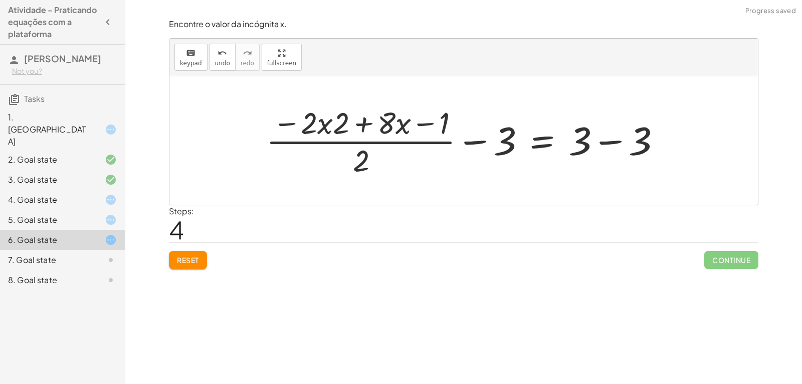
click at [491, 140] on div at bounding box center [467, 140] width 413 height 77
click at [479, 142] on div at bounding box center [467, 140] width 413 height 77
click at [471, 137] on div at bounding box center [467, 140] width 413 height 77
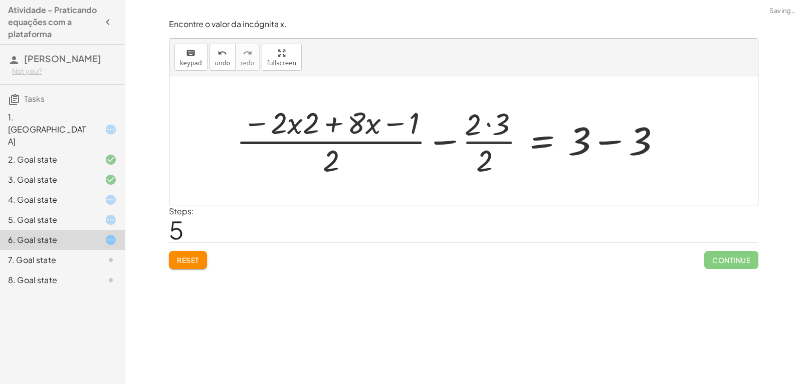
click at [463, 142] on div at bounding box center [452, 140] width 444 height 77
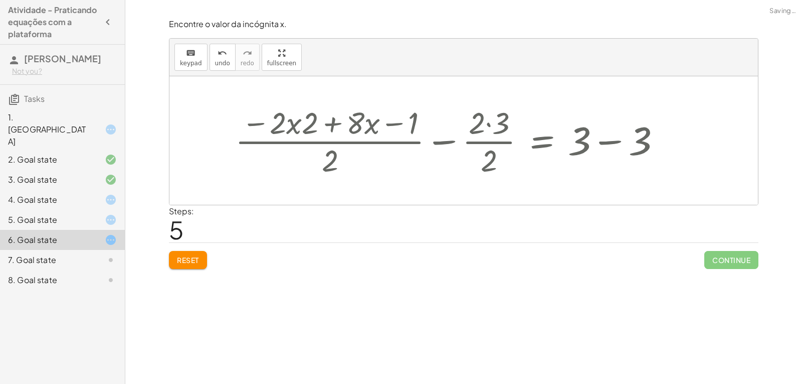
click at [454, 140] on div at bounding box center [452, 140] width 444 height 77
drag, startPoint x: 465, startPoint y: 140, endPoint x: 492, endPoint y: 139, distance: 26.6
click at [467, 140] on div at bounding box center [464, 140] width 422 height 77
click at [486, 141] on div at bounding box center [464, 140] width 422 height 77
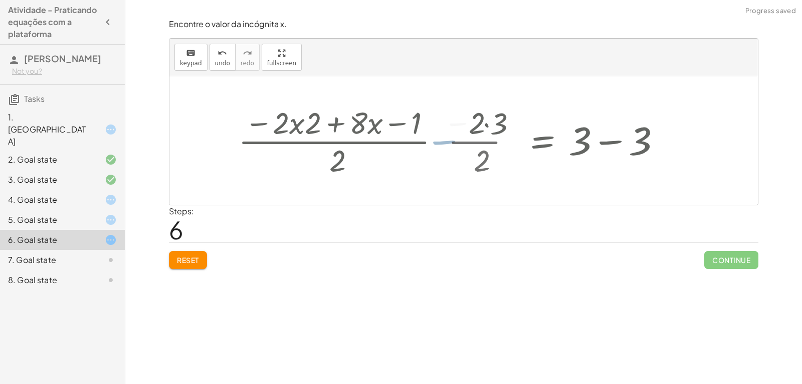
click at [484, 142] on div at bounding box center [464, 140] width 422 height 77
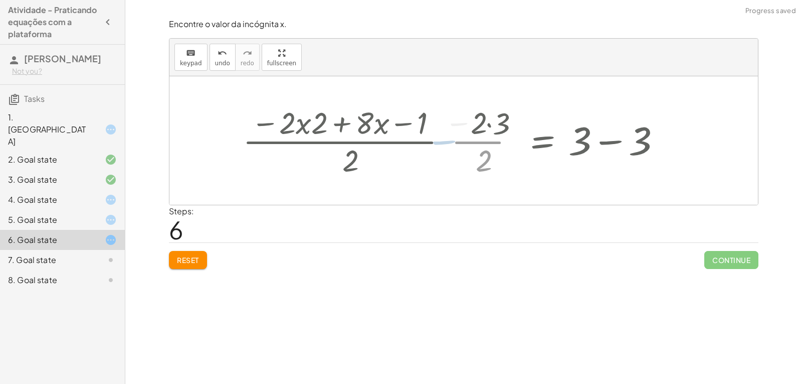
click at [483, 142] on div at bounding box center [464, 140] width 422 height 77
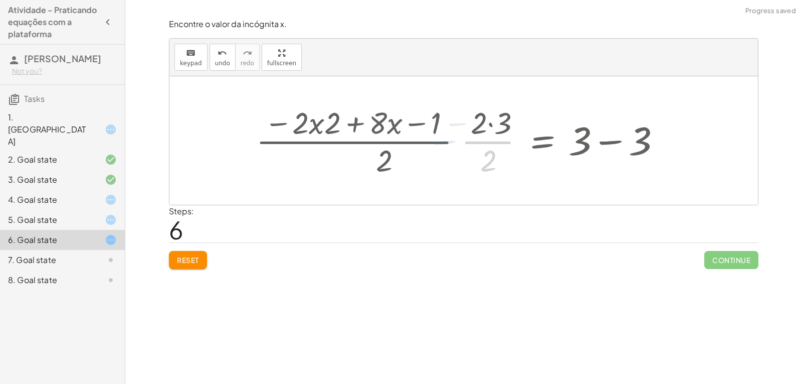
click at [481, 141] on div at bounding box center [464, 140] width 422 height 77
drag, startPoint x: 491, startPoint y: 140, endPoint x: 550, endPoint y: 142, distance: 59.2
click at [502, 142] on div at bounding box center [464, 140] width 422 height 77
drag, startPoint x: 550, startPoint y: 142, endPoint x: 579, endPoint y: 142, distance: 29.1
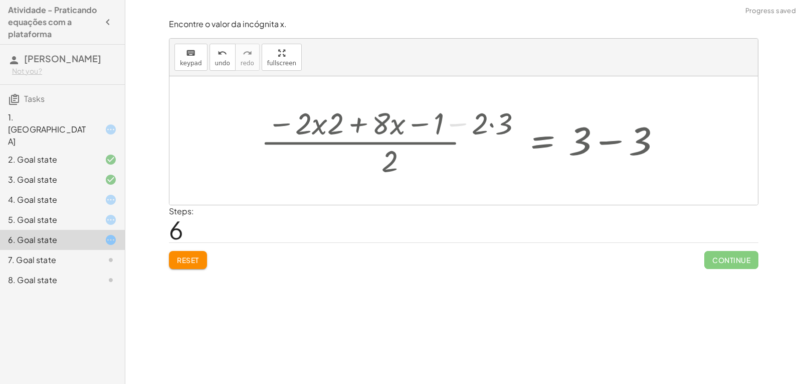
click at [559, 146] on div at bounding box center [464, 140] width 422 height 77
click at [579, 144] on div at bounding box center [464, 140] width 422 height 77
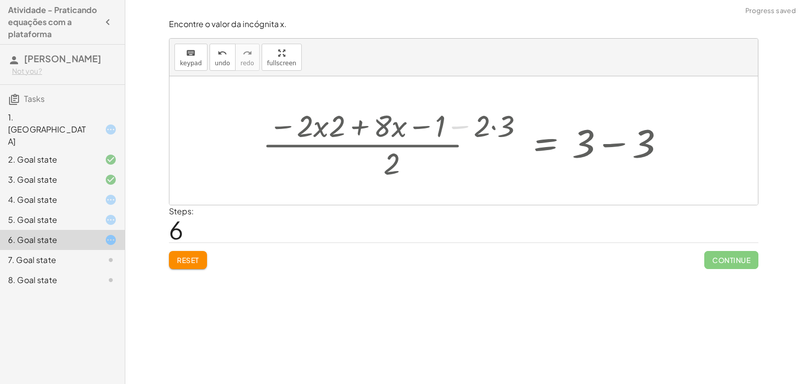
click at [585, 144] on div at bounding box center [464, 140] width 422 height 77
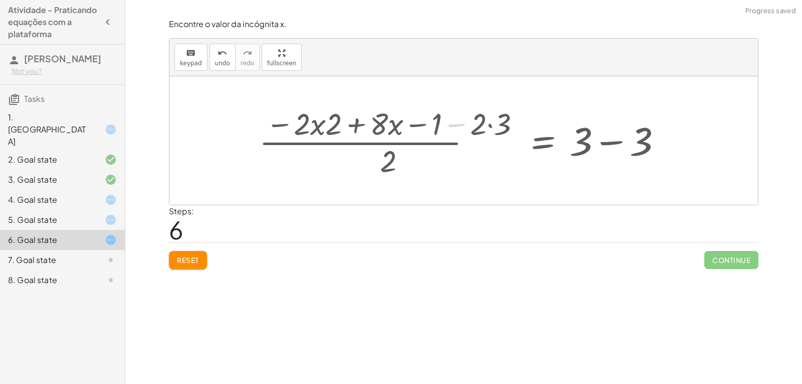
click at [604, 143] on div at bounding box center [464, 140] width 422 height 77
click at [604, 143] on div at bounding box center [432, 140] width 359 height 77
drag, startPoint x: 577, startPoint y: 140, endPoint x: 567, endPoint y: 140, distance: 10.0
click at [570, 140] on div at bounding box center [432, 140] width 359 height 77
click at [501, 134] on div at bounding box center [432, 140] width 359 height 77
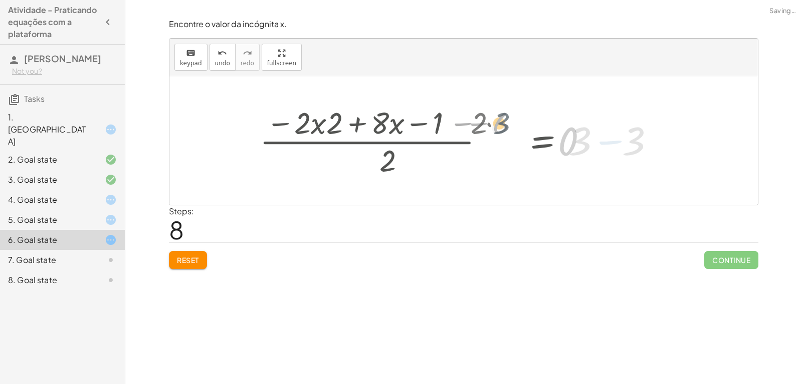
drag, startPoint x: 495, startPoint y: 128, endPoint x: 488, endPoint y: 124, distance: 7.9
click at [488, 127] on div at bounding box center [444, 140] width 335 height 77
click at [491, 124] on div at bounding box center [444, 140] width 335 height 77
drag, startPoint x: 552, startPoint y: 136, endPoint x: 573, endPoint y: 136, distance: 21.1
click at [555, 136] on div at bounding box center [464, 140] width 293 height 77
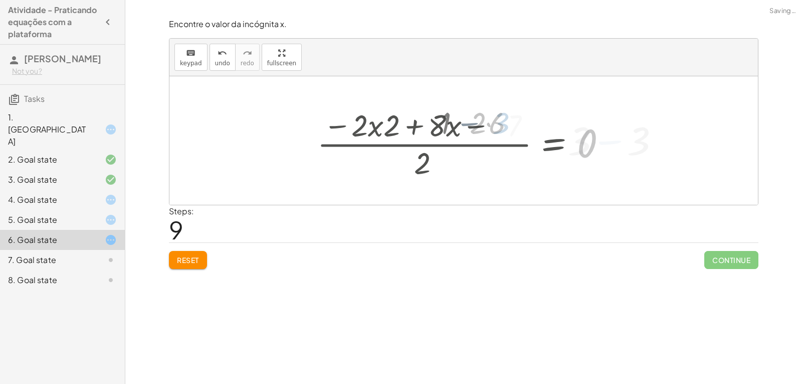
drag, startPoint x: 579, startPoint y: 136, endPoint x: 603, endPoint y: 137, distance: 24.1
click at [581, 136] on div at bounding box center [464, 140] width 293 height 77
drag, startPoint x: 603, startPoint y: 138, endPoint x: 607, endPoint y: 142, distance: 5.7
click at [601, 141] on div at bounding box center [464, 140] width 293 height 77
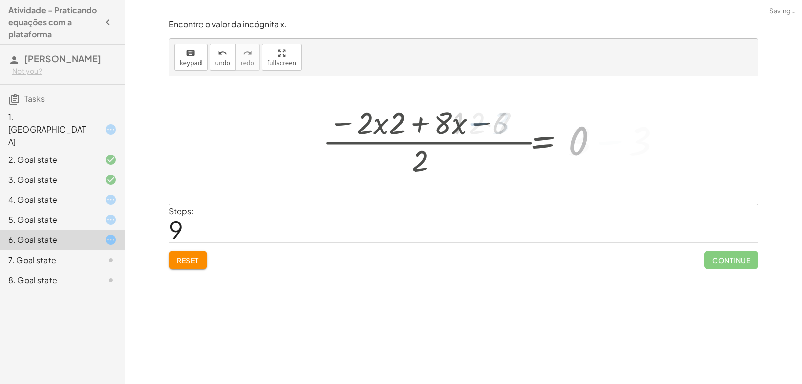
drag, startPoint x: 605, startPoint y: 145, endPoint x: 586, endPoint y: 143, distance: 19.7
click at [604, 146] on div at bounding box center [464, 140] width 293 height 77
drag, startPoint x: 491, startPoint y: 144, endPoint x: 455, endPoint y: 140, distance: 36.3
click at [490, 144] on div at bounding box center [464, 140] width 293 height 77
drag, startPoint x: 455, startPoint y: 140, endPoint x: 463, endPoint y: 134, distance: 10.3
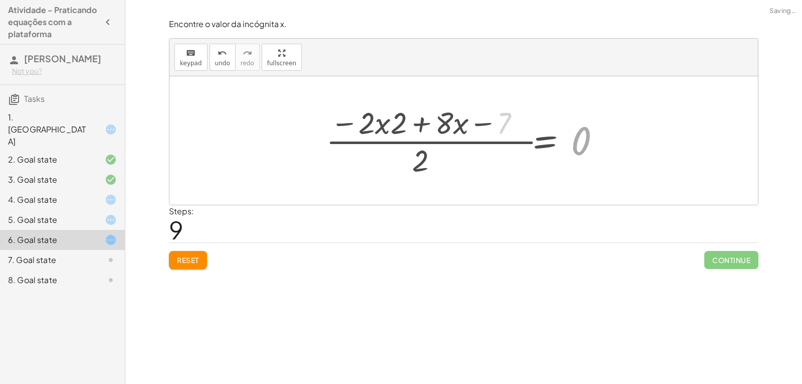
click at [452, 138] on div at bounding box center [467, 140] width 293 height 77
click at [489, 124] on div at bounding box center [467, 140] width 293 height 77
click at [422, 125] on div at bounding box center [467, 140] width 293 height 77
drag, startPoint x: 400, startPoint y: 124, endPoint x: 384, endPoint y: 124, distance: 16.0
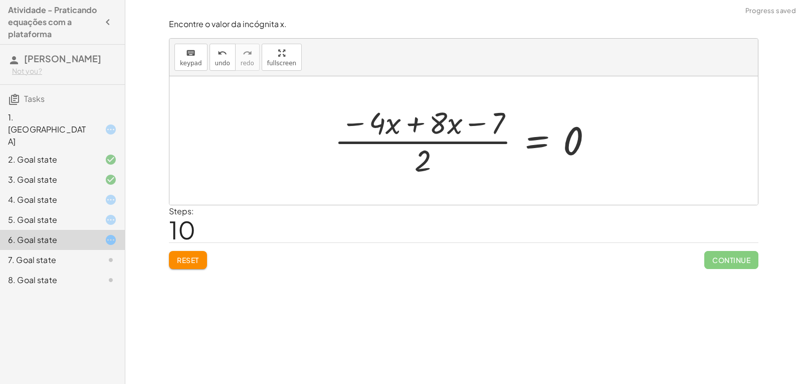
click at [413, 124] on div at bounding box center [468, 140] width 276 height 77
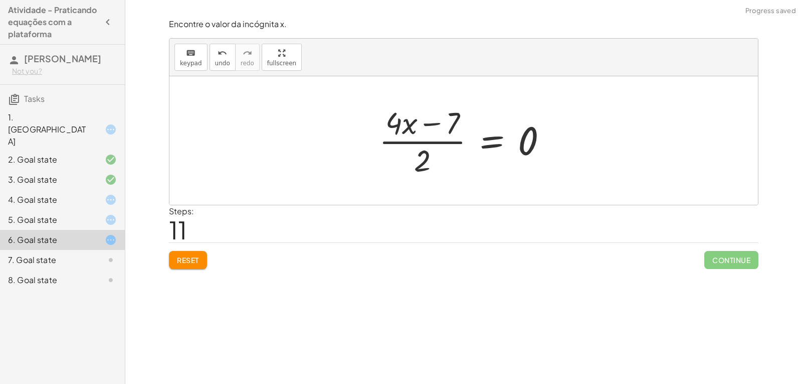
click at [425, 124] on div at bounding box center [467, 140] width 187 height 77
drag, startPoint x: 448, startPoint y: 125, endPoint x: 567, endPoint y: 141, distance: 120.0
drag, startPoint x: 451, startPoint y: 124, endPoint x: 329, endPoint y: 156, distance: 126.4
click at [329, 156] on div "+ · ( + · 8 · x − 1 ) · 2 − · 2 · x = 3 − · 2 · x + · ( + · 8 · x − 1 ) · 2 = 3…" at bounding box center [464, 140] width 589 height 128
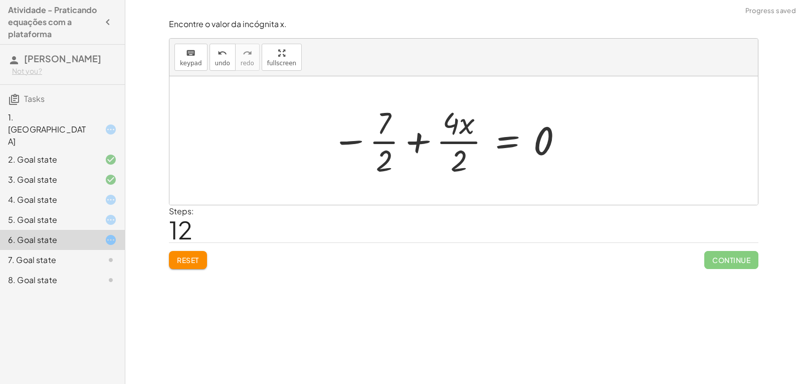
drag, startPoint x: 365, startPoint y: 161, endPoint x: 389, endPoint y: 160, distance: 24.1
click at [369, 160] on div at bounding box center [448, 140] width 243 height 77
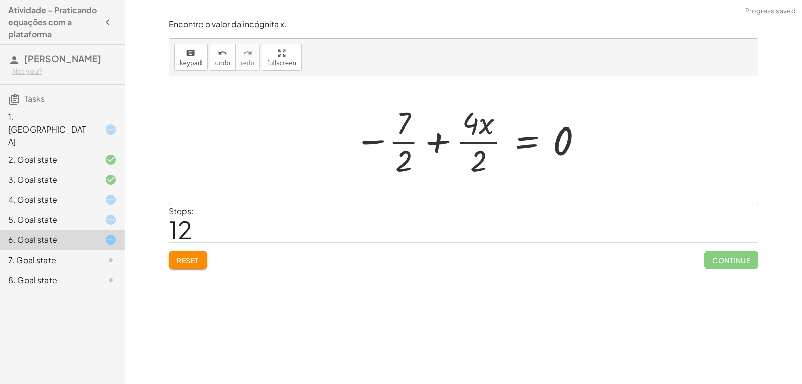
click at [406, 159] on div at bounding box center [468, 140] width 243 height 77
click at [398, 154] on div at bounding box center [468, 140] width 243 height 77
click at [476, 153] on div at bounding box center [468, 140] width 243 height 77
click at [407, 160] on div at bounding box center [468, 140] width 240 height 77
drag, startPoint x: 405, startPoint y: 153, endPoint x: 404, endPoint y: 132, distance: 21.6
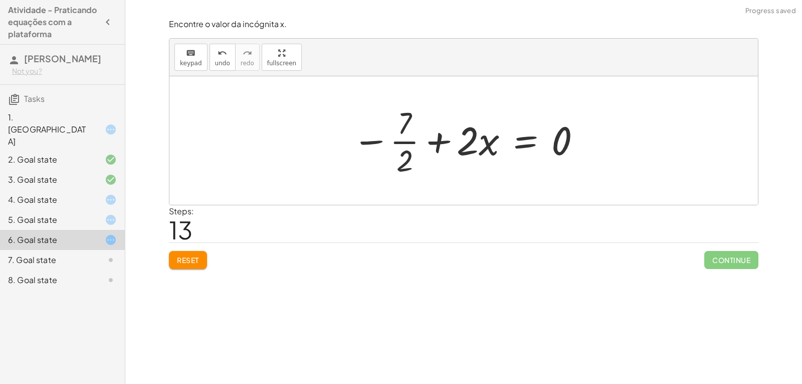
click at [405, 151] on div at bounding box center [468, 140] width 240 height 77
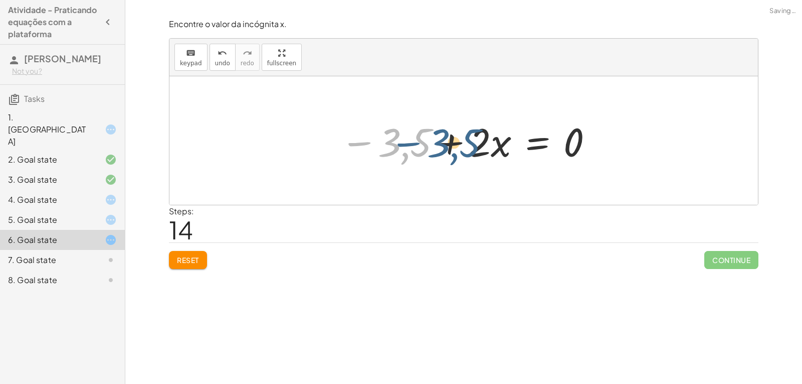
drag, startPoint x: 371, startPoint y: 146, endPoint x: 358, endPoint y: 154, distance: 15.1
click at [360, 154] on div at bounding box center [468, 141] width 264 height 52
click at [432, 146] on div at bounding box center [468, 141] width 264 height 52
click at [442, 143] on div at bounding box center [468, 141] width 264 height 52
click at [446, 144] on div at bounding box center [468, 141] width 264 height 52
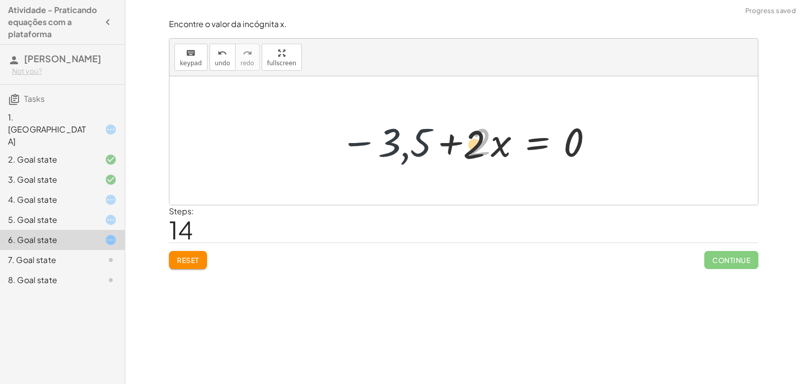
drag, startPoint x: 476, startPoint y: 144, endPoint x: 396, endPoint y: 152, distance: 80.6
click at [396, 152] on div at bounding box center [468, 141] width 264 height 52
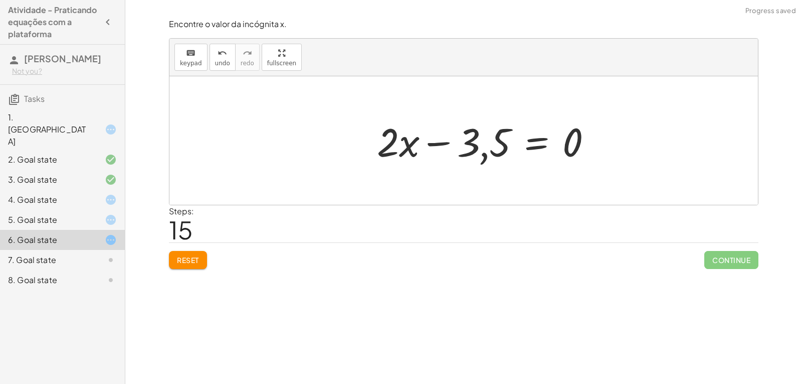
click at [461, 146] on div at bounding box center [488, 141] width 233 height 52
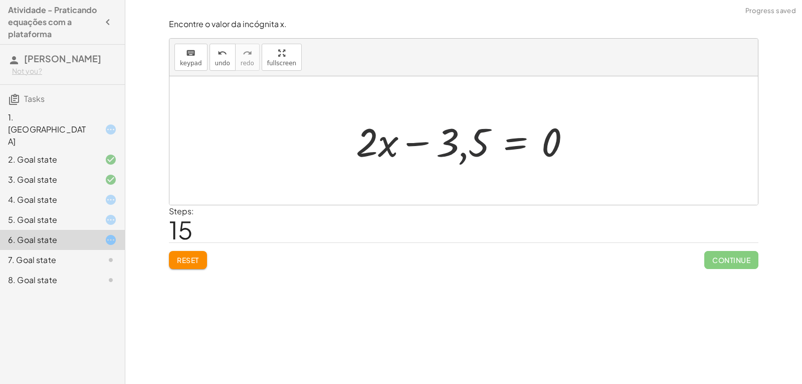
click at [414, 147] on div at bounding box center [467, 141] width 233 height 52
click at [416, 141] on div at bounding box center [467, 141] width 233 height 52
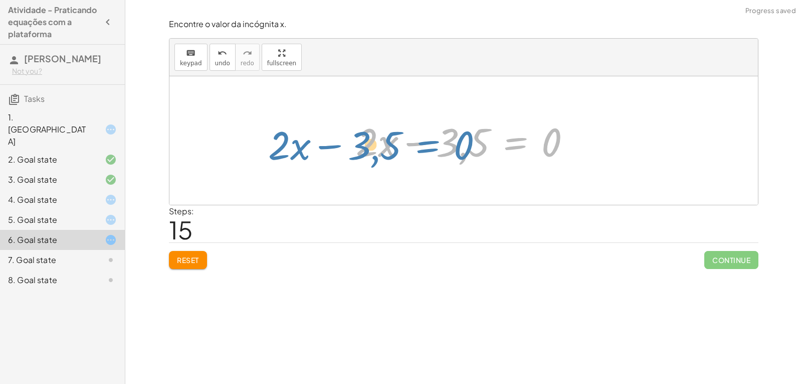
drag, startPoint x: 537, startPoint y: 138, endPoint x: 493, endPoint y: 134, distance: 43.8
click at [493, 134] on div at bounding box center [467, 141] width 233 height 52
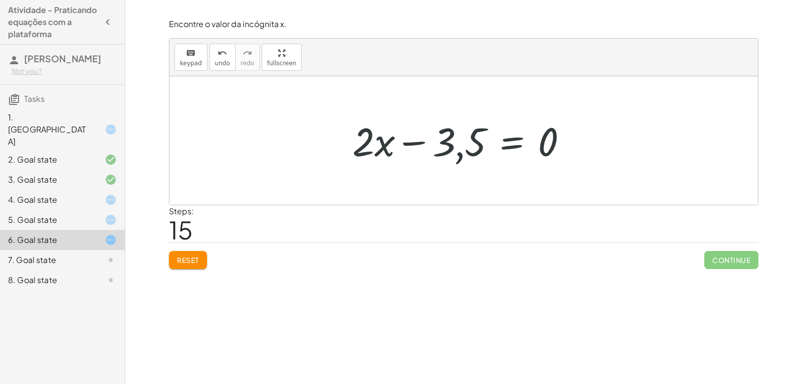
drag, startPoint x: 535, startPoint y: 138, endPoint x: 547, endPoint y: 138, distance: 12.0
click at [546, 138] on div at bounding box center [467, 141] width 233 height 52
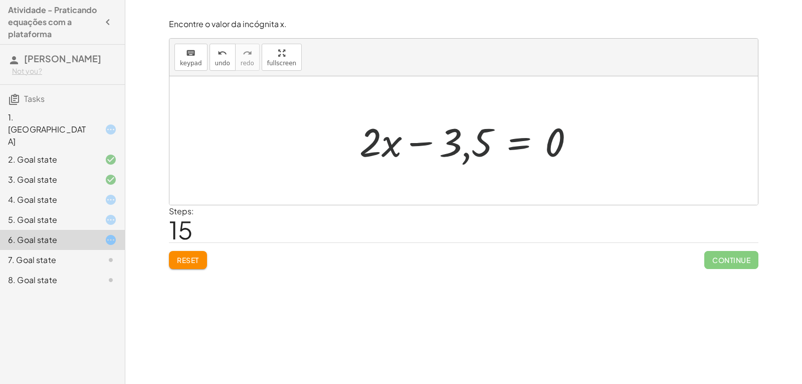
click at [556, 141] on div at bounding box center [467, 141] width 233 height 52
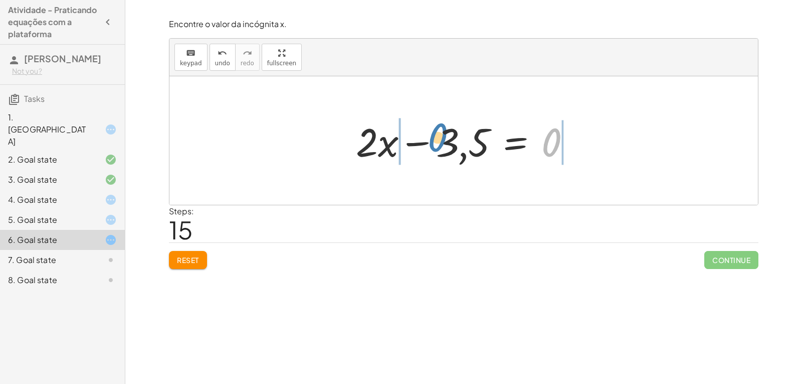
drag, startPoint x: 556, startPoint y: 141, endPoint x: 440, endPoint y: 136, distance: 116.0
click at [440, 136] on div at bounding box center [467, 141] width 233 height 52
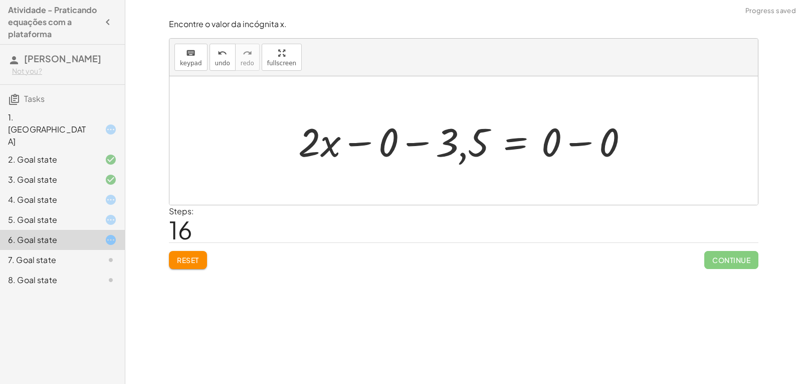
click at [423, 142] on div at bounding box center [467, 141] width 349 height 52
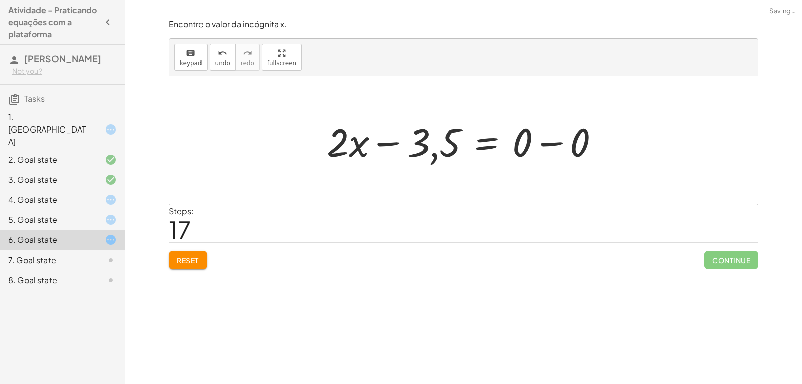
click at [552, 143] on div at bounding box center [467, 141] width 291 height 52
click at [407, 143] on div at bounding box center [438, 141] width 233 height 52
click at [409, 142] on div at bounding box center [438, 141] width 233 height 52
click at [399, 143] on div at bounding box center [438, 141] width 233 height 52
click at [392, 141] on div at bounding box center [438, 141] width 233 height 52
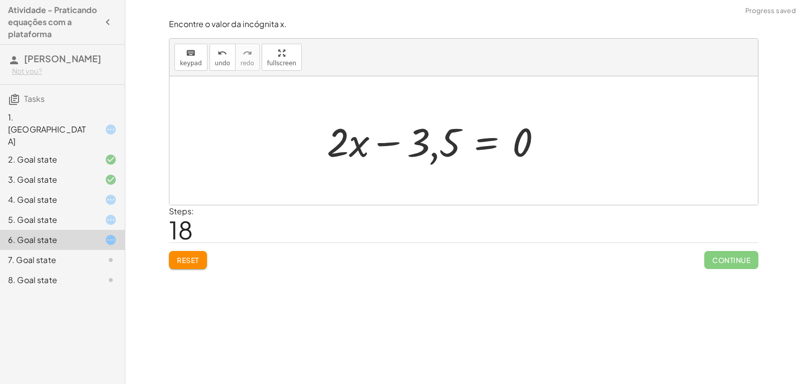
click at [372, 138] on div at bounding box center [438, 141] width 233 height 52
drag, startPoint x: 431, startPoint y: 138, endPoint x: 457, endPoint y: 140, distance: 26.2
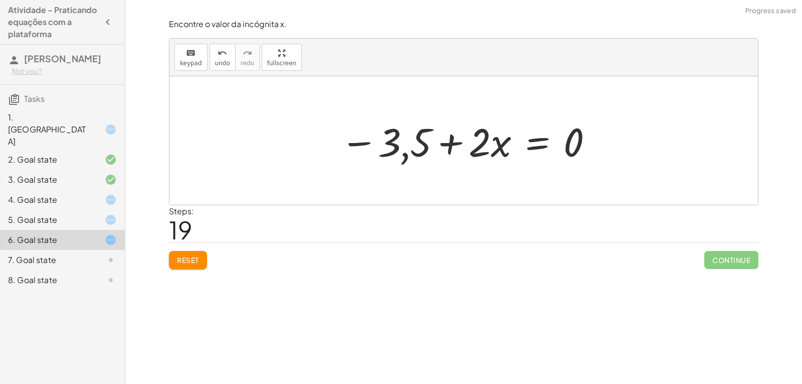
drag, startPoint x: 457, startPoint y: 140, endPoint x: 474, endPoint y: 130, distance: 19.6
click at [463, 124] on div at bounding box center [468, 141] width 264 height 52
drag, startPoint x: 488, startPoint y: 138, endPoint x: 444, endPoint y: 136, distance: 44.2
click at [437, 137] on div at bounding box center [468, 141] width 264 height 52
drag, startPoint x: 480, startPoint y: 134, endPoint x: 426, endPoint y: 142, distance: 54.2
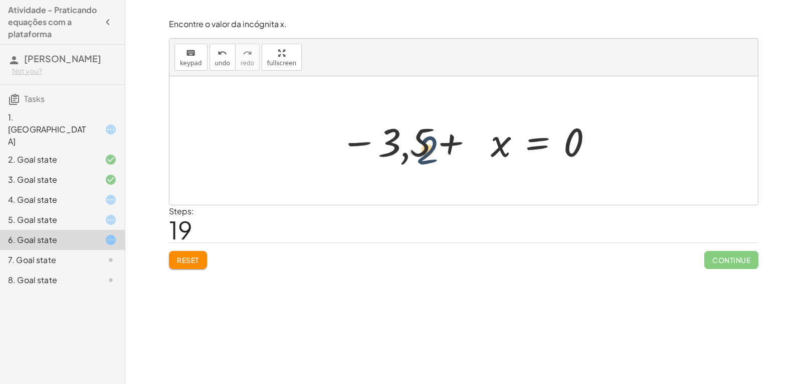
click at [426, 142] on div at bounding box center [468, 141] width 264 height 52
click at [221, 68] on button "undo undo" at bounding box center [223, 57] width 26 height 27
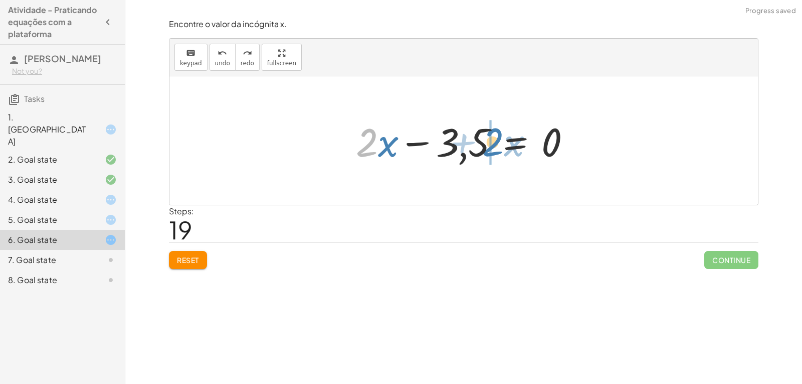
drag, startPoint x: 368, startPoint y: 133, endPoint x: 490, endPoint y: 136, distance: 121.9
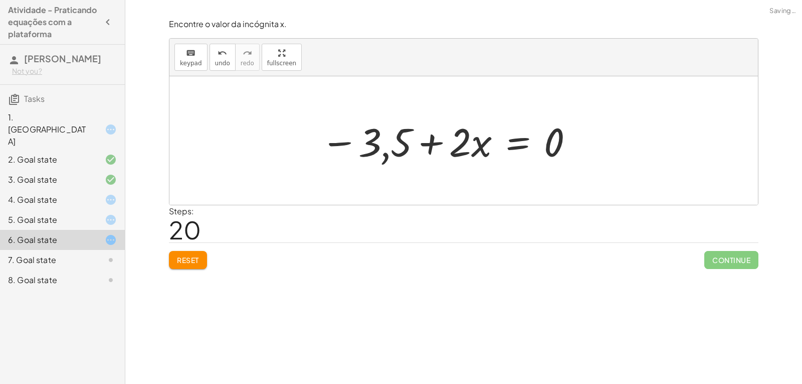
click at [425, 139] on div at bounding box center [448, 141] width 264 height 52
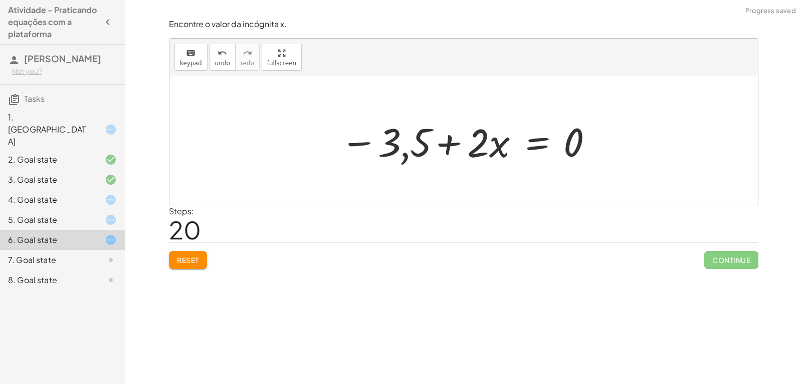
drag, startPoint x: 448, startPoint y: 139, endPoint x: 468, endPoint y: 143, distance: 21.0
click at [457, 142] on div at bounding box center [468, 141] width 264 height 52
click at [454, 143] on div at bounding box center [468, 141] width 264 height 52
click at [460, 140] on div at bounding box center [468, 141] width 264 height 52
drag, startPoint x: 461, startPoint y: 140, endPoint x: 501, endPoint y: 137, distance: 39.3
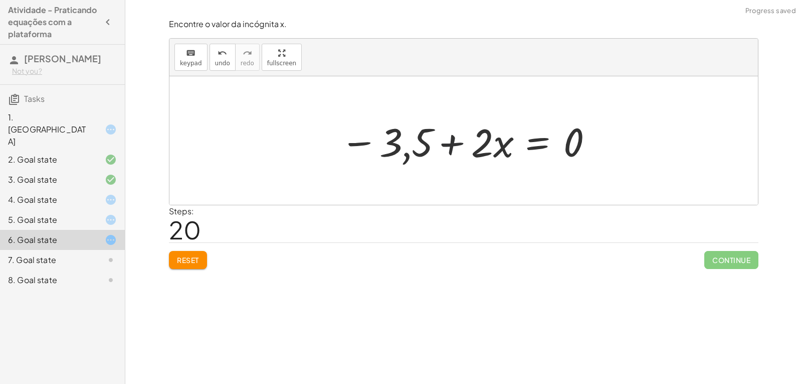
click at [471, 142] on div at bounding box center [468, 141] width 264 height 52
drag, startPoint x: 502, startPoint y: 136, endPoint x: 499, endPoint y: 146, distance: 10.0
click at [499, 146] on div at bounding box center [468, 141] width 264 height 52
click at [507, 141] on div at bounding box center [468, 141] width 264 height 52
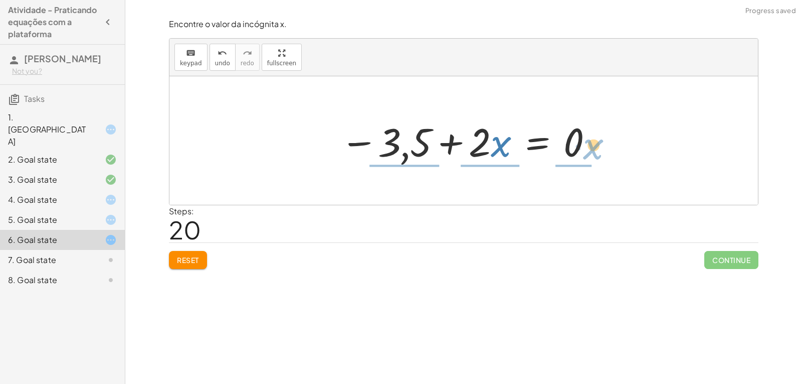
drag
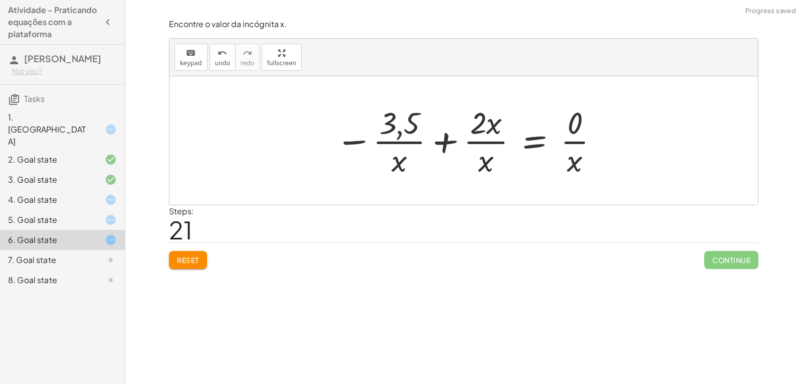
click at [568, 147] on div at bounding box center [468, 140] width 275 height 77
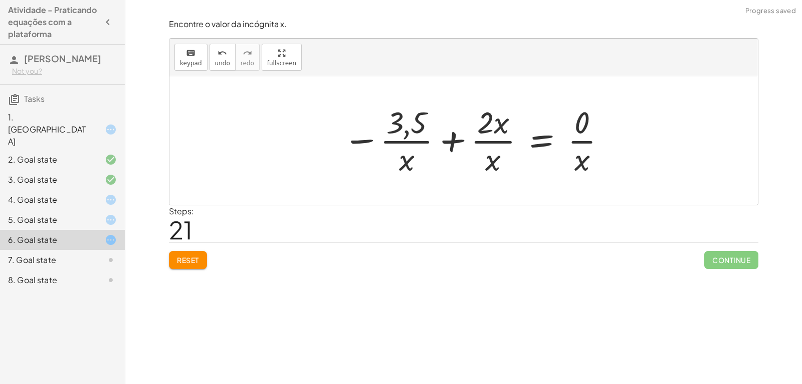
click at [578, 144] on div at bounding box center [468, 140] width 275 height 77
click at [583, 141] on div at bounding box center [464, 140] width 266 height 77
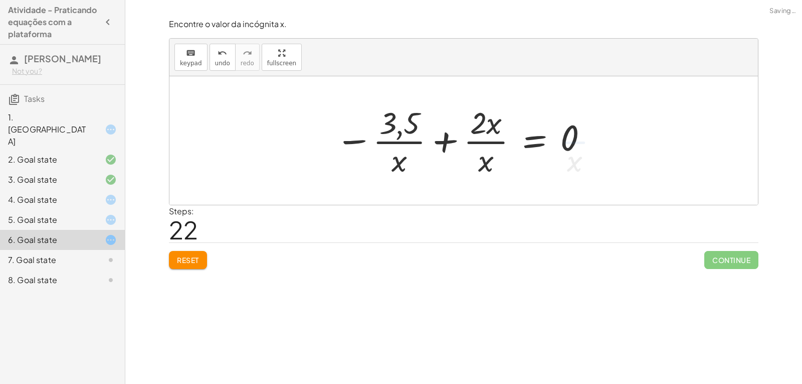
click at [492, 144] on div at bounding box center [464, 140] width 266 height 77
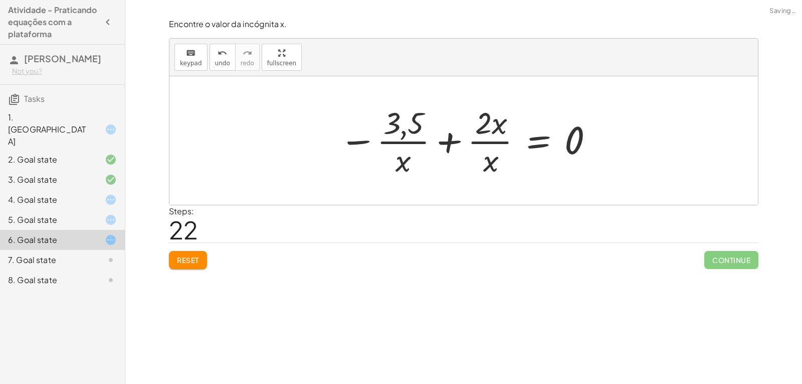
click at [491, 148] on div at bounding box center [468, 140] width 266 height 77
click at [490, 142] on div at bounding box center [468, 140] width 266 height 77
click at [490, 141] on div at bounding box center [468, 140] width 266 height 77
click at [413, 143] on div at bounding box center [468, 140] width 266 height 77
click at [405, 140] on div at bounding box center [468, 140] width 266 height 77
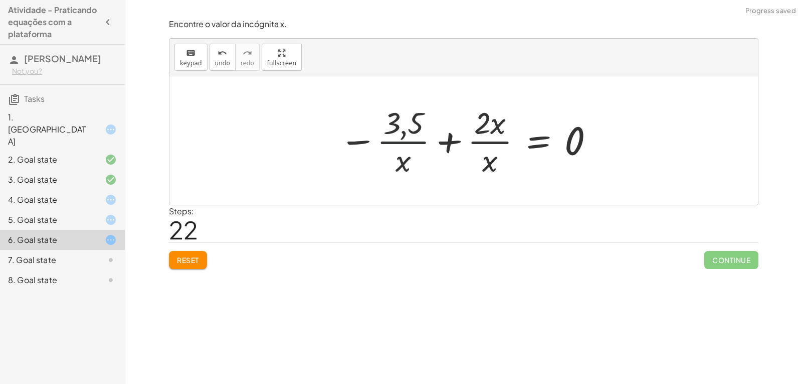
click at [469, 138] on div at bounding box center [468, 140] width 266 height 77
click at [604, 133] on div "+ · ( + · 8 · x − 1 ) · 2 − · 2 · x = 3 − · 2 · x + · ( + · 8 · x − 1 ) · 2 = 3…" at bounding box center [464, 140] width 589 height 128
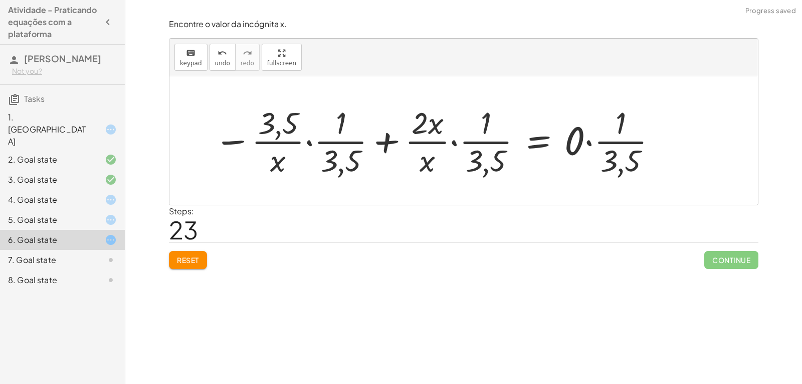
click at [624, 144] on div at bounding box center [436, 140] width 454 height 77
click at [582, 145] on div at bounding box center [465, 140] width 512 height 77
drag, startPoint x: 508, startPoint y: 144, endPoint x: 496, endPoint y: 143, distance: 11.6
click at [497, 145] on div at bounding box center [405, 140] width 392 height 77
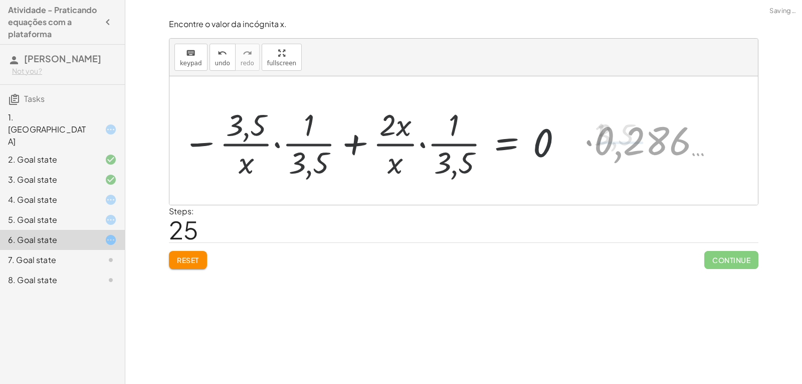
drag, startPoint x: 460, startPoint y: 143, endPoint x: 451, endPoint y: 144, distance: 9.2
click at [451, 144] on div at bounding box center [405, 140] width 392 height 77
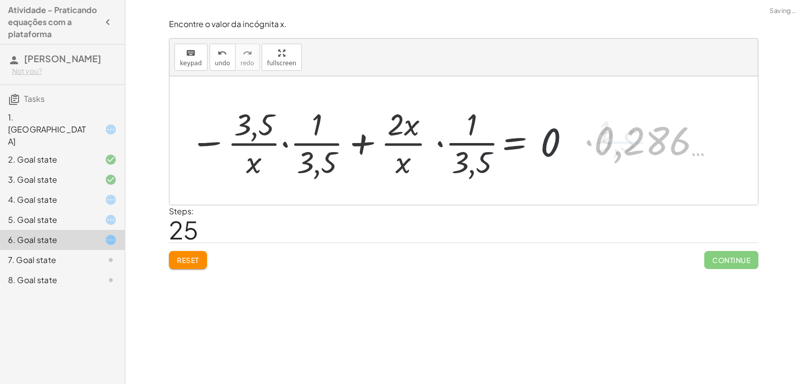
click at [453, 145] on div at bounding box center [405, 140] width 392 height 77
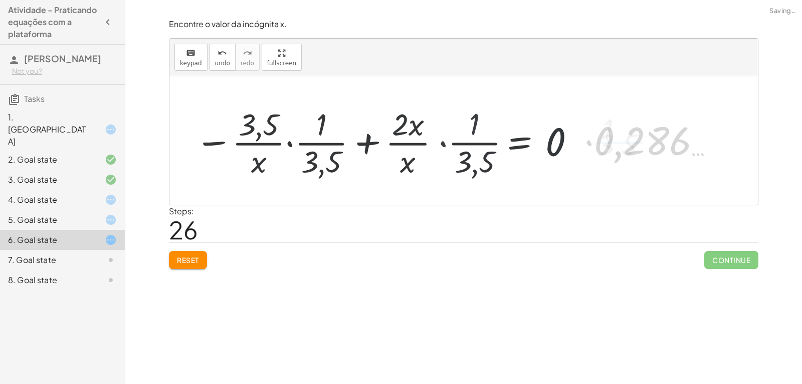
drag, startPoint x: 427, startPoint y: 146, endPoint x: 412, endPoint y: 148, distance: 15.6
click at [415, 148] on div at bounding box center [424, 140] width 353 height 77
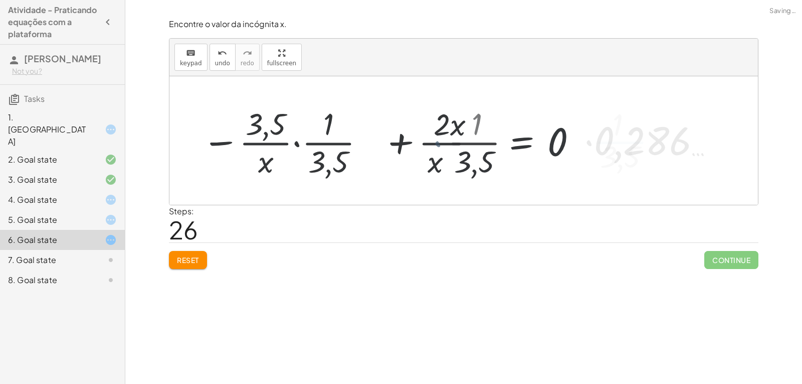
click at [407, 147] on div at bounding box center [424, 140] width 353 height 77
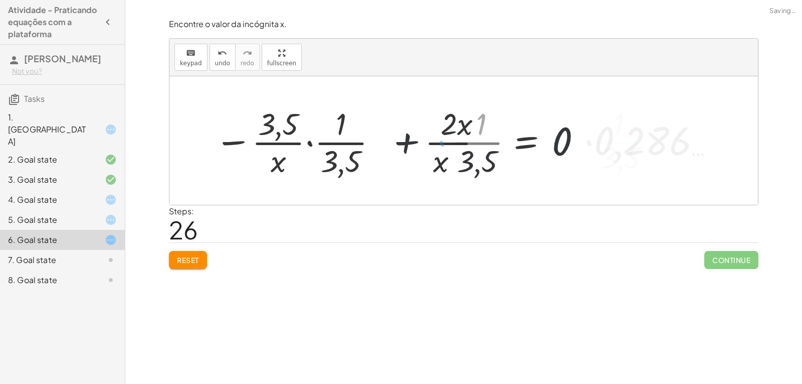
click at [368, 147] on div at bounding box center [424, 140] width 353 height 77
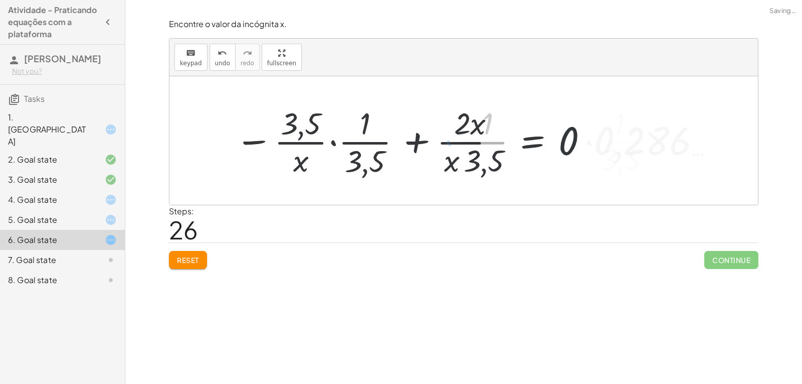
click at [362, 146] on div at bounding box center [424, 140] width 353 height 77
click at [341, 145] on div at bounding box center [424, 140] width 353 height 77
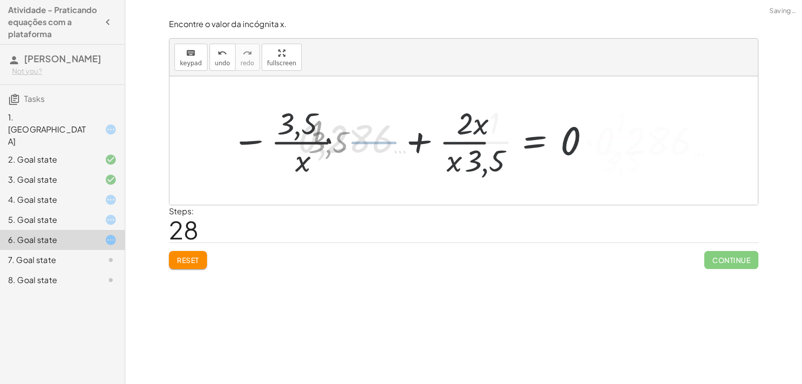
drag, startPoint x: 317, startPoint y: 141, endPoint x: 308, endPoint y: 141, distance: 9.0
click at [315, 141] on div at bounding box center [411, 140] width 380 height 77
click at [305, 139] on div at bounding box center [411, 140] width 380 height 77
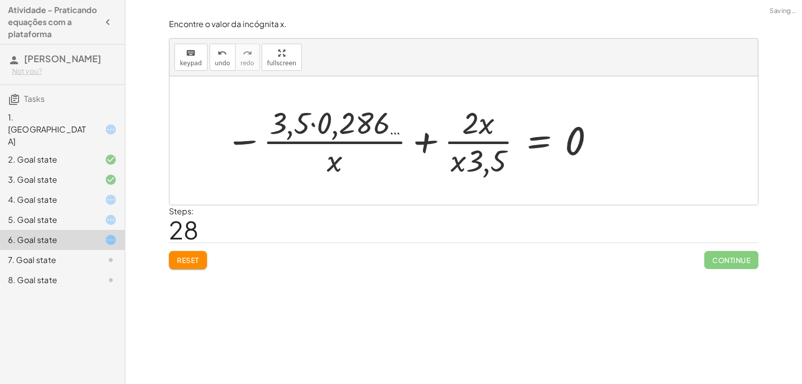
drag, startPoint x: 427, startPoint y: 140, endPoint x: 438, endPoint y: 140, distance: 11.0
click at [427, 140] on div at bounding box center [411, 140] width 380 height 77
drag, startPoint x: 471, startPoint y: 146, endPoint x: 498, endPoint y: 144, distance: 26.1
click at [474, 147] on div at bounding box center [411, 140] width 380 height 77
click at [493, 158] on div at bounding box center [411, 140] width 380 height 77
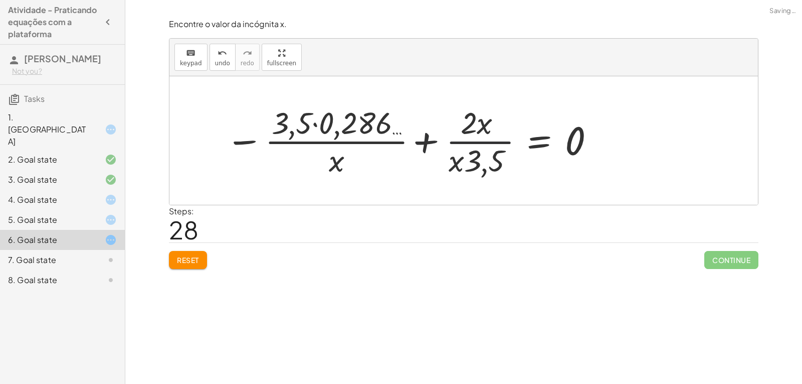
click at [423, 164] on div at bounding box center [411, 140] width 380 height 77
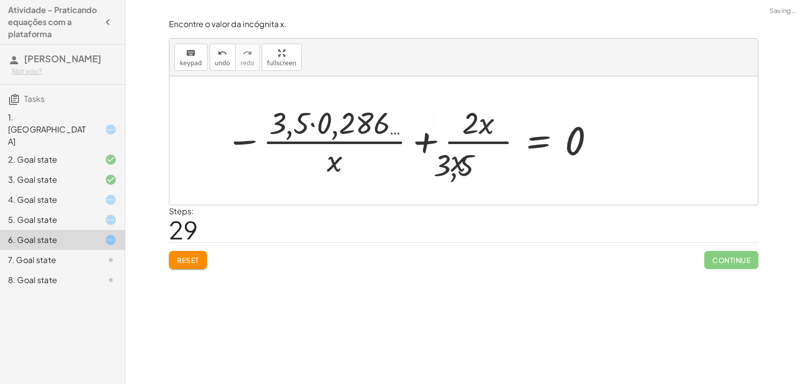
click at [361, 160] on div at bounding box center [391, 140] width 419 height 77
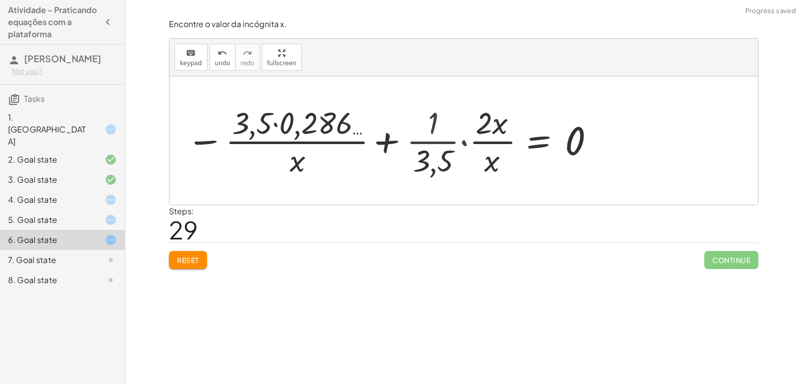
click at [451, 149] on div at bounding box center [391, 140] width 419 height 77
click at [466, 142] on div at bounding box center [361, 140] width 477 height 77
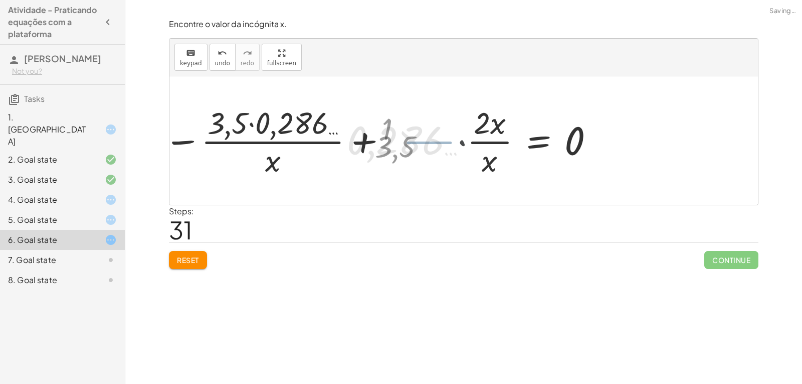
click at [479, 159] on div at bounding box center [376, 140] width 447 height 77
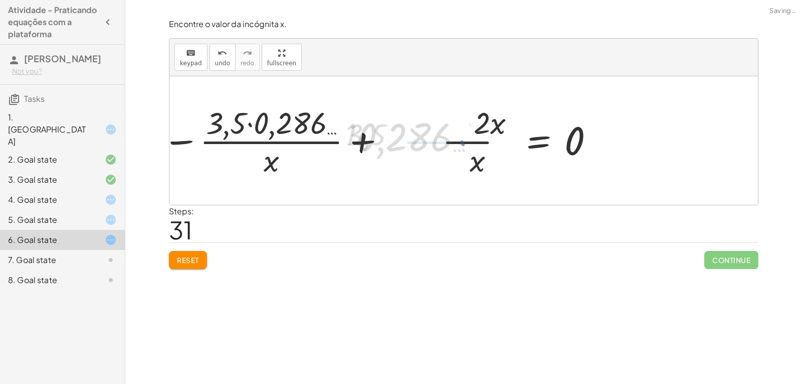
click at [488, 158] on div at bounding box center [376, 140] width 447 height 77
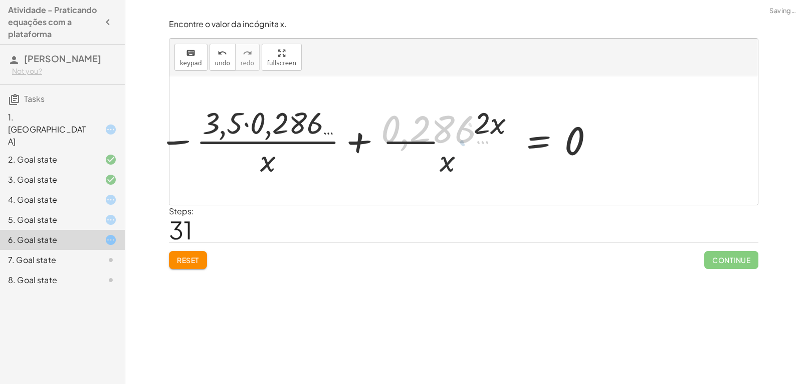
click at [408, 144] on div at bounding box center [376, 140] width 447 height 77
click at [406, 140] on div at bounding box center [377, 140] width 447 height 77
click at [403, 135] on div at bounding box center [377, 140] width 447 height 77
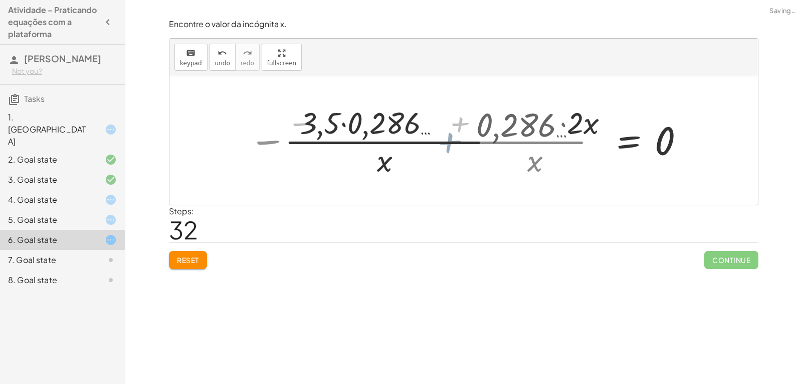
click at [498, 159] on div at bounding box center [487, 140] width 422 height 77
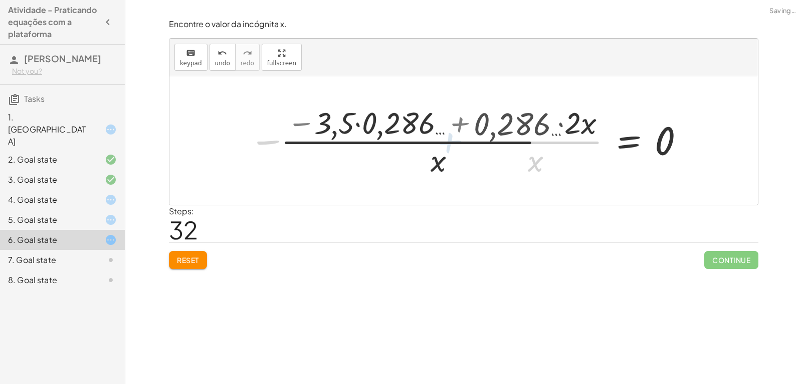
click at [514, 160] on div at bounding box center [487, 140] width 422 height 77
drag, startPoint x: 456, startPoint y: 160, endPoint x: 443, endPoint y: 146, distance: 19.2
click at [456, 159] on div at bounding box center [487, 140] width 422 height 77
click at [437, 142] on div at bounding box center [487, 140] width 422 height 77
drag, startPoint x: 449, startPoint y: 158, endPoint x: 445, endPoint y: 145, distance: 13.6
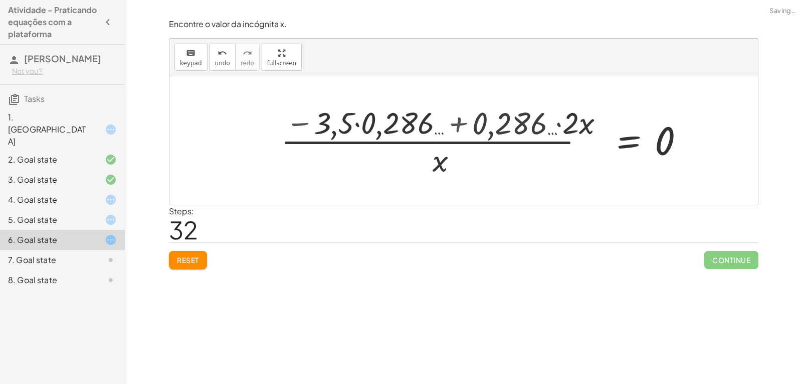
click at [448, 156] on div at bounding box center [487, 140] width 422 height 77
click at [453, 132] on div at bounding box center [487, 140] width 422 height 77
click at [352, 135] on div at bounding box center [487, 140] width 422 height 77
click at [368, 130] on div at bounding box center [487, 140] width 422 height 77
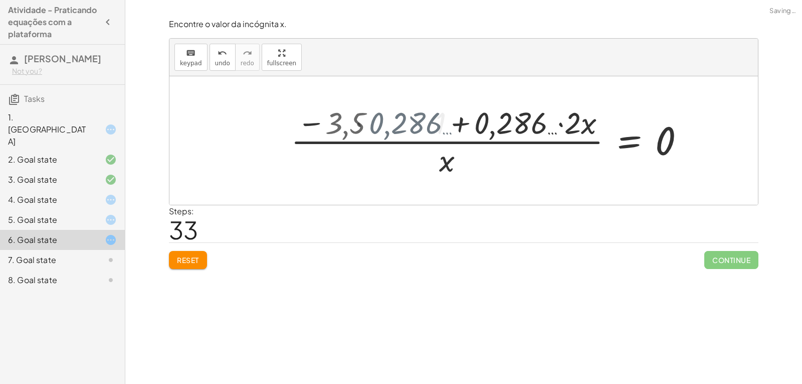
click at [364, 123] on div at bounding box center [464, 140] width 589 height 128
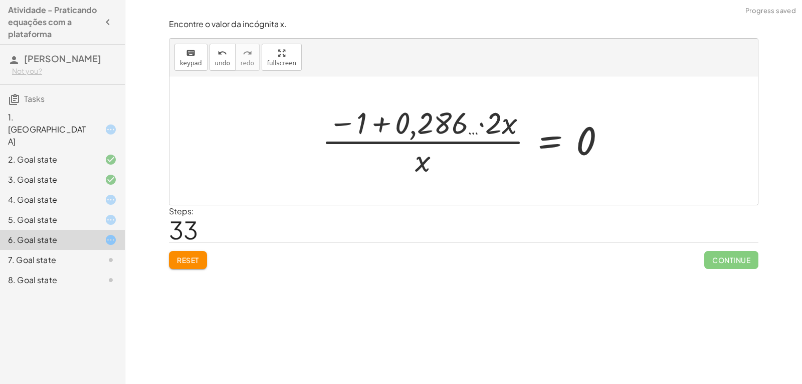
click at [475, 125] on div at bounding box center [468, 140] width 302 height 77
click at [484, 129] on div at bounding box center [468, 140] width 302 height 77
click at [483, 124] on div at bounding box center [481, 140] width 274 height 77
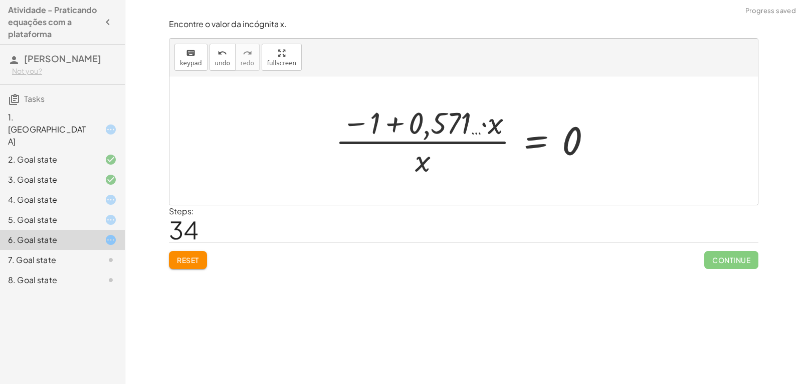
click at [485, 124] on div at bounding box center [468, 140] width 274 height 77
click at [482, 126] on div at bounding box center [468, 140] width 274 height 77
click at [406, 128] on div at bounding box center [468, 140] width 274 height 77
click at [398, 125] on div at bounding box center [468, 140] width 274 height 77
click at [387, 122] on div at bounding box center [468, 140] width 274 height 77
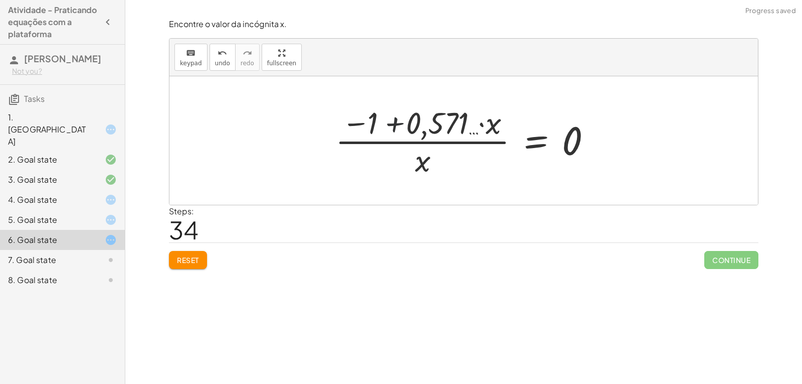
click at [394, 121] on div at bounding box center [468, 140] width 274 height 77
click at [397, 126] on div at bounding box center [468, 140] width 274 height 77
click at [397, 116] on div at bounding box center [468, 140] width 274 height 77
click at [391, 125] on div at bounding box center [468, 140] width 274 height 77
click at [390, 124] on div at bounding box center [468, 140] width 274 height 77
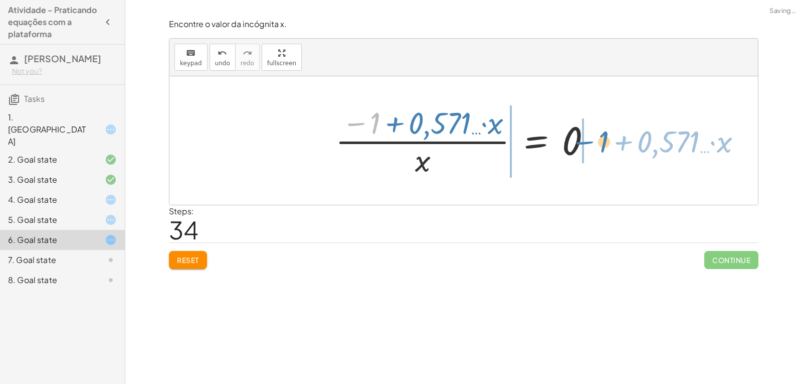
drag, startPoint x: 375, startPoint y: 120, endPoint x: 600, endPoint y: 138, distance: 225.4
click at [600, 138] on div at bounding box center [468, 140] width 274 height 77
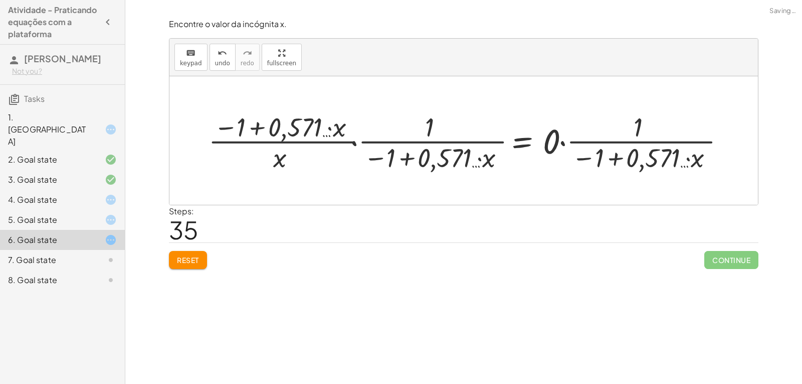
drag, startPoint x: 626, startPoint y: 132, endPoint x: 620, endPoint y: 135, distance: 7.0
click at [625, 133] on div at bounding box center [472, 140] width 494 height 60
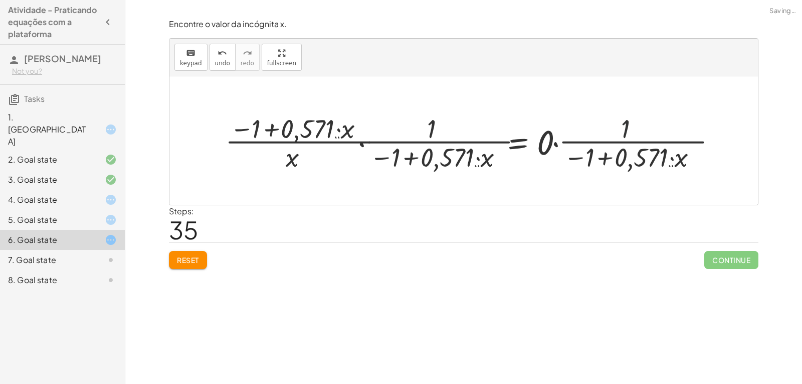
click at [579, 149] on div at bounding box center [468, 140] width 494 height 60
click at [557, 145] on div at bounding box center [468, 140] width 494 height 60
drag, startPoint x: 556, startPoint y: 143, endPoint x: 586, endPoint y: 135, distance: 30.5
click at [556, 143] on div at bounding box center [398, 140] width 354 height 60
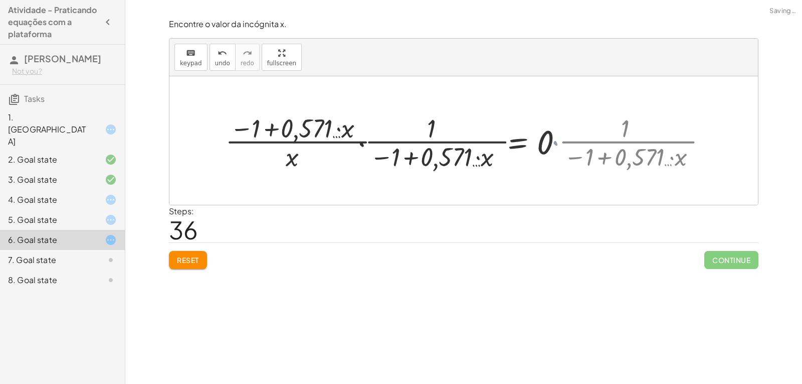
click at [589, 136] on div at bounding box center [464, 140] width 589 height 128
click at [594, 148] on div at bounding box center [464, 140] width 589 height 128
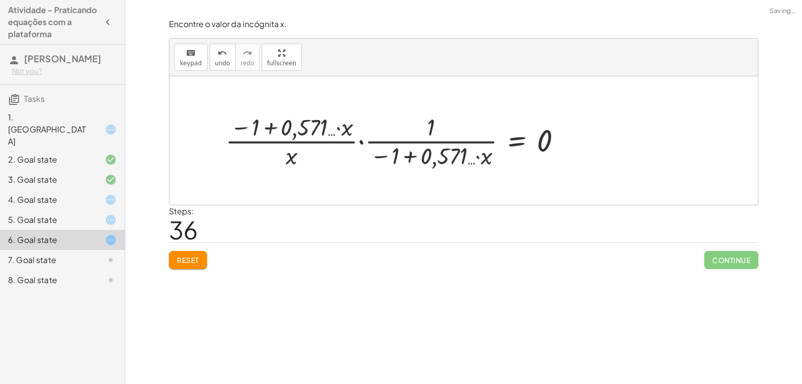
drag, startPoint x: 352, startPoint y: 153, endPoint x: 368, endPoint y: 151, distance: 16.7
click at [357, 153] on div at bounding box center [398, 140] width 354 height 60
click at [368, 151] on div at bounding box center [398, 140] width 354 height 60
click at [367, 146] on div at bounding box center [447, 140] width 254 height 63
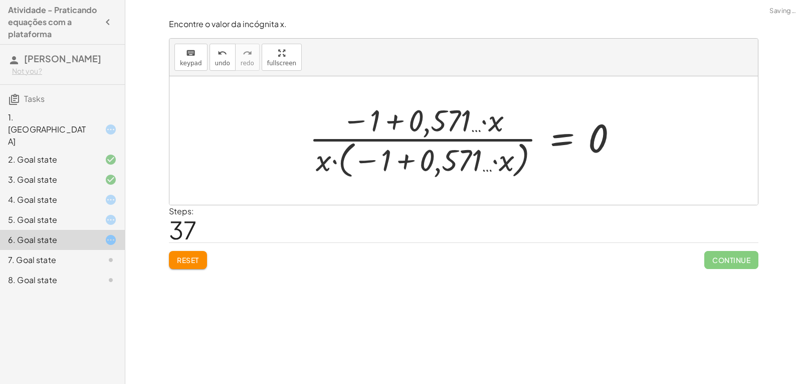
click at [453, 158] on div at bounding box center [467, 140] width 327 height 82
drag, startPoint x: 368, startPoint y: 169, endPoint x: 357, endPoint y: 164, distance: 12.3
click at [365, 168] on div at bounding box center [467, 140] width 327 height 82
click at [357, 163] on div at bounding box center [467, 140] width 327 height 82
click at [403, 158] on div at bounding box center [467, 140] width 327 height 82
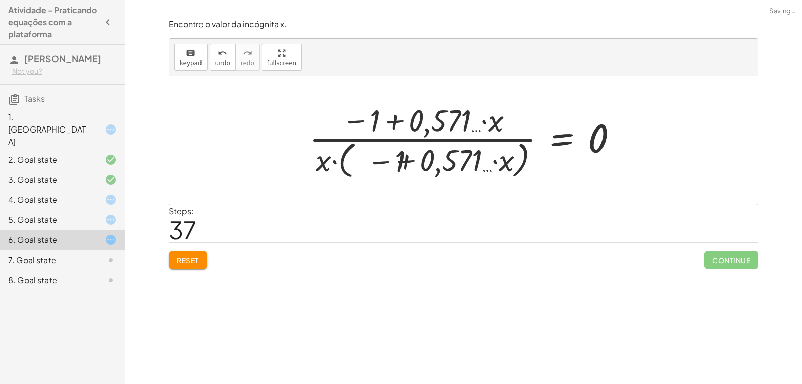
click at [429, 159] on div at bounding box center [467, 140] width 327 height 82
click at [445, 160] on div at bounding box center [467, 140] width 327 height 82
click at [494, 156] on div at bounding box center [467, 140] width 327 height 82
click at [498, 159] on div at bounding box center [467, 140] width 327 height 82
click at [414, 129] on div at bounding box center [467, 140] width 327 height 82
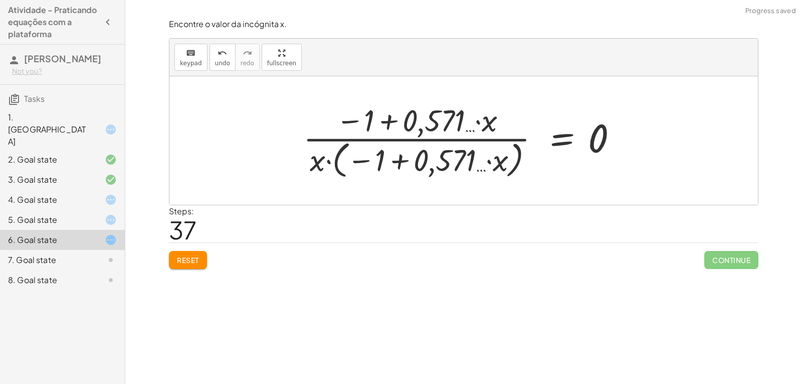
click at [397, 123] on div at bounding box center [467, 140] width 327 height 82
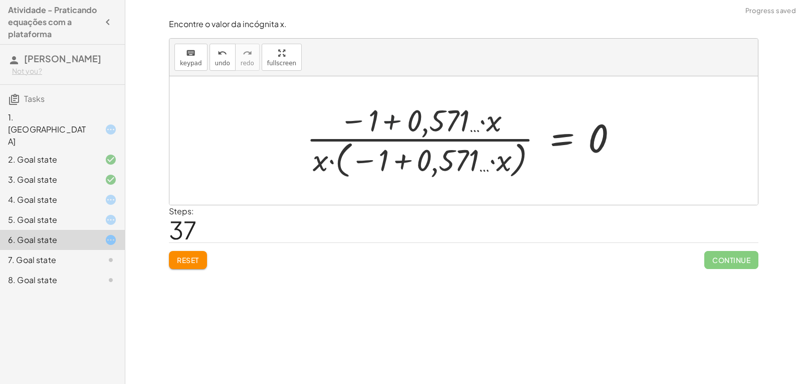
click at [397, 123] on div at bounding box center [467, 140] width 327 height 82
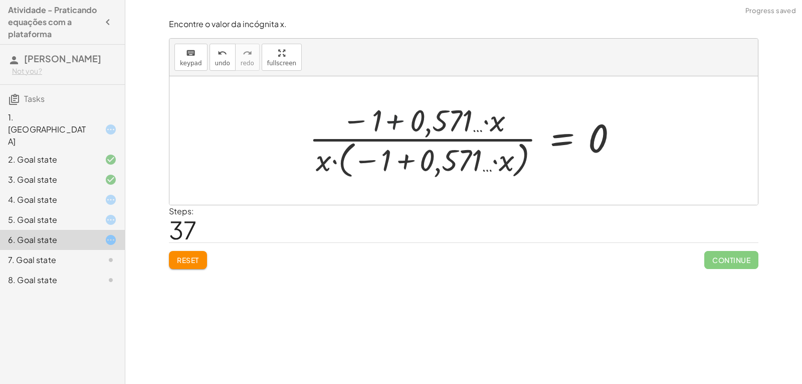
click at [453, 125] on div at bounding box center [467, 140] width 327 height 82
click at [478, 119] on div at bounding box center [467, 140] width 327 height 82
click at [485, 115] on div at bounding box center [467, 140] width 327 height 82
click at [325, 160] on div at bounding box center [467, 140] width 327 height 82
click at [336, 164] on div at bounding box center [467, 140] width 327 height 82
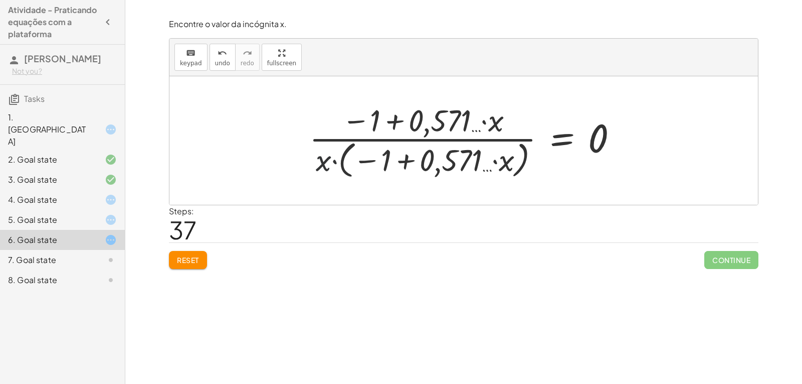
click at [335, 158] on div at bounding box center [467, 140] width 327 height 82
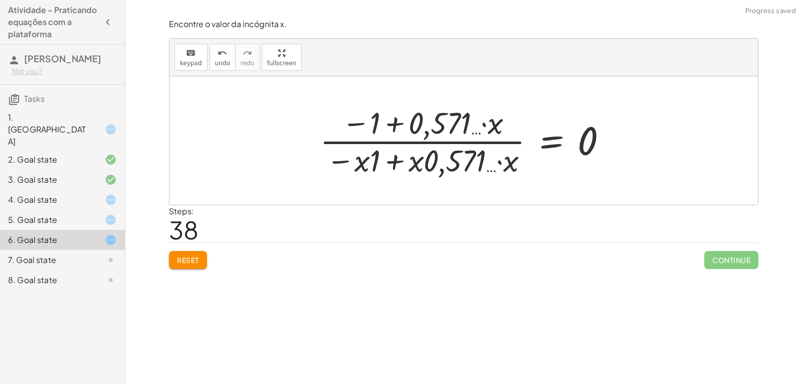
click at [394, 156] on div at bounding box center [467, 140] width 305 height 77
click at [405, 157] on div at bounding box center [467, 140] width 305 height 77
click at [403, 161] on div at bounding box center [467, 140] width 305 height 77
click at [401, 164] on div at bounding box center [467, 140] width 305 height 77
click at [393, 161] on div at bounding box center [467, 140] width 305 height 77
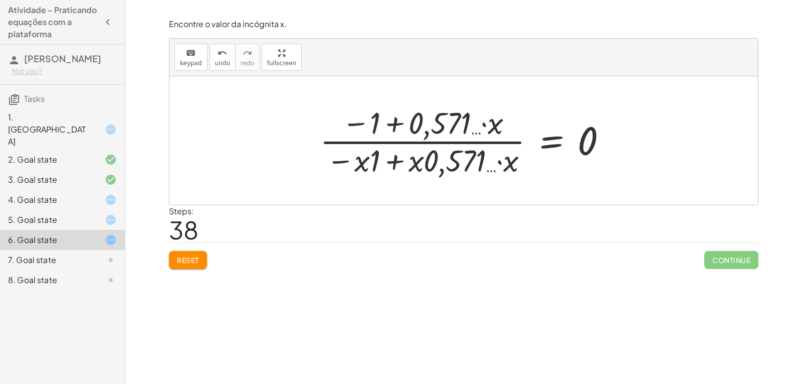
click at [505, 161] on div at bounding box center [467, 140] width 305 height 77
click at [499, 163] on div at bounding box center [467, 140] width 305 height 77
click at [495, 161] on div at bounding box center [467, 140] width 305 height 77
click at [482, 122] on div at bounding box center [467, 140] width 305 height 77
click at [478, 124] on div at bounding box center [467, 140] width 305 height 77
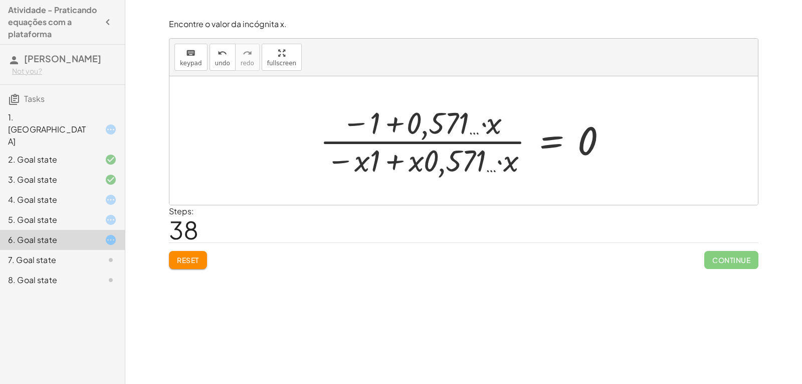
click at [393, 124] on div at bounding box center [467, 140] width 305 height 77
click at [373, 126] on div at bounding box center [467, 140] width 305 height 77
click at [326, 126] on div at bounding box center [467, 140] width 305 height 77
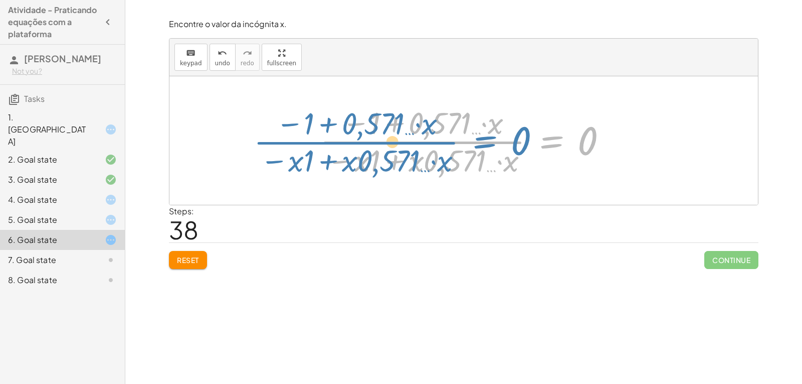
click at [513, 126] on div at bounding box center [467, 140] width 305 height 77
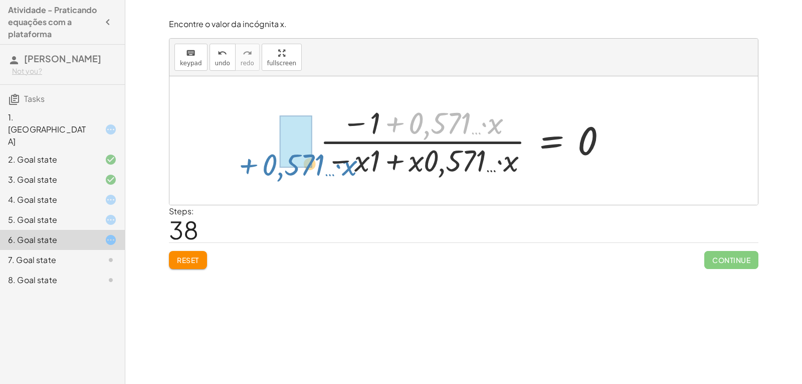
click at [234, 158] on div "+ · ( + · 8 · x − 1 ) · 2 − · 2 · x = 3 − · 2 · x + · ( + · 8 · x − 1 ) · 2 = 3…" at bounding box center [464, 140] width 589 height 128
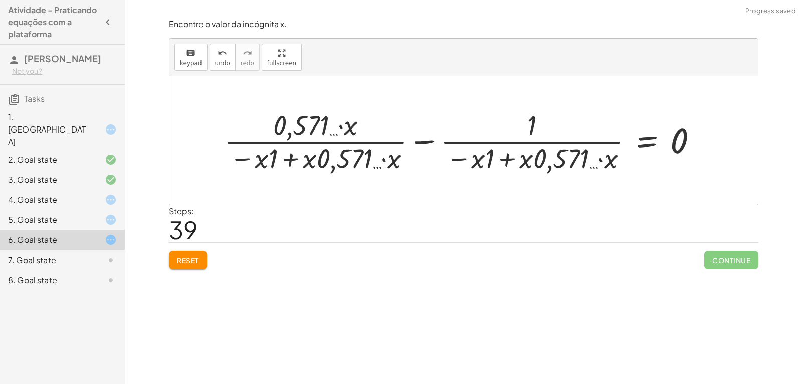
click at [197, 148] on div at bounding box center [464, 140] width 589 height 128
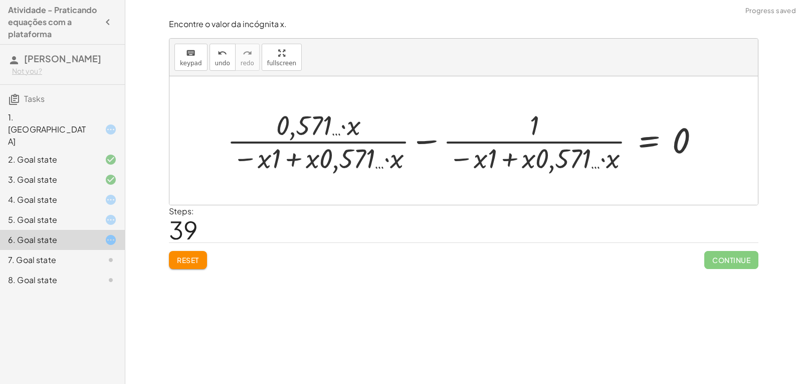
click at [291, 143] on div at bounding box center [467, 140] width 491 height 69
click at [301, 159] on div at bounding box center [467, 140] width 491 height 69
click at [300, 139] on div at bounding box center [467, 140] width 491 height 69
click at [286, 123] on div at bounding box center [467, 140] width 491 height 69
click at [344, 121] on div at bounding box center [467, 140] width 491 height 69
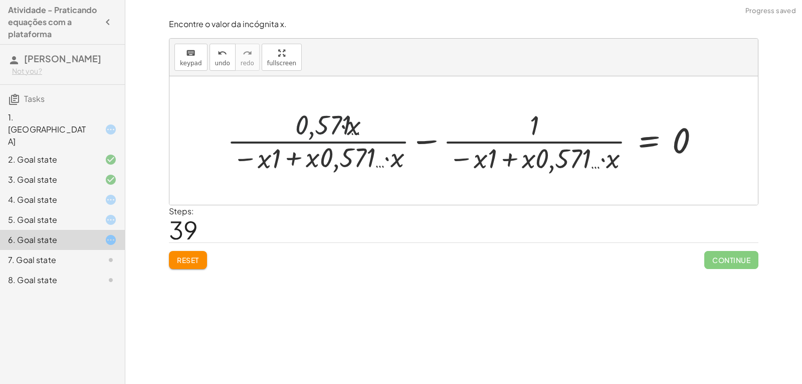
click at [352, 121] on div at bounding box center [467, 140] width 491 height 69
click at [350, 129] on div at bounding box center [467, 140] width 491 height 69
click at [481, 152] on div at bounding box center [467, 140] width 491 height 69
click at [515, 158] on div at bounding box center [467, 140] width 491 height 69
click at [543, 157] on div at bounding box center [467, 140] width 491 height 69
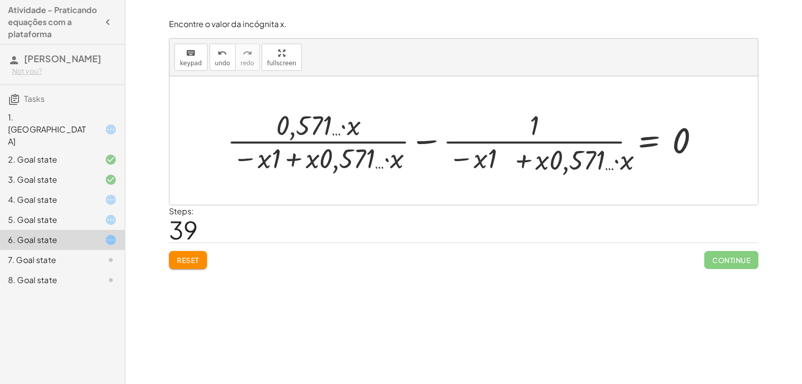
click at [581, 154] on div at bounding box center [467, 140] width 491 height 69
click at [613, 152] on div at bounding box center [467, 140] width 491 height 69
click at [660, 140] on div at bounding box center [467, 140] width 491 height 69
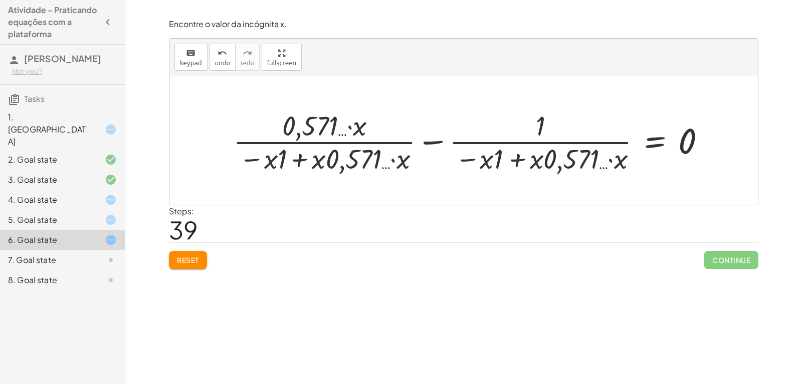
click at [665, 140] on div at bounding box center [467, 140] width 491 height 69
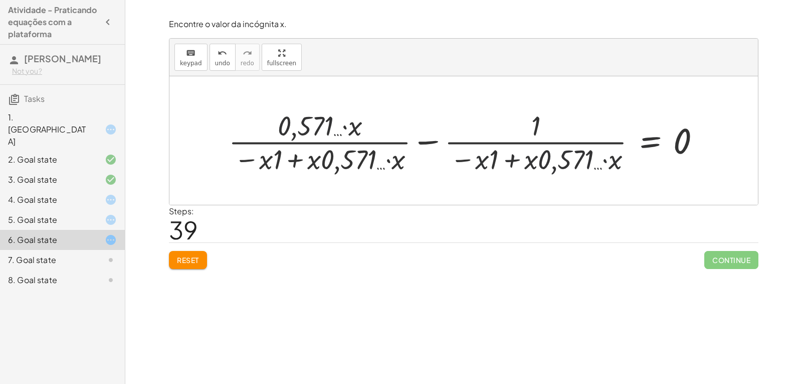
click at [550, 133] on div at bounding box center [467, 140] width 491 height 69
click at [536, 136] on div at bounding box center [467, 140] width 491 height 69
click at [427, 140] on div at bounding box center [467, 140] width 491 height 69
click at [427, 140] on div at bounding box center [464, 140] width 589 height 128
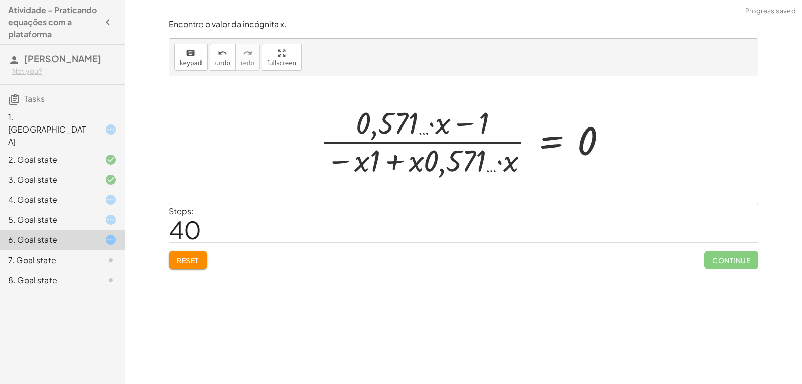
click at [433, 127] on div at bounding box center [467, 140] width 305 height 77
click at [437, 122] on div at bounding box center [467, 140] width 305 height 77
click at [432, 124] on div at bounding box center [467, 140] width 305 height 77
click at [429, 124] on div at bounding box center [467, 140] width 305 height 77
click at [396, 165] on div at bounding box center [467, 140] width 305 height 77
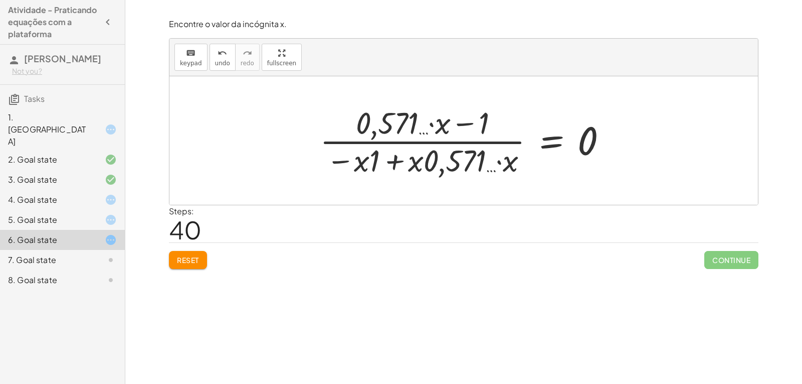
click at [396, 161] on div at bounding box center [467, 140] width 305 height 77
click at [504, 157] on div at bounding box center [467, 140] width 305 height 77
click at [498, 159] on div at bounding box center [467, 140] width 305 height 77
click at [470, 163] on div at bounding box center [467, 140] width 305 height 77
click at [418, 159] on div at bounding box center [467, 140] width 305 height 77
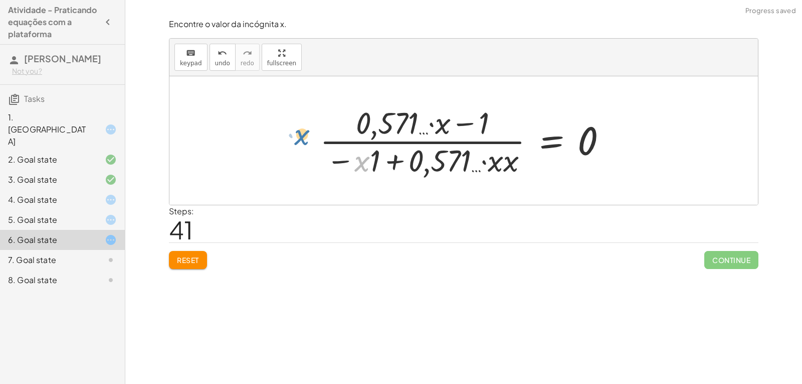
click at [323, 137] on div at bounding box center [467, 140] width 305 height 77
click at [532, 120] on div at bounding box center [467, 140] width 305 height 77
click at [390, 124] on div at bounding box center [467, 140] width 305 height 77
click at [374, 161] on div at bounding box center [467, 140] width 305 height 77
click at [414, 161] on div at bounding box center [473, 140] width 295 height 77
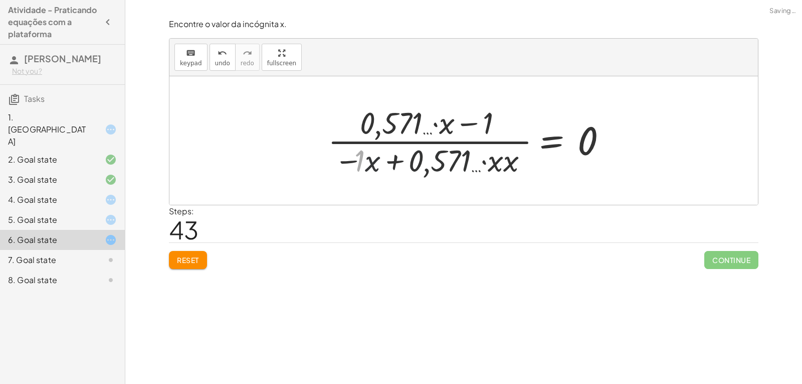
click at [395, 160] on div at bounding box center [473, 140] width 295 height 77
click at [399, 158] on div at bounding box center [473, 140] width 295 height 77
click at [446, 165] on div at bounding box center [473, 140] width 295 height 77
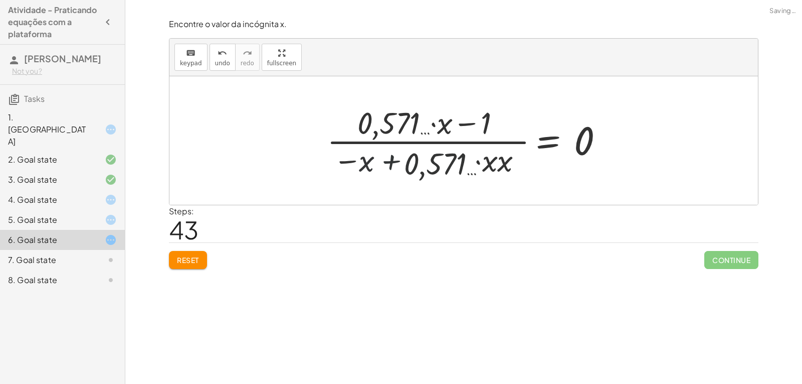
click at [486, 166] on div at bounding box center [469, 140] width 295 height 77
click at [493, 165] on div at bounding box center [467, 140] width 295 height 77
click at [457, 140] on div at bounding box center [467, 140] width 295 height 77
click at [445, 121] on div at bounding box center [467, 140] width 295 height 77
click at [443, 120] on div at bounding box center [467, 140] width 295 height 77
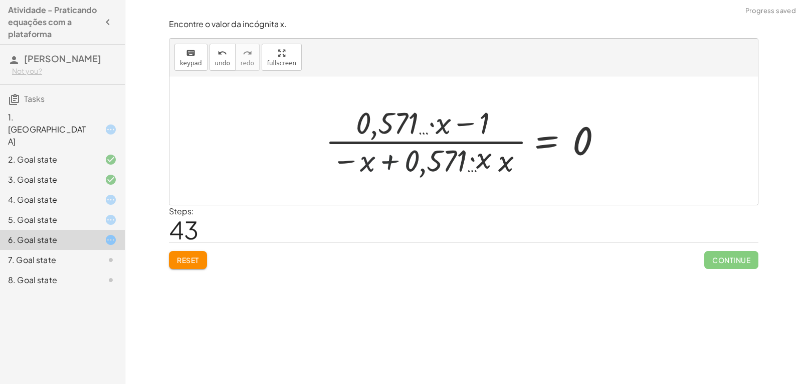
click at [404, 130] on div at bounding box center [467, 140] width 295 height 77
click at [397, 128] on div at bounding box center [467, 140] width 295 height 77
click at [381, 135] on div at bounding box center [467, 140] width 295 height 77
click at [378, 169] on div at bounding box center [467, 140] width 295 height 77
click at [365, 174] on div at bounding box center [467, 140] width 295 height 77
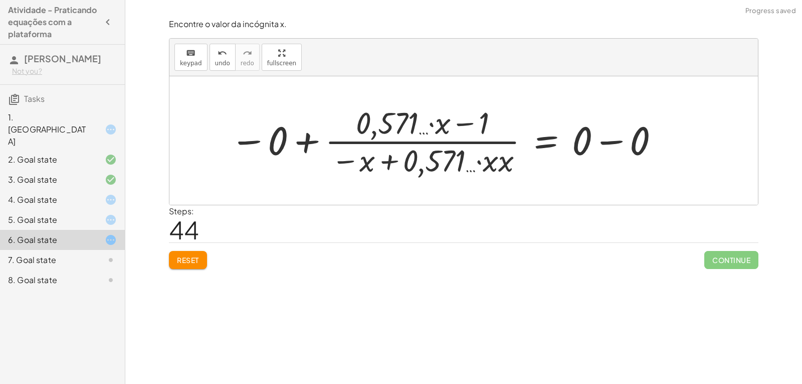
click at [304, 149] on div at bounding box center [445, 140] width 441 height 77
click at [261, 147] on div at bounding box center [464, 140] width 589 height 128
click at [286, 148] on div at bounding box center [464, 140] width 589 height 128
click at [408, 149] on div at bounding box center [496, 140] width 353 height 77
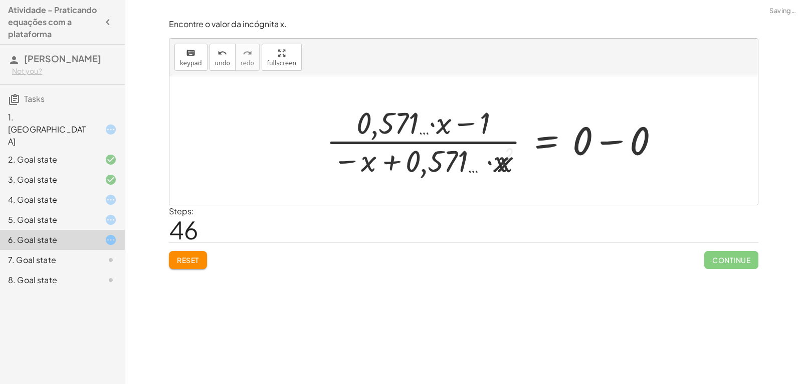
click at [551, 142] on div at bounding box center [499, 140] width 347 height 77
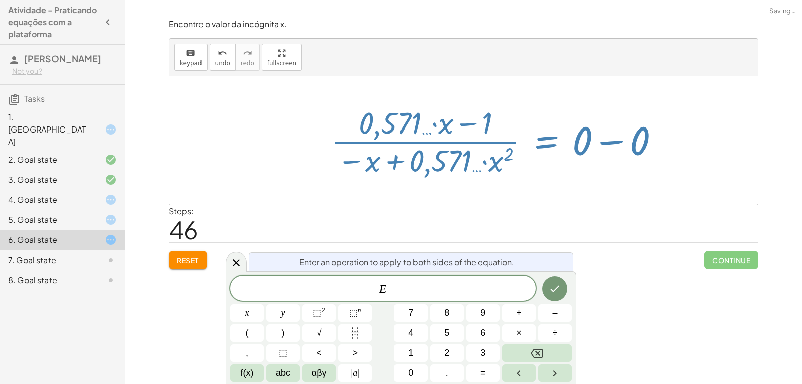
click at [584, 148] on div at bounding box center [499, 140] width 347 height 77
click at [599, 144] on div at bounding box center [499, 140] width 347 height 77
click at [601, 145] on div at bounding box center [499, 140] width 347 height 77
click at [603, 149] on div at bounding box center [499, 140] width 347 height 77
click at [605, 147] on div at bounding box center [499, 140] width 347 height 77
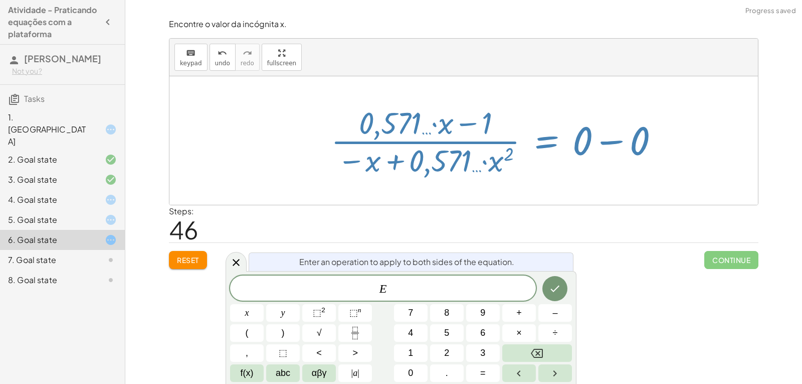
click at [603, 144] on div at bounding box center [499, 140] width 347 height 77
click at [364, 264] on div "Enter an operation to apply to both sides of the equation." at bounding box center [411, 261] width 325 height 19
click at [310, 233] on div "Steps: 46" at bounding box center [464, 223] width 590 height 37
click at [269, 233] on div "Steps: 46" at bounding box center [464, 223] width 590 height 37
click at [222, 263] on div "Reset Continue" at bounding box center [464, 255] width 590 height 27
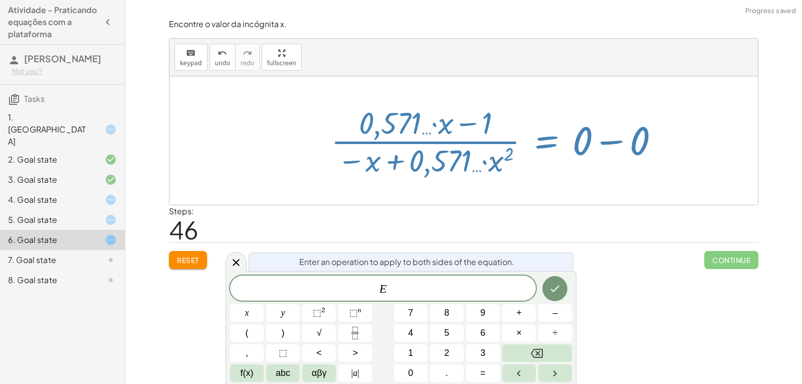
click at [199, 255] on button "Reset" at bounding box center [188, 260] width 38 height 18
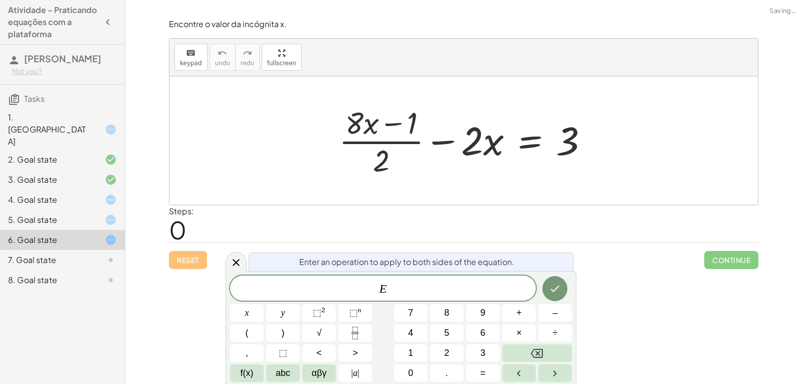
click at [249, 257] on div "Enter an operation to apply to both sides of the equation." at bounding box center [411, 261] width 325 height 19
click at [234, 257] on icon at bounding box center [236, 262] width 12 height 12
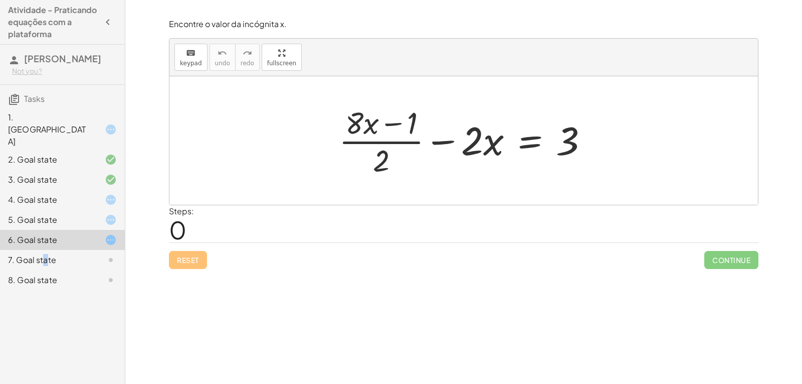
click at [48, 254] on div "7. Goal state" at bounding box center [48, 260] width 81 height 12
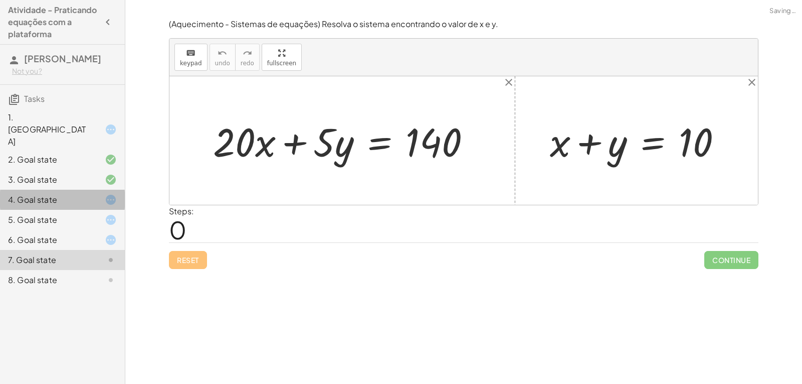
click at [72, 194] on div "4. Goal state" at bounding box center [48, 200] width 81 height 12
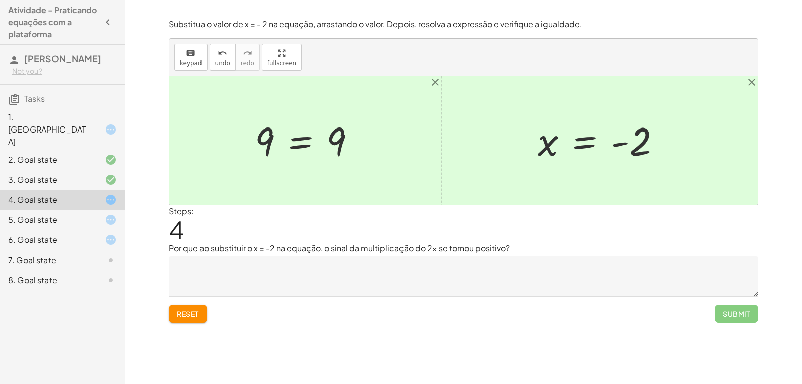
click at [162, 302] on div "Encontre o valor da incógnita x manipulando a equação. insert select one: Math …" at bounding box center [463, 192] width 677 height 384
click at [183, 309] on span "Reset" at bounding box center [188, 313] width 22 height 9
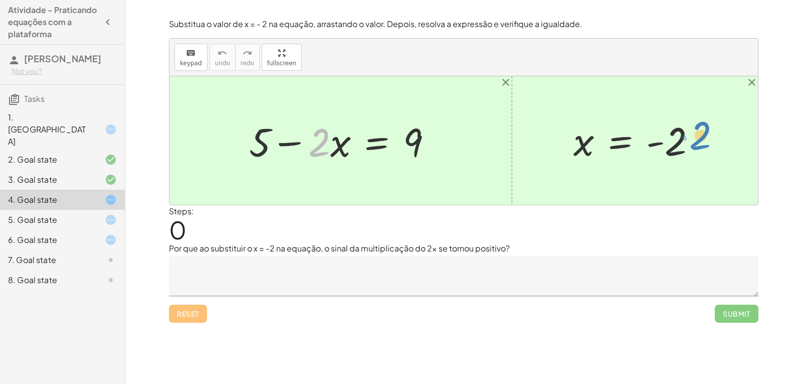
drag, startPoint x: 322, startPoint y: 137, endPoint x: 706, endPoint y: 128, distance: 383.8
drag, startPoint x: 676, startPoint y: 146, endPoint x: 361, endPoint y: 147, distance: 315.0
click at [362, 147] on div "+ 5 − · 2 · x = 9 - 2 x = - 2" at bounding box center [464, 140] width 589 height 128
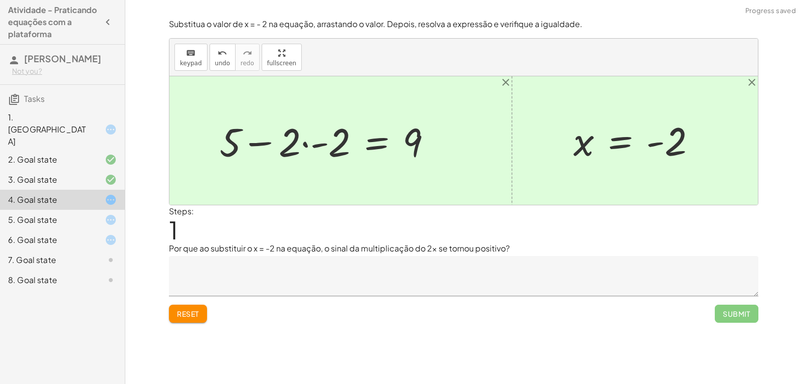
click at [322, 143] on div at bounding box center [330, 141] width 230 height 52
click at [660, 141] on div at bounding box center [639, 141] width 141 height 50
click at [316, 143] on div at bounding box center [345, 141] width 199 height 52
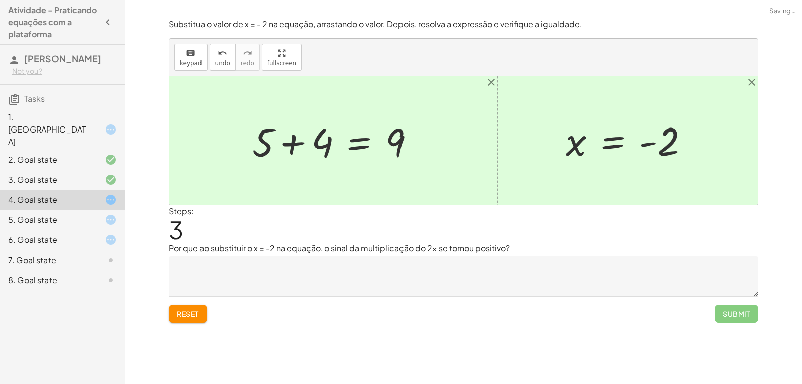
click at [312, 142] on div at bounding box center [337, 141] width 181 height 52
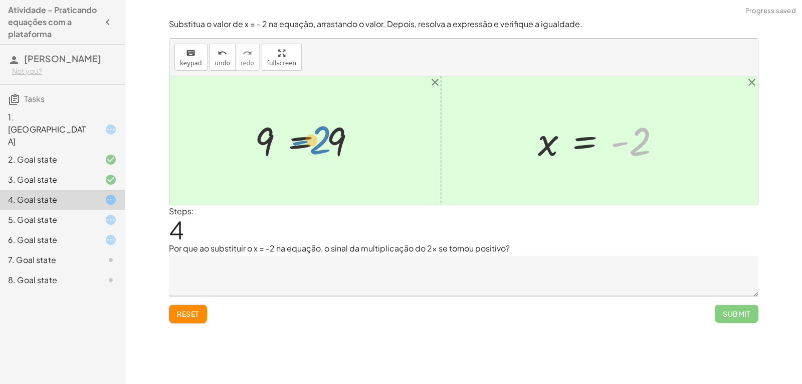
drag, startPoint x: 624, startPoint y: 141, endPoint x: 310, endPoint y: 140, distance: 314.5
drag, startPoint x: 547, startPoint y: 141, endPoint x: 661, endPoint y: 137, distance: 113.4
click at [661, 137] on div at bounding box center [603, 141] width 141 height 50
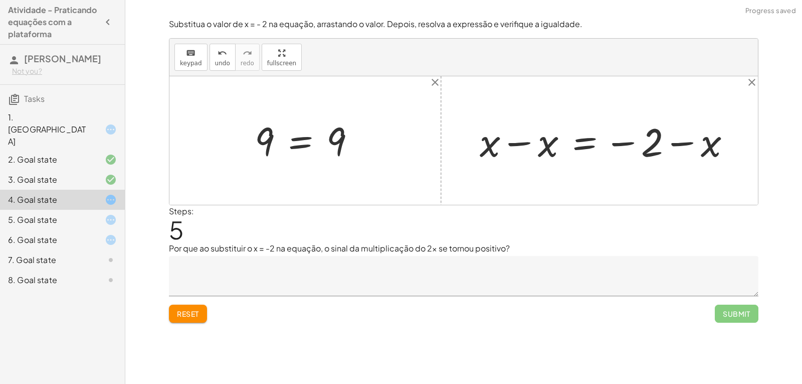
click at [562, 139] on div at bounding box center [609, 141] width 269 height 52
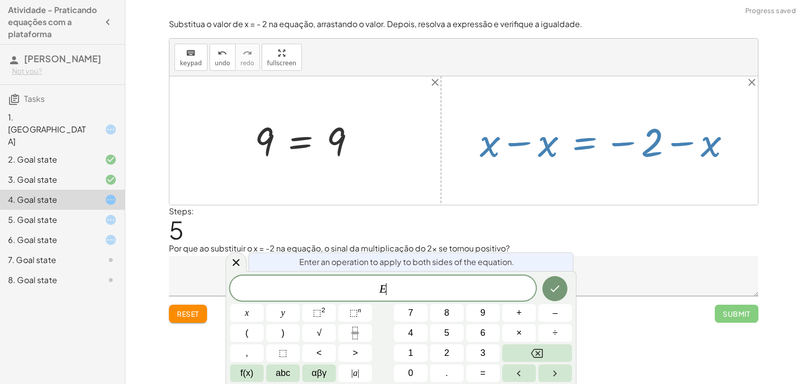
click at [530, 139] on div at bounding box center [609, 141] width 269 height 52
drag, startPoint x: 529, startPoint y: 140, endPoint x: 525, endPoint y: 145, distance: 6.8
click at [525, 142] on div at bounding box center [609, 141] width 269 height 52
click at [529, 147] on div at bounding box center [609, 141] width 269 height 52
click at [714, 148] on div at bounding box center [609, 141] width 269 height 52
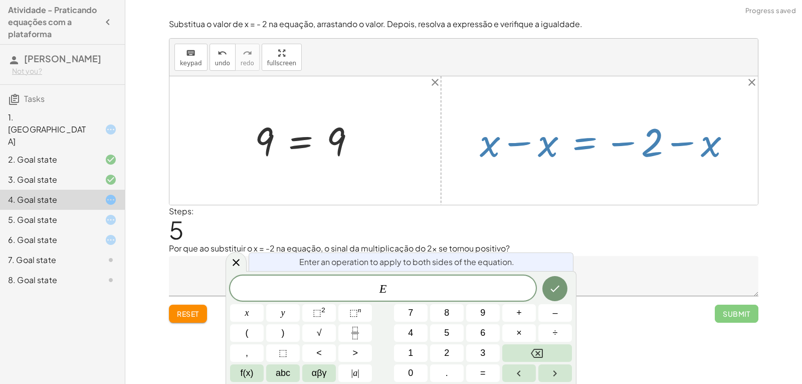
drag, startPoint x: 698, startPoint y: 128, endPoint x: 693, endPoint y: 127, distance: 5.0
click at [696, 129] on div at bounding box center [609, 141] width 269 height 52
click at [668, 128] on div at bounding box center [609, 141] width 269 height 52
drag, startPoint x: 641, startPoint y: 135, endPoint x: 659, endPoint y: 138, distance: 17.9
click at [640, 136] on div at bounding box center [609, 141] width 269 height 52
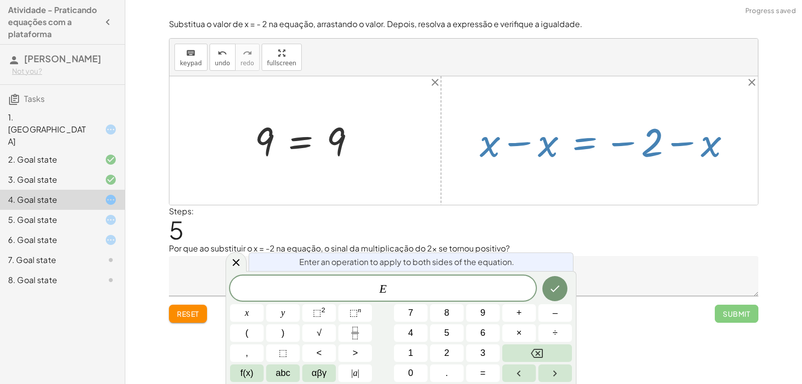
click at [632, 143] on div at bounding box center [609, 141] width 269 height 52
drag, startPoint x: 337, startPoint y: 138, endPoint x: 275, endPoint y: 141, distance: 62.2
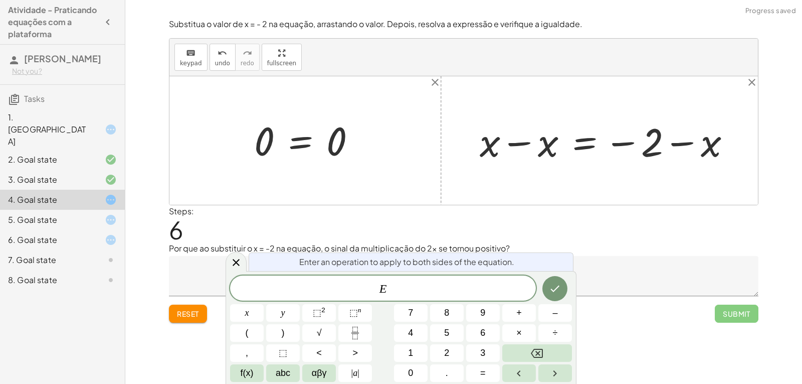
drag, startPoint x: 541, startPoint y: 146, endPoint x: 520, endPoint y: 143, distance: 20.8
click at [520, 143] on div at bounding box center [609, 141] width 269 height 52
click at [521, 141] on div at bounding box center [609, 141] width 269 height 52
click at [560, 140] on div at bounding box center [609, 141] width 269 height 52
drag, startPoint x: 716, startPoint y: 138, endPoint x: 657, endPoint y: 147, distance: 59.9
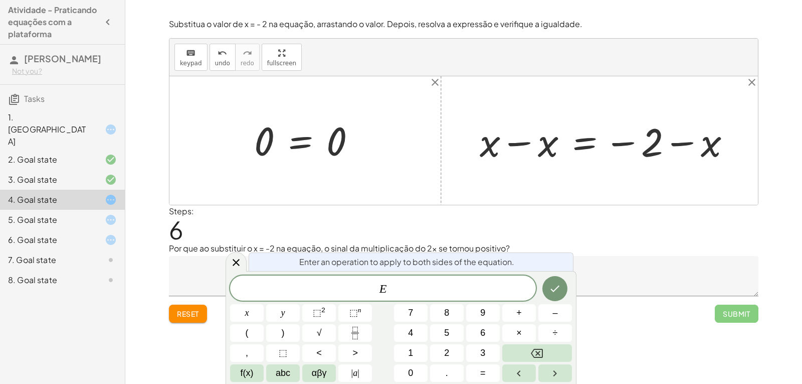
click at [653, 147] on div at bounding box center [609, 141] width 269 height 52
drag, startPoint x: 703, startPoint y: 141, endPoint x: 412, endPoint y: 84, distance: 296.0
click at [434, 94] on div "+ 5 − · 2 · x = 9 + 5 − · 2 · - 2 = 9 + 5 − - 4 = 9 + 5 + 4 = 9 9 = 9 = 0 0 x =…" at bounding box center [464, 140] width 589 height 128
click at [235, 264] on icon at bounding box center [236, 262] width 12 height 12
